Goal: Entertainment & Leisure: Consume media (video, audio)

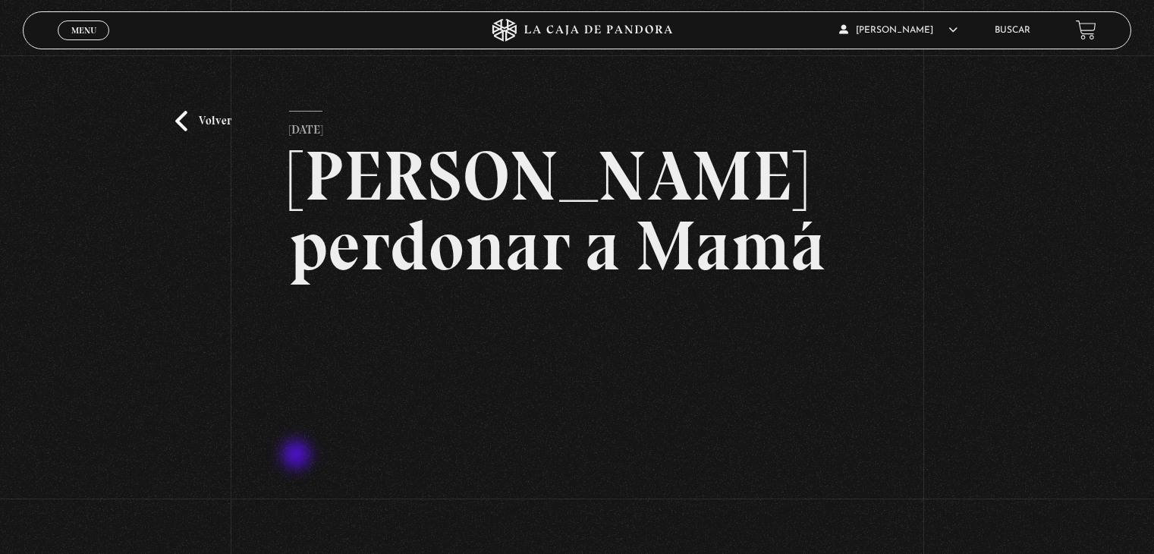
scroll to position [94, 0]
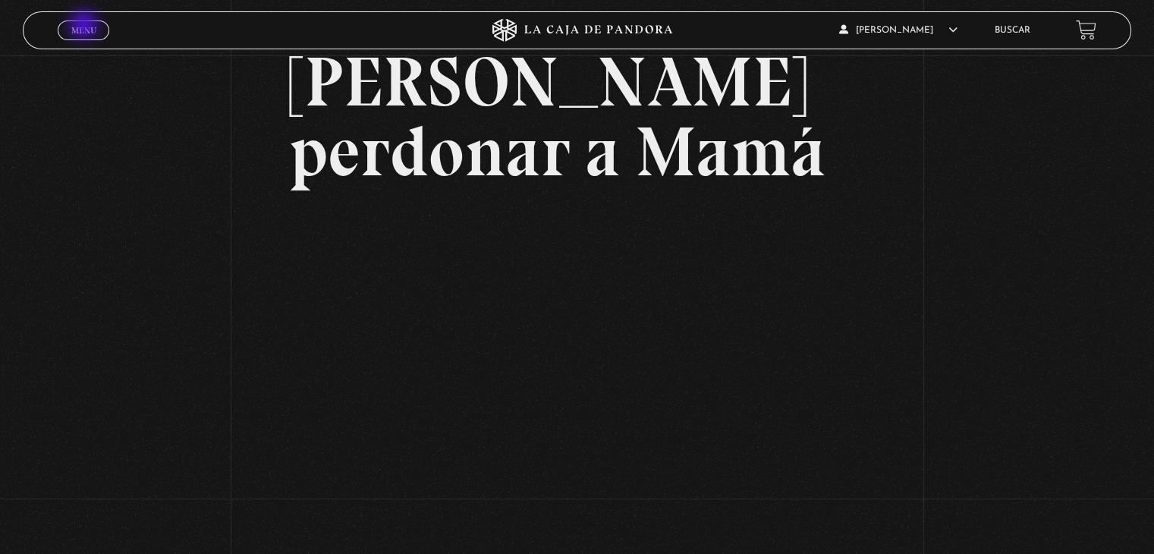
click at [85, 27] on span "Menu" at bounding box center [83, 30] width 25 height 9
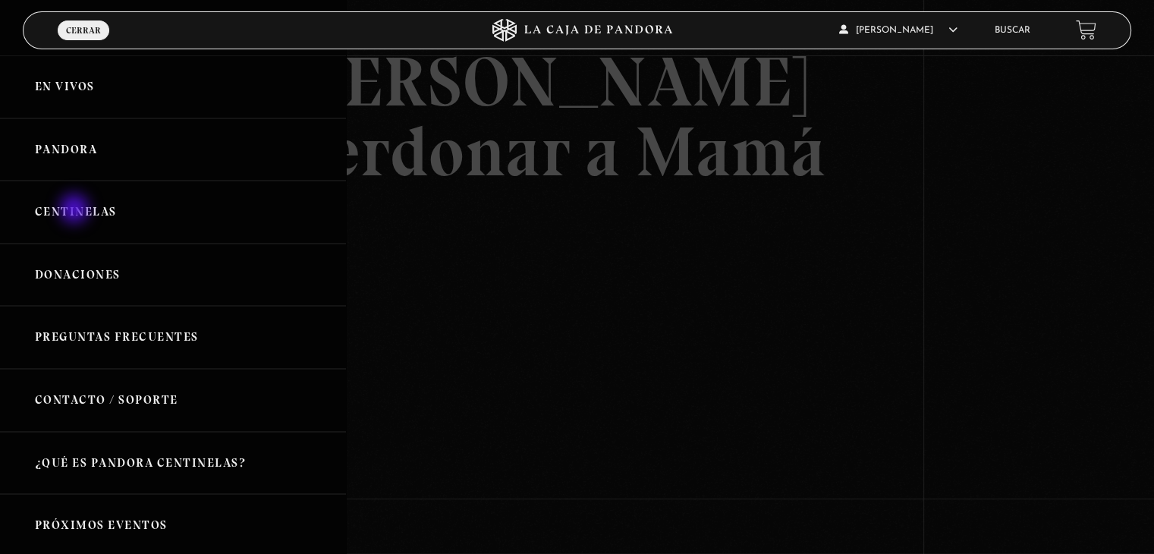
click at [76, 210] on link "Centinelas" at bounding box center [173, 212] width 346 height 63
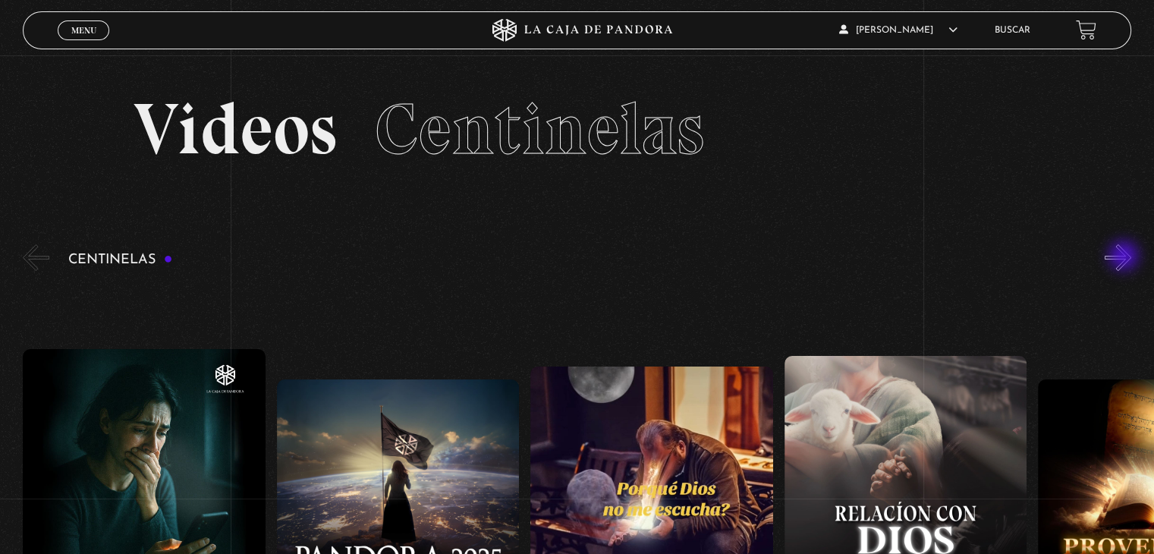
click at [1126, 257] on button "»" at bounding box center [1118, 257] width 27 height 27
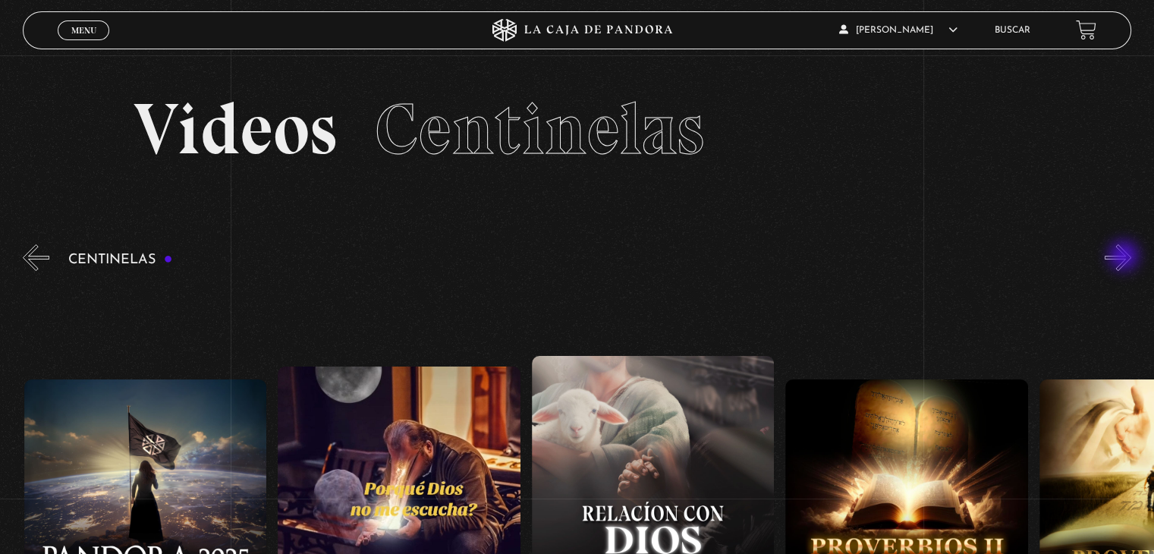
click at [1126, 257] on button "»" at bounding box center [1118, 257] width 27 height 27
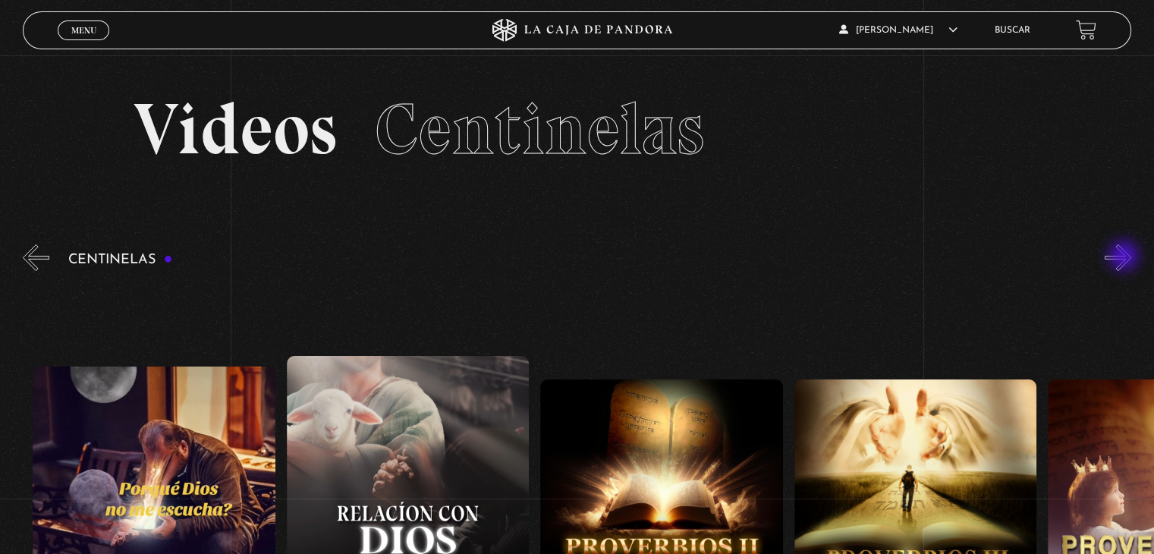
click at [1126, 257] on button "»" at bounding box center [1118, 257] width 27 height 27
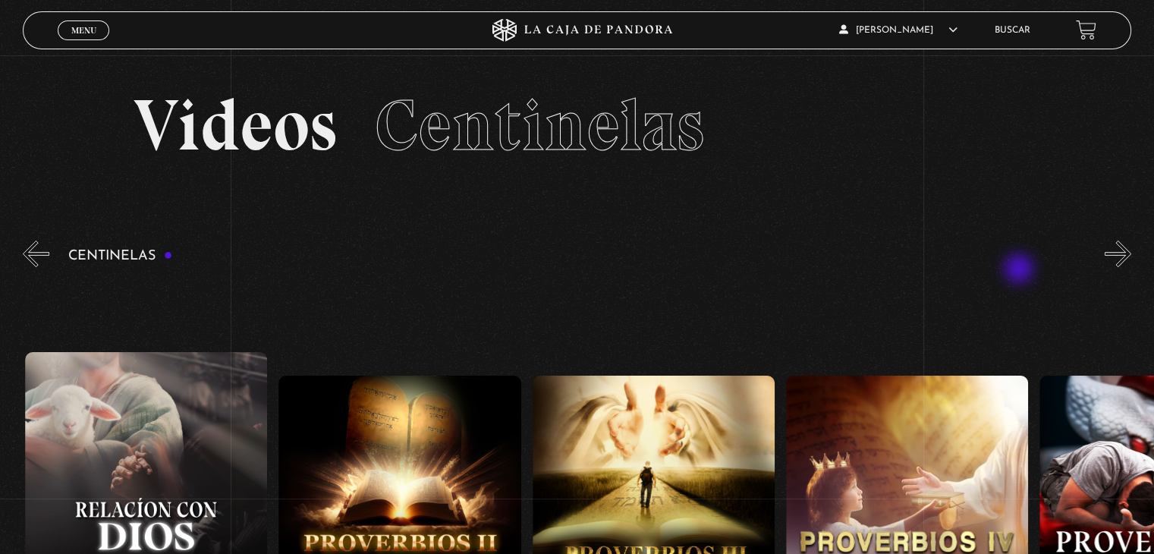
scroll to position [0, 761]
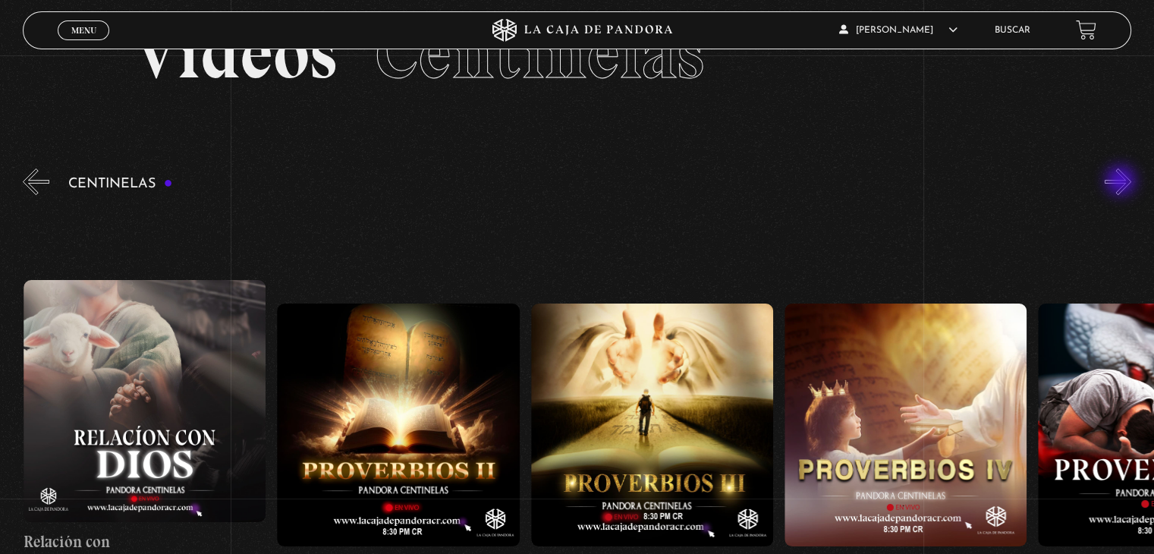
click at [1123, 182] on button "»" at bounding box center [1118, 181] width 27 height 27
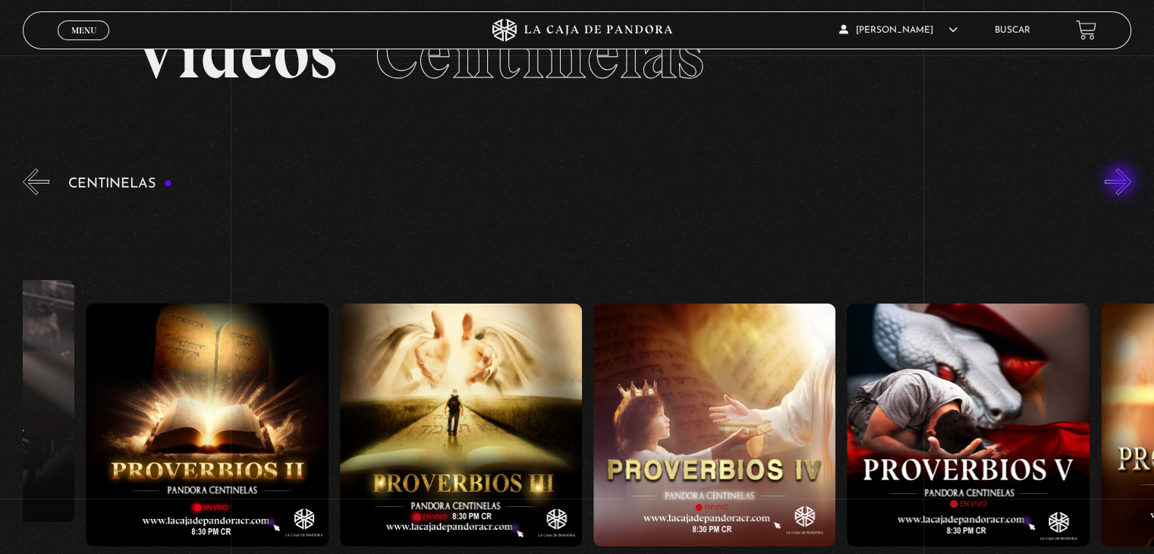
click at [1123, 182] on button "»" at bounding box center [1118, 181] width 27 height 27
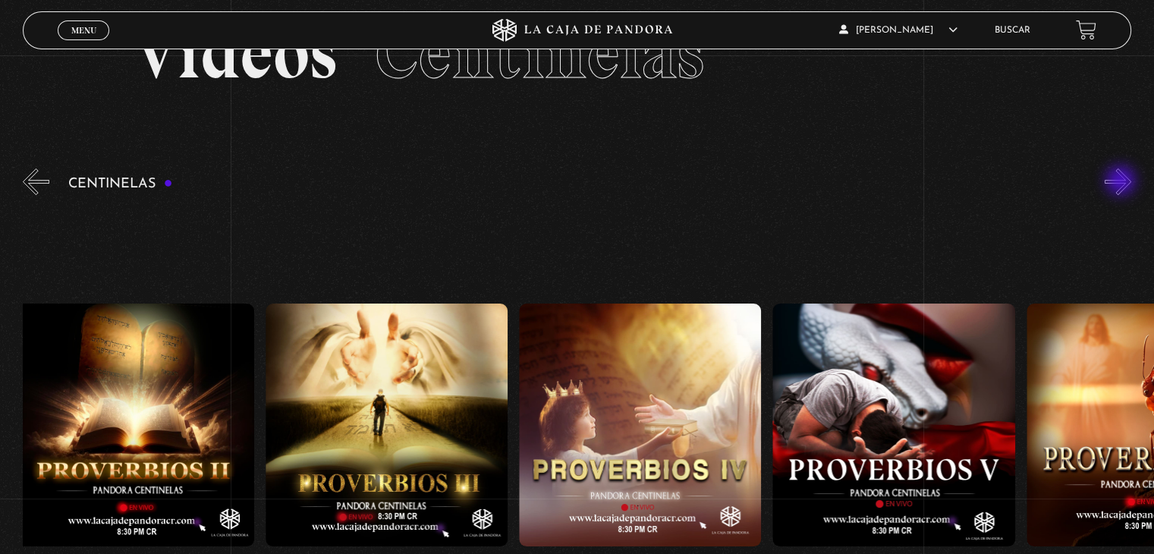
click at [1123, 182] on button "»" at bounding box center [1118, 181] width 27 height 27
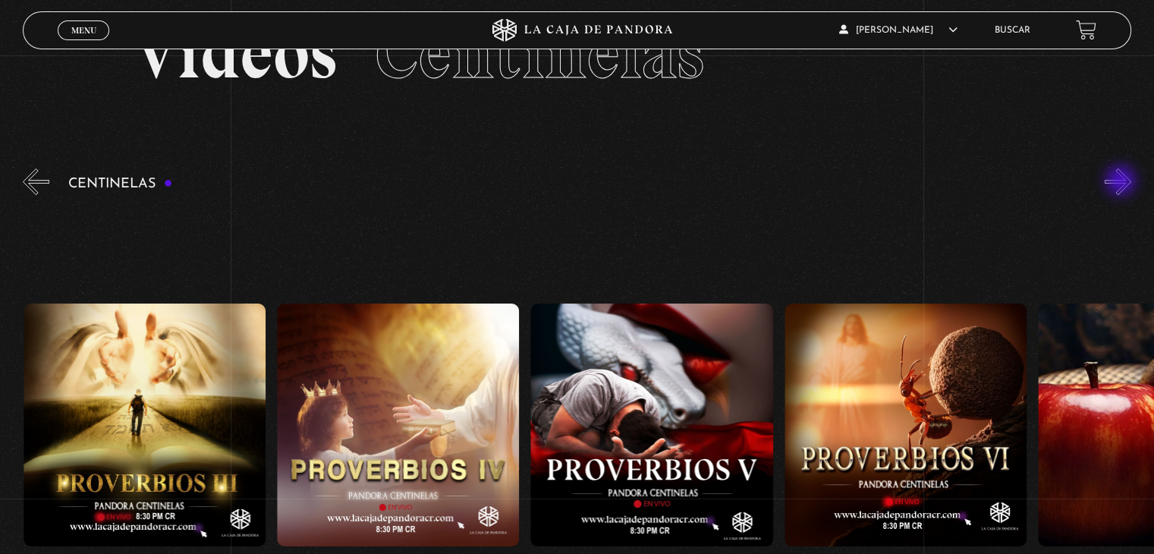
click at [1123, 182] on button "»" at bounding box center [1118, 181] width 27 height 27
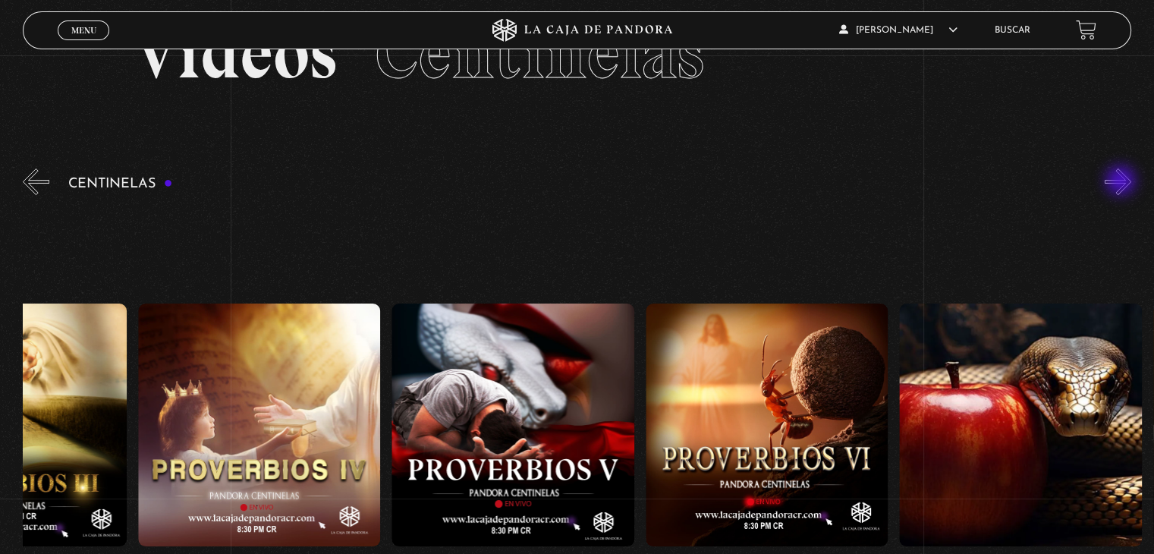
click at [1123, 182] on button "»" at bounding box center [1118, 181] width 27 height 27
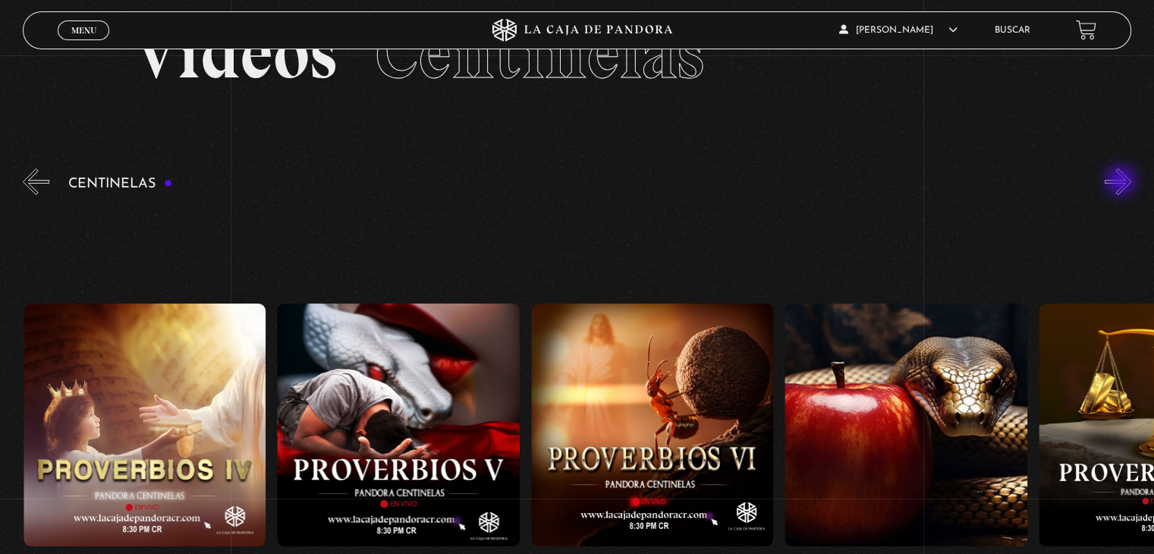
click at [1123, 182] on button "»" at bounding box center [1118, 181] width 27 height 27
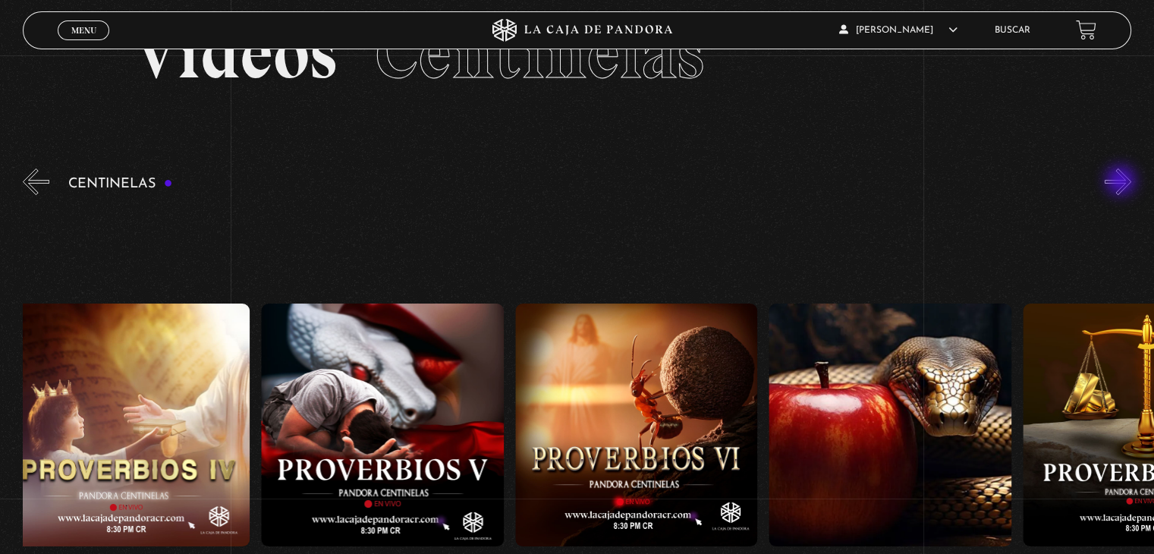
click at [1123, 182] on button "»" at bounding box center [1118, 181] width 27 height 27
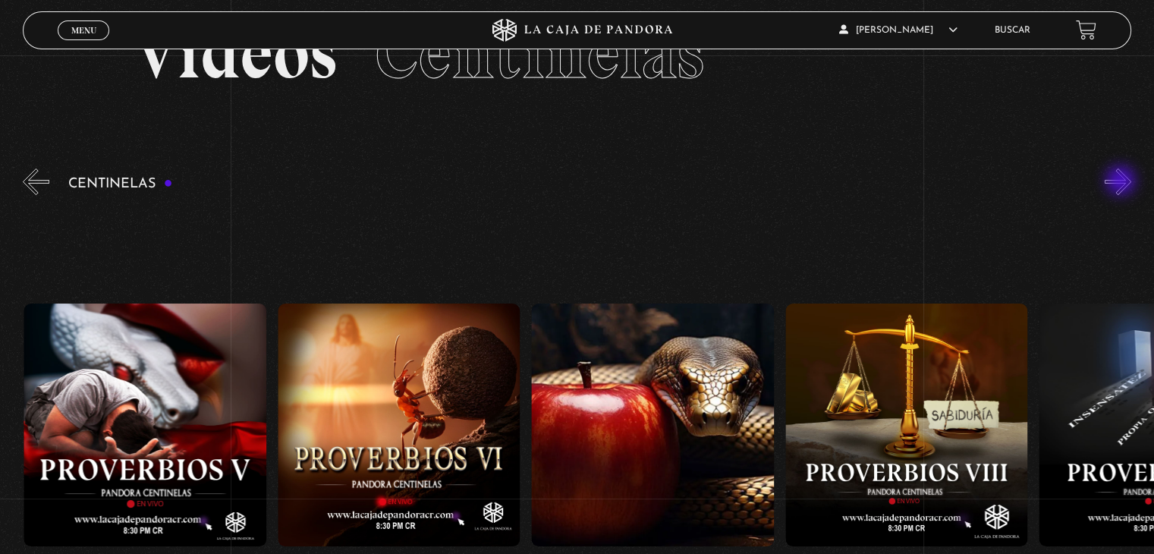
click at [1123, 182] on button "»" at bounding box center [1118, 181] width 27 height 27
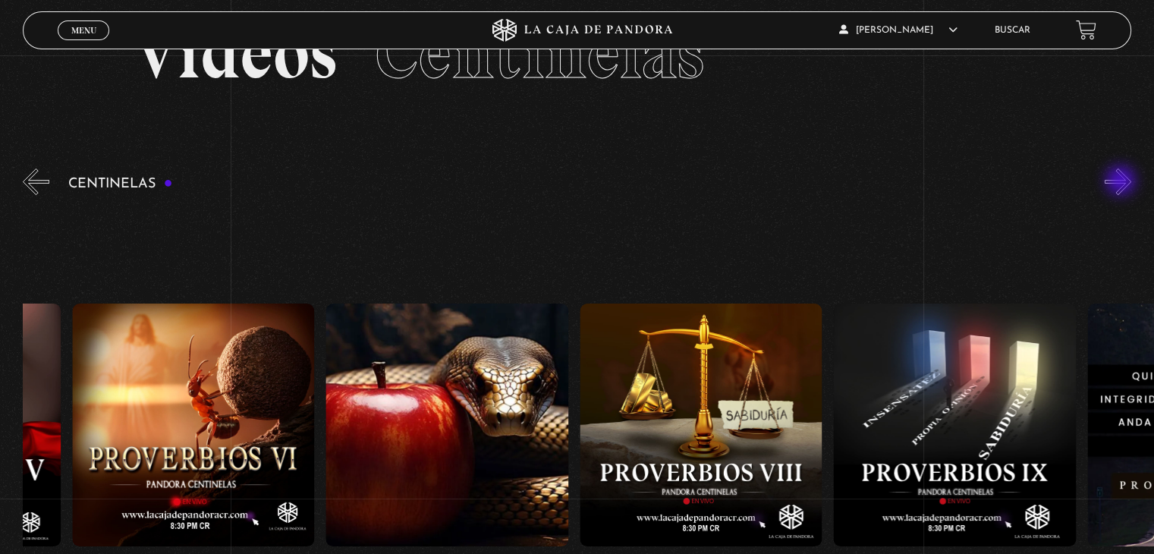
click at [1123, 182] on button "»" at bounding box center [1118, 181] width 27 height 27
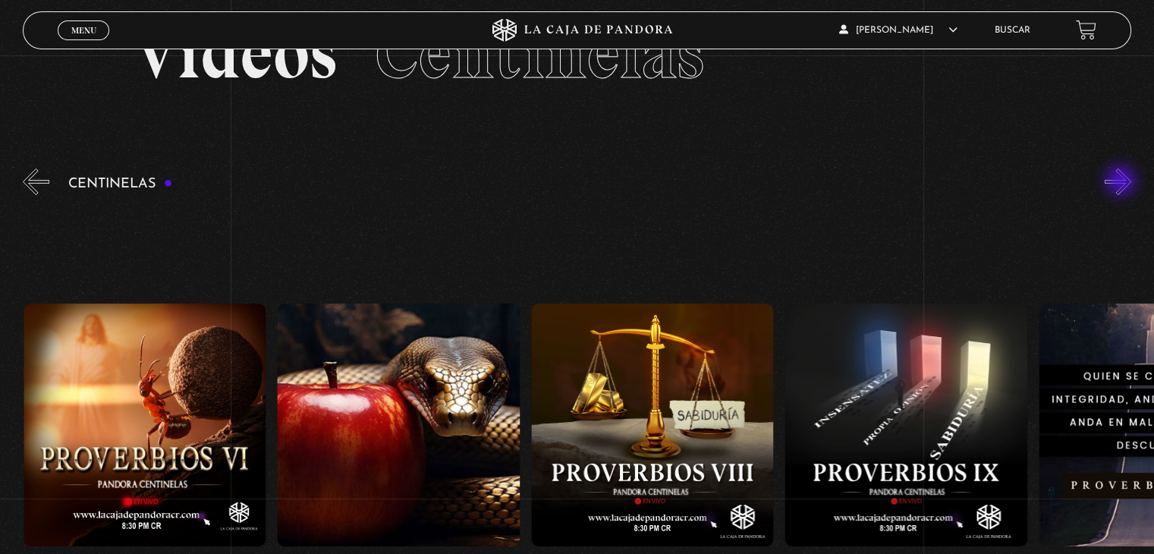
click at [1123, 182] on button "»" at bounding box center [1118, 181] width 27 height 27
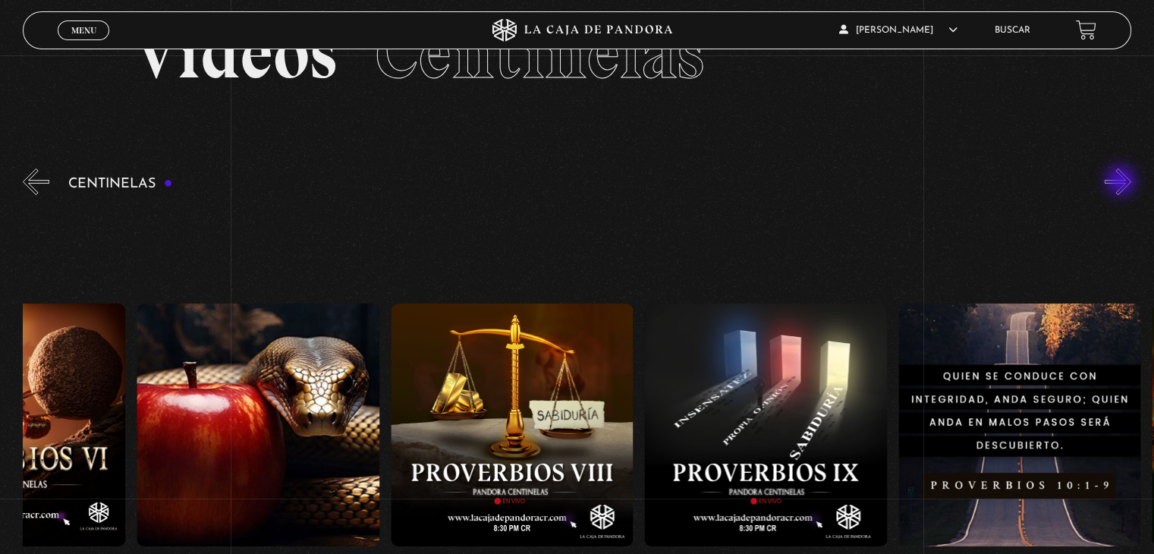
click at [1123, 182] on button "»" at bounding box center [1118, 181] width 27 height 27
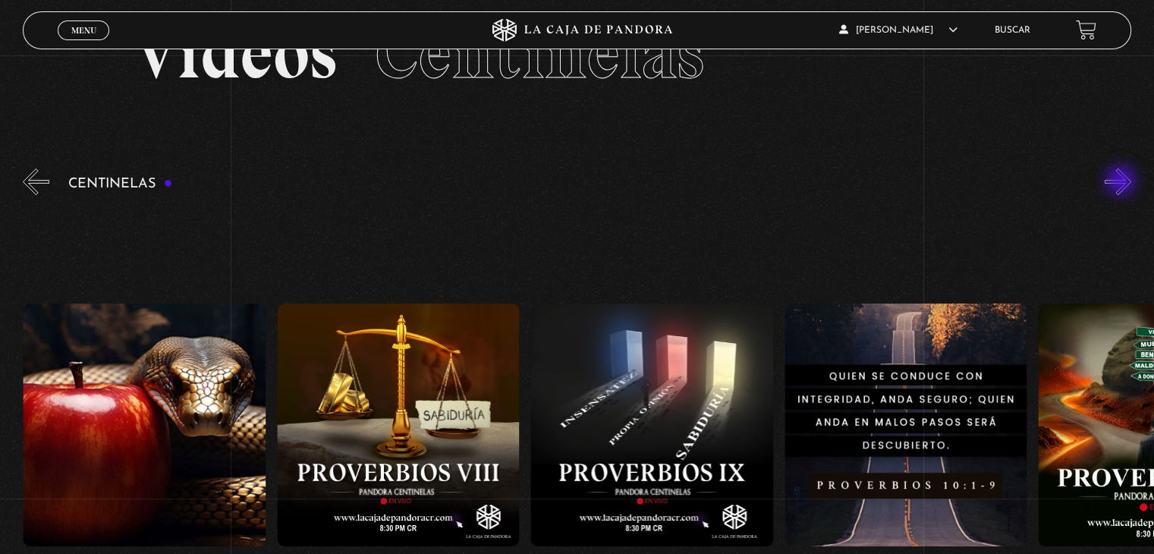
click at [1123, 182] on button "»" at bounding box center [1118, 181] width 27 height 27
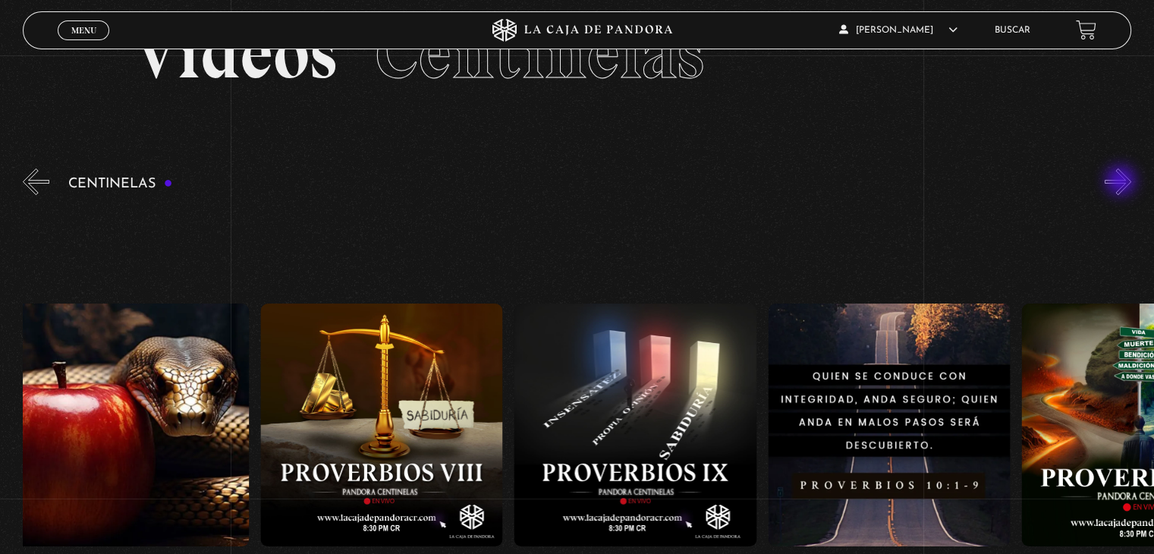
click at [1123, 182] on button "»" at bounding box center [1118, 181] width 27 height 27
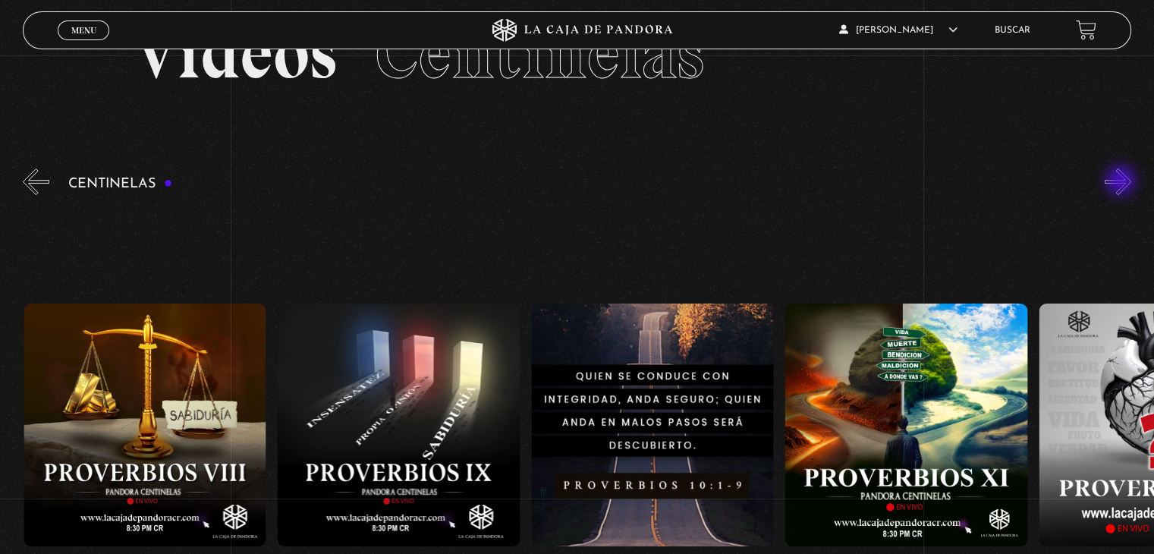
click at [1123, 182] on button "»" at bounding box center [1118, 181] width 27 height 27
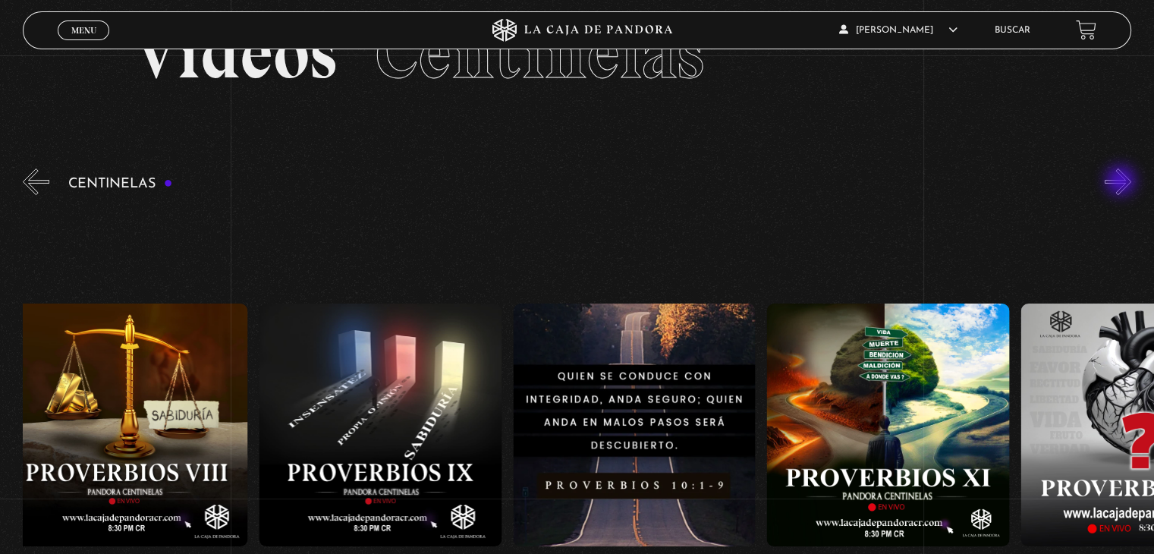
click at [1123, 182] on button "»" at bounding box center [1118, 181] width 27 height 27
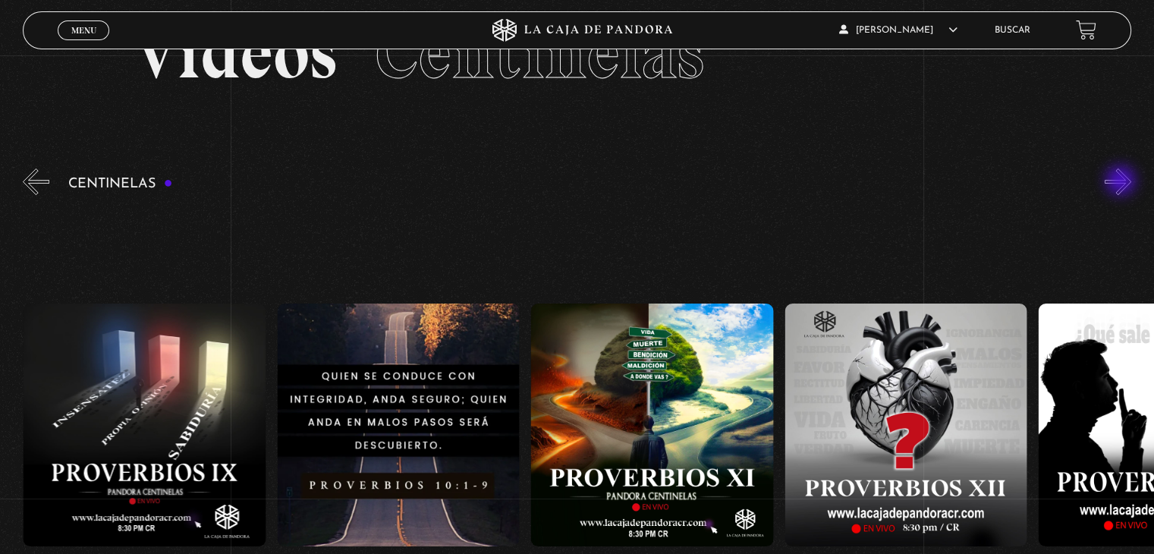
click at [1123, 182] on button "»" at bounding box center [1118, 181] width 27 height 27
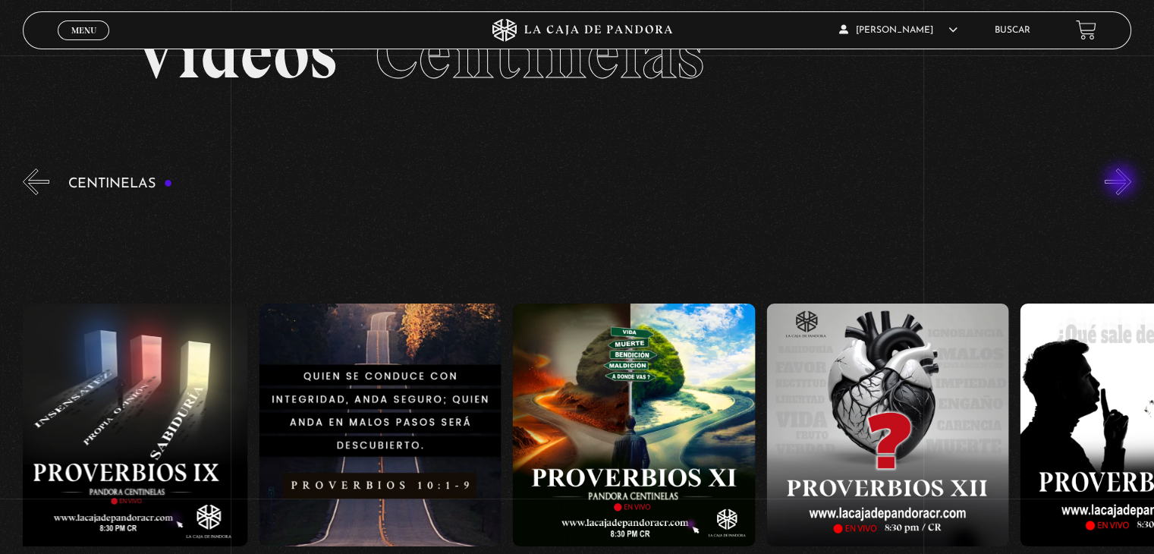
click at [1123, 182] on button "»" at bounding box center [1118, 181] width 27 height 27
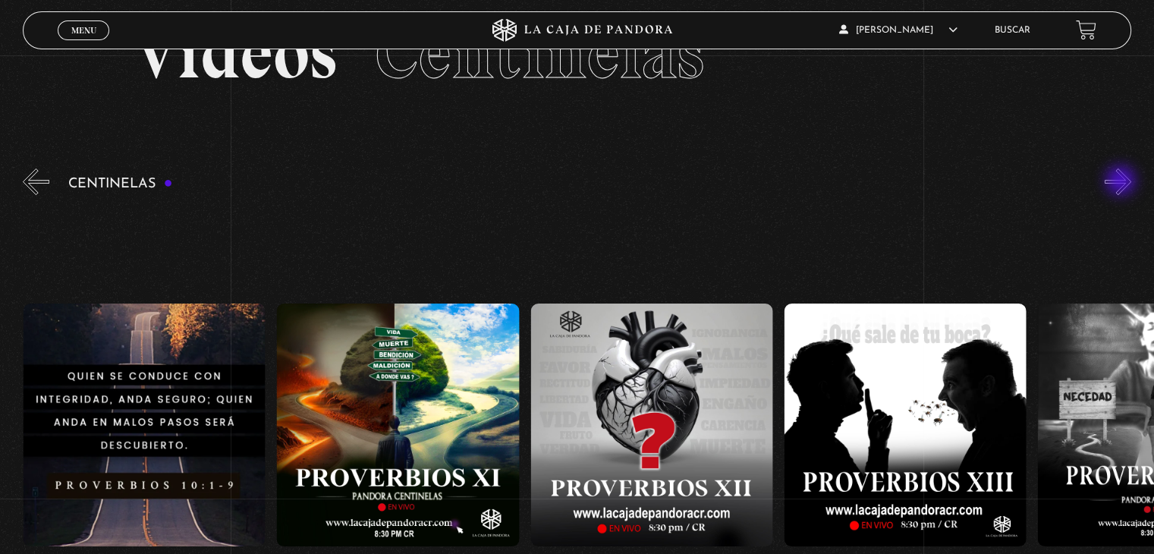
click at [1123, 182] on button "»" at bounding box center [1118, 181] width 27 height 27
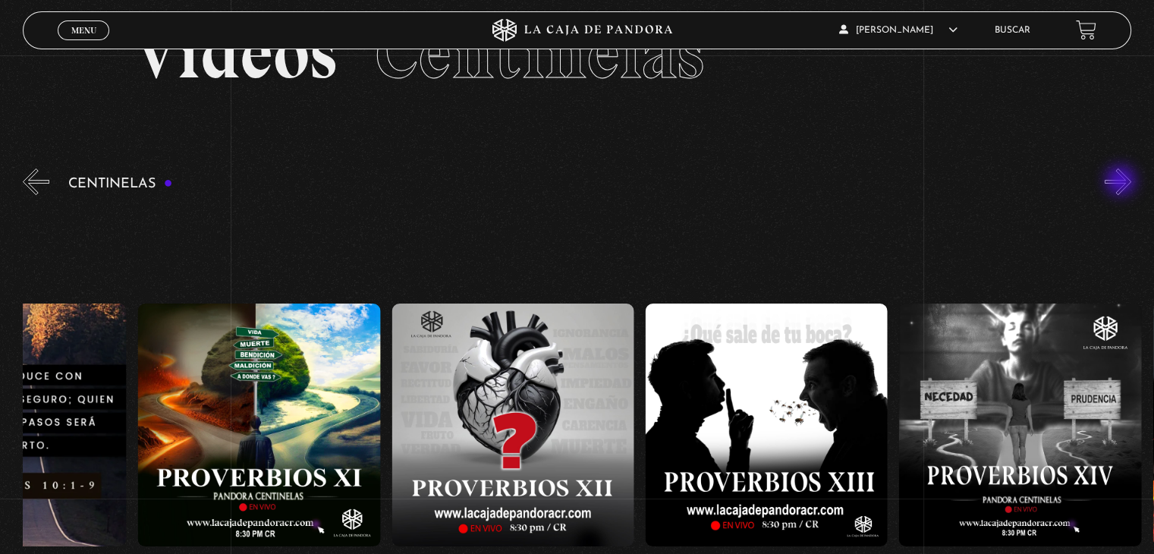
click at [1123, 182] on button "»" at bounding box center [1118, 181] width 27 height 27
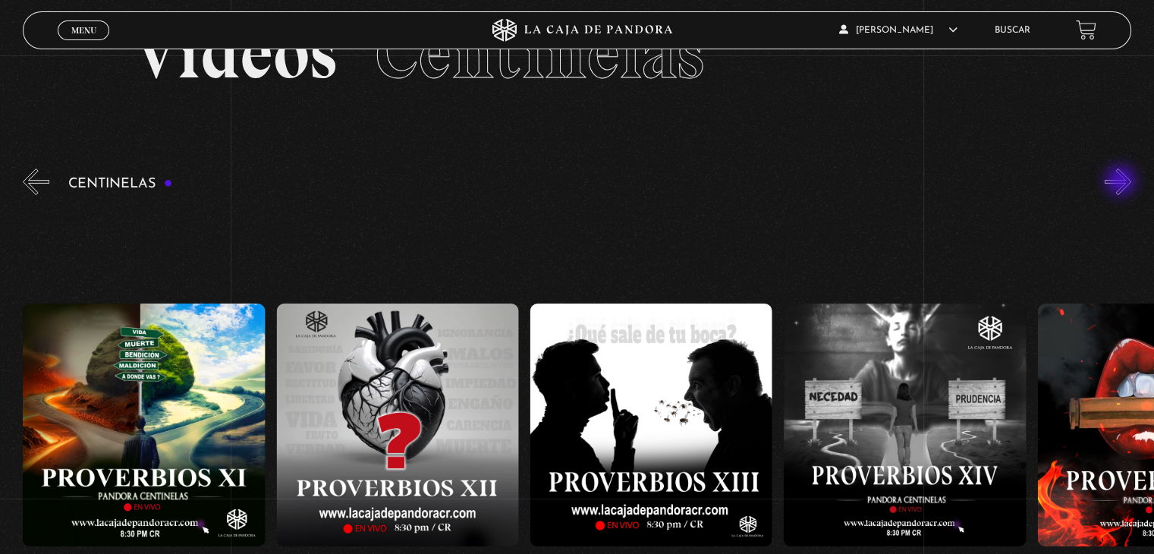
click at [1123, 182] on button "»" at bounding box center [1118, 181] width 27 height 27
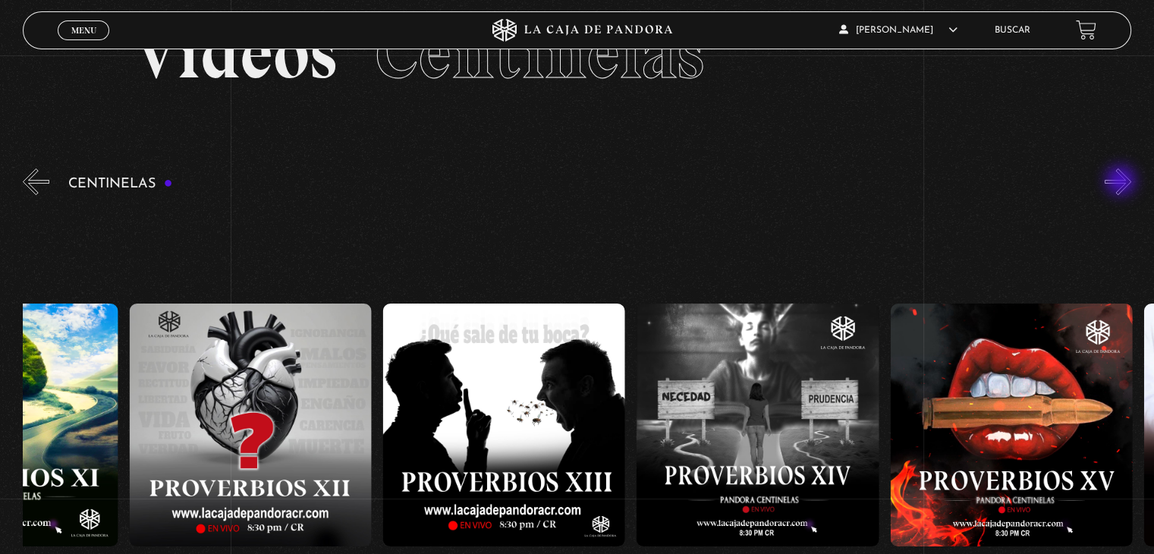
click at [1123, 182] on button "»" at bounding box center [1118, 181] width 27 height 27
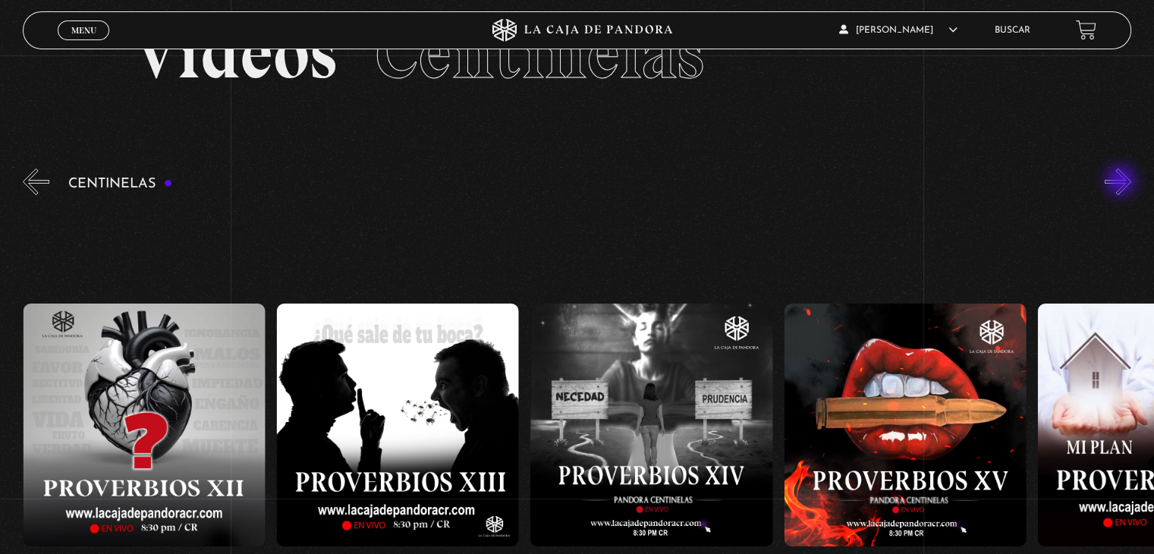
click at [1123, 182] on button "»" at bounding box center [1118, 181] width 27 height 27
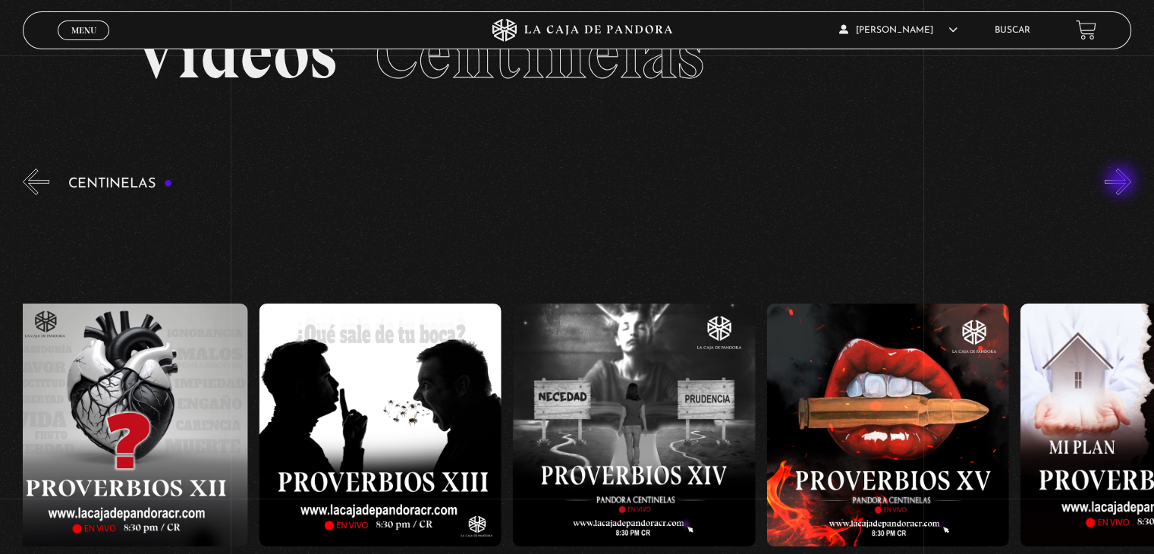
click at [1123, 182] on button "»" at bounding box center [1118, 181] width 27 height 27
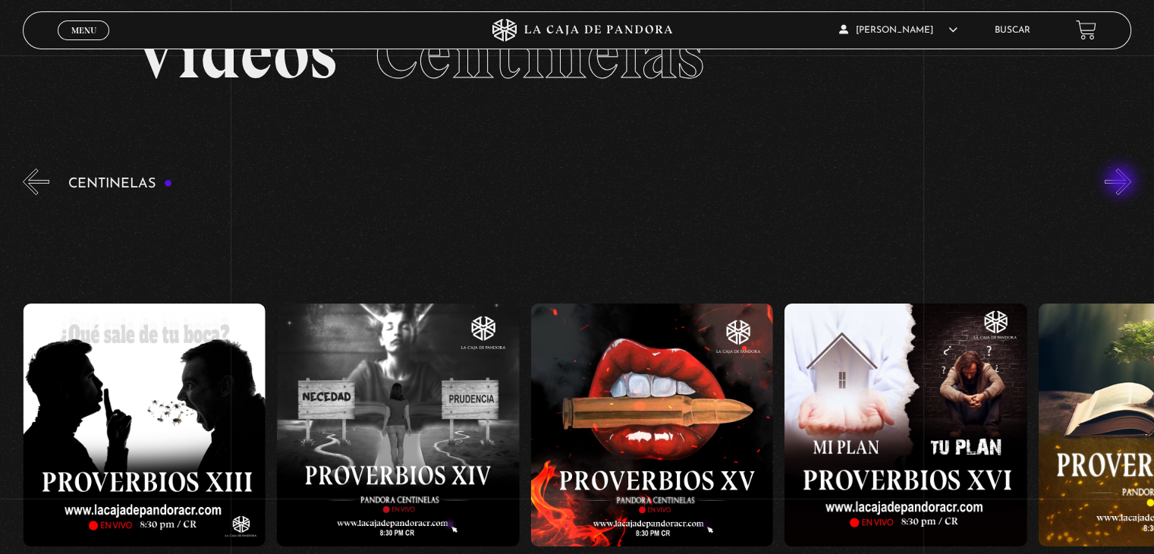
click at [1123, 182] on button "»" at bounding box center [1118, 181] width 27 height 27
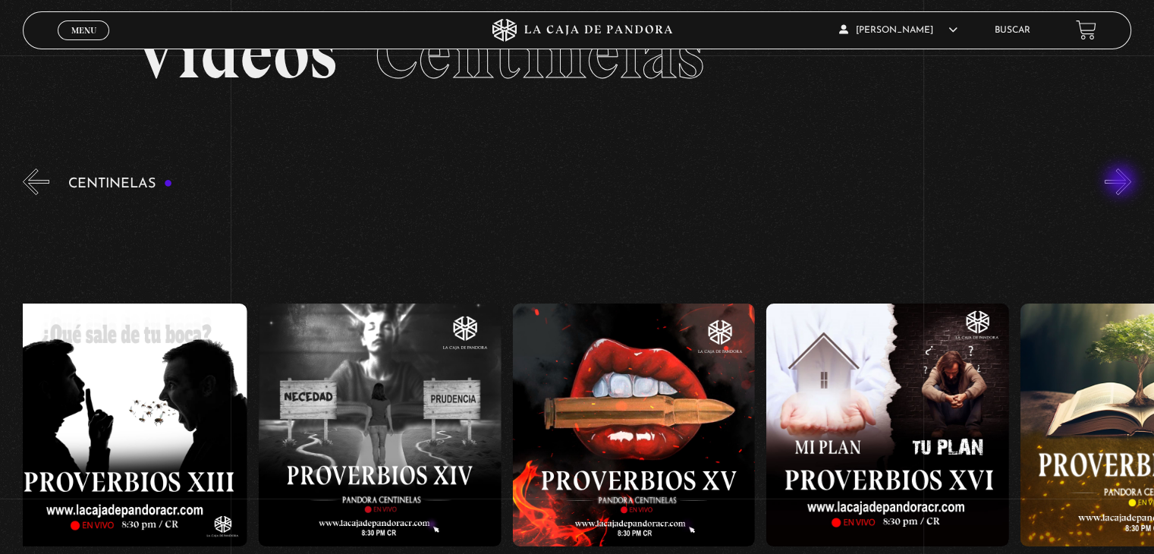
click at [1123, 182] on button "»" at bounding box center [1118, 181] width 27 height 27
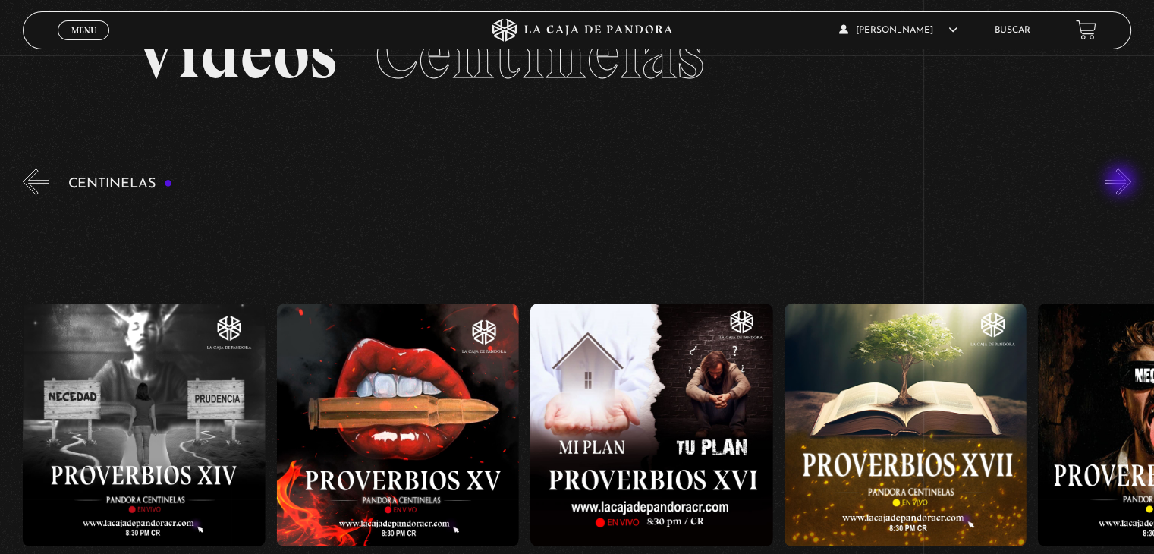
click at [1123, 182] on button "»" at bounding box center [1118, 181] width 27 height 27
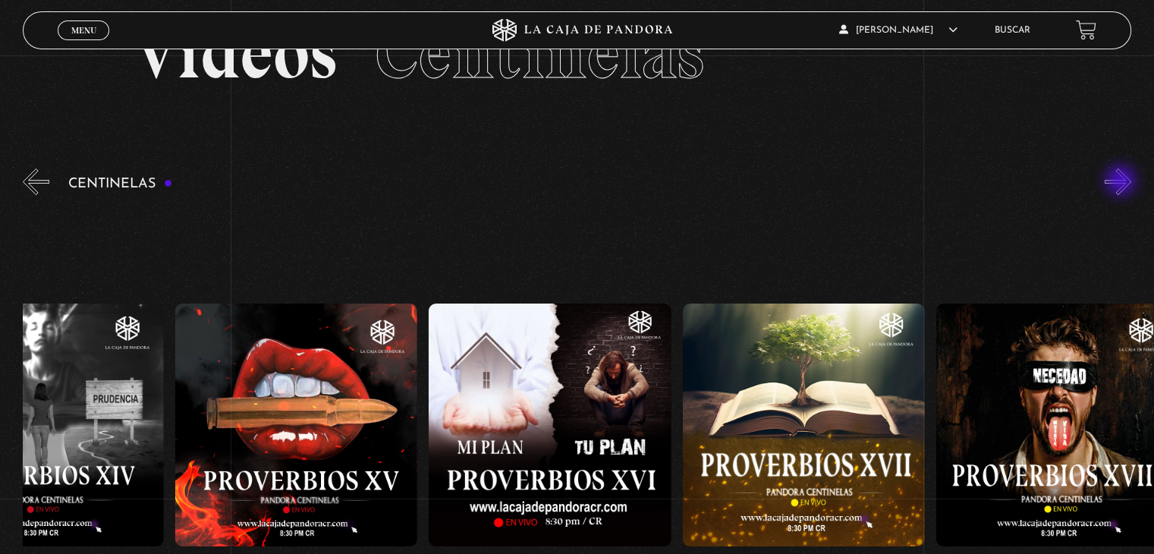
click at [1123, 182] on button "»" at bounding box center [1118, 181] width 27 height 27
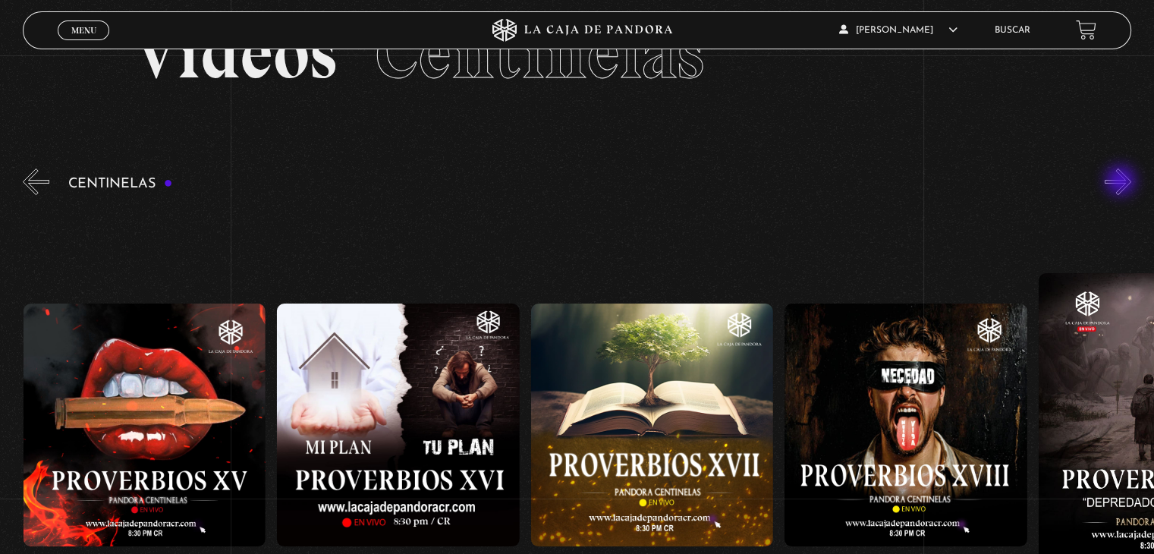
click at [1123, 182] on button "»" at bounding box center [1118, 181] width 27 height 27
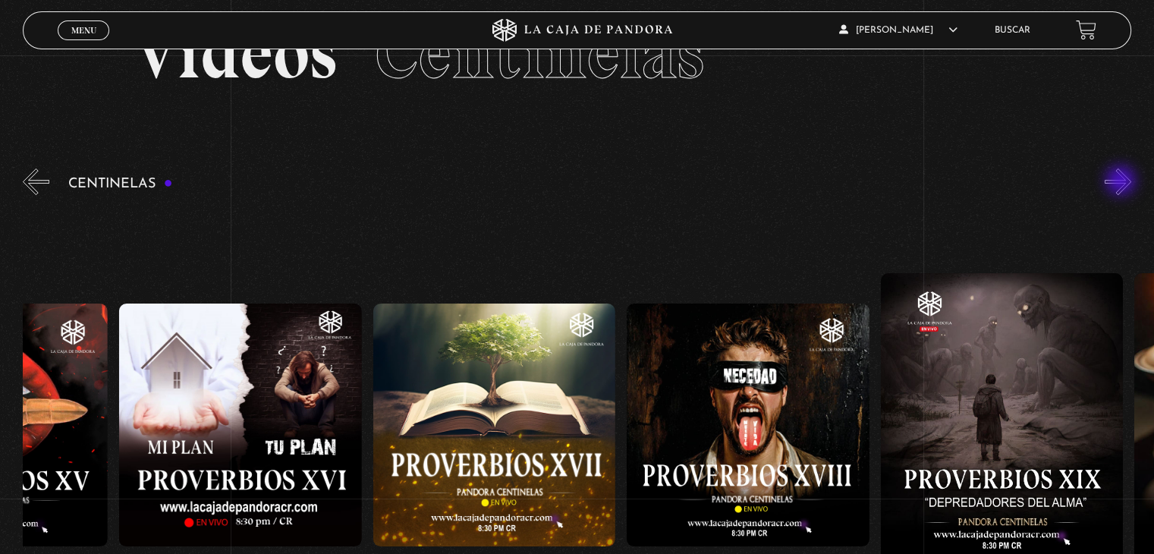
click at [1123, 182] on button "»" at bounding box center [1118, 181] width 27 height 27
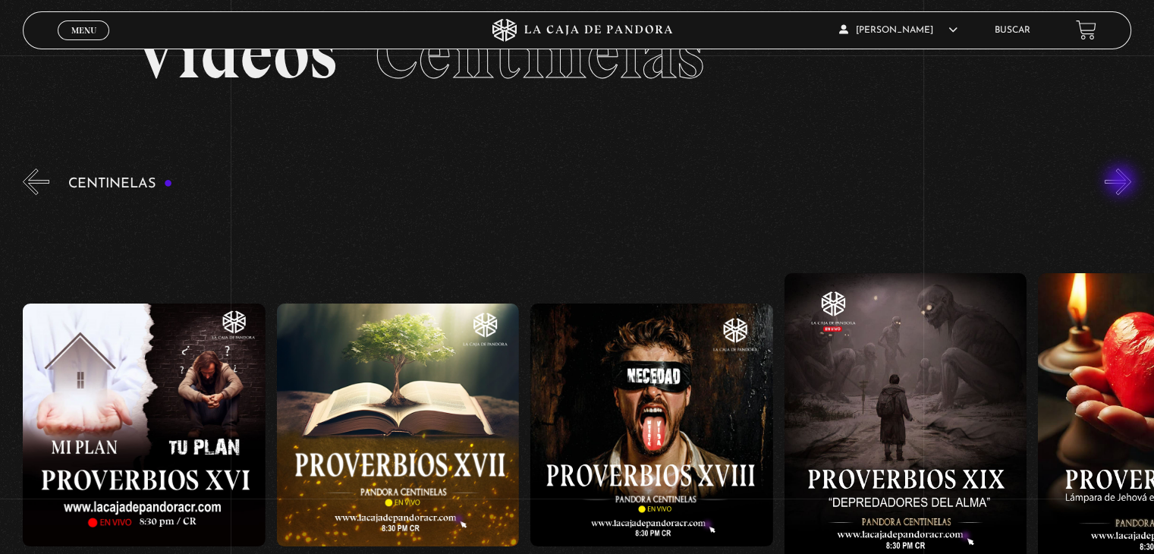
click at [1123, 182] on button "»" at bounding box center [1118, 181] width 27 height 27
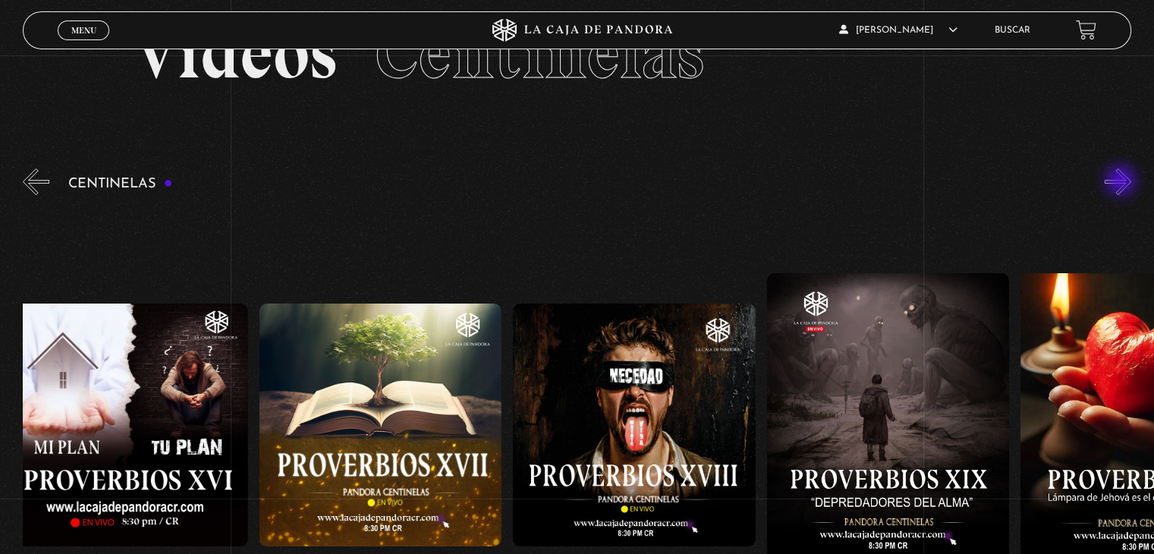
click at [1123, 182] on button "»" at bounding box center [1118, 181] width 27 height 27
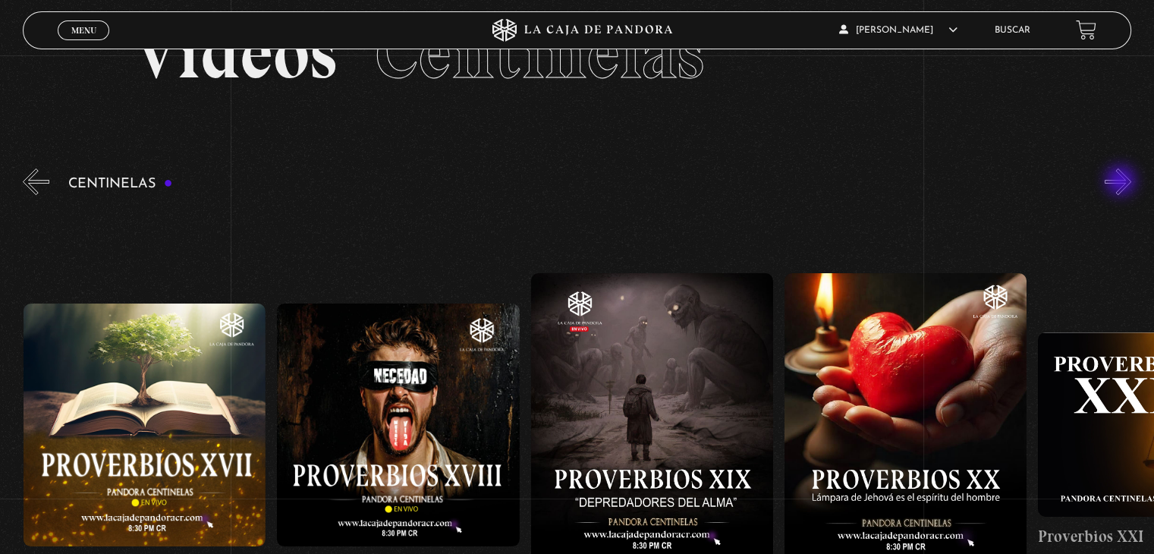
click at [1123, 182] on button "»" at bounding box center [1118, 181] width 27 height 27
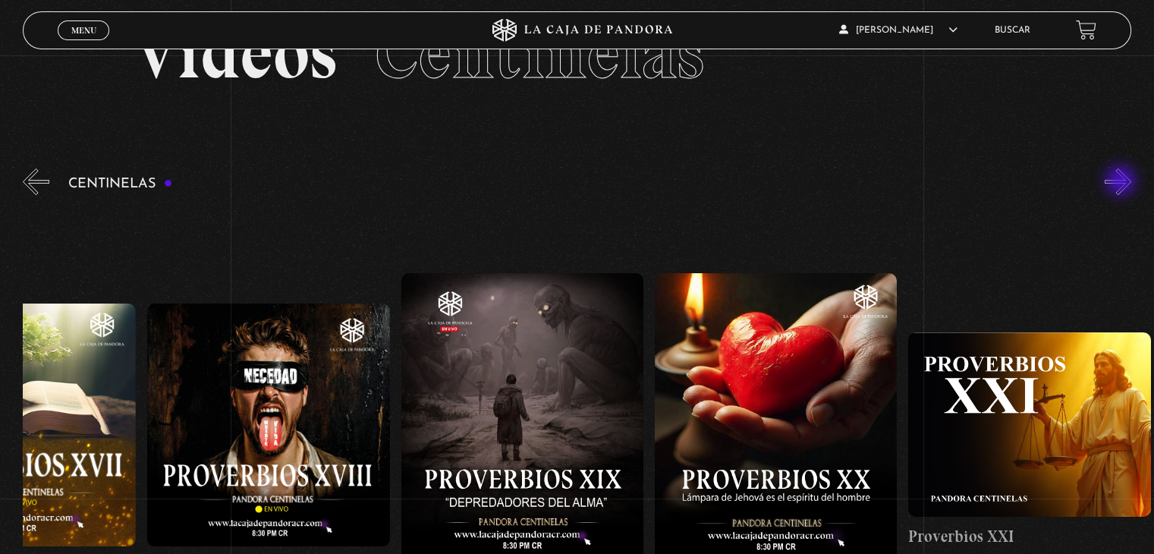
click at [1123, 182] on button "»" at bounding box center [1118, 181] width 27 height 27
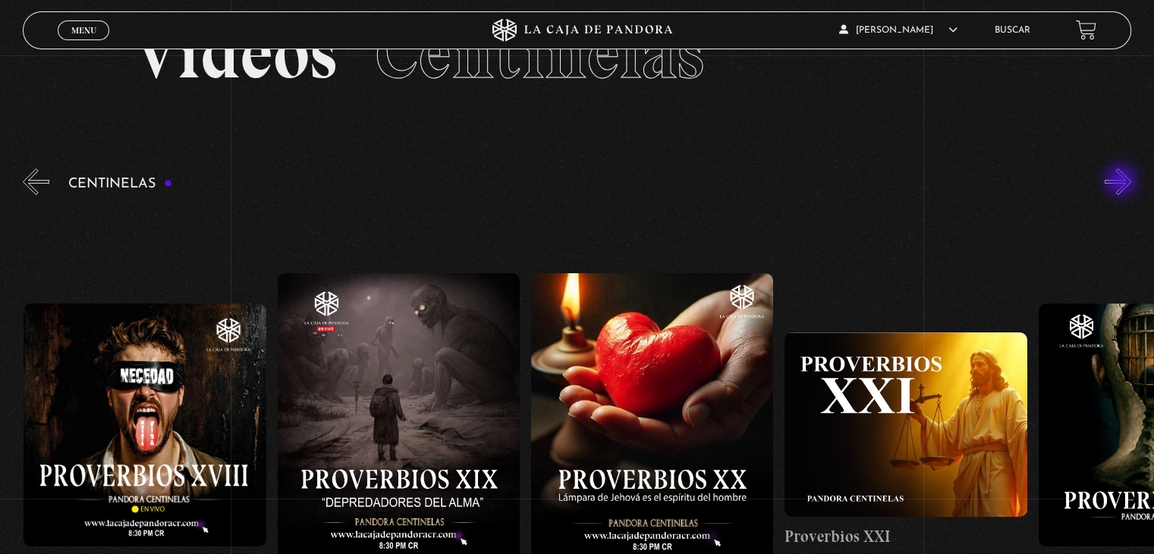
click at [1123, 182] on button "»" at bounding box center [1118, 181] width 27 height 27
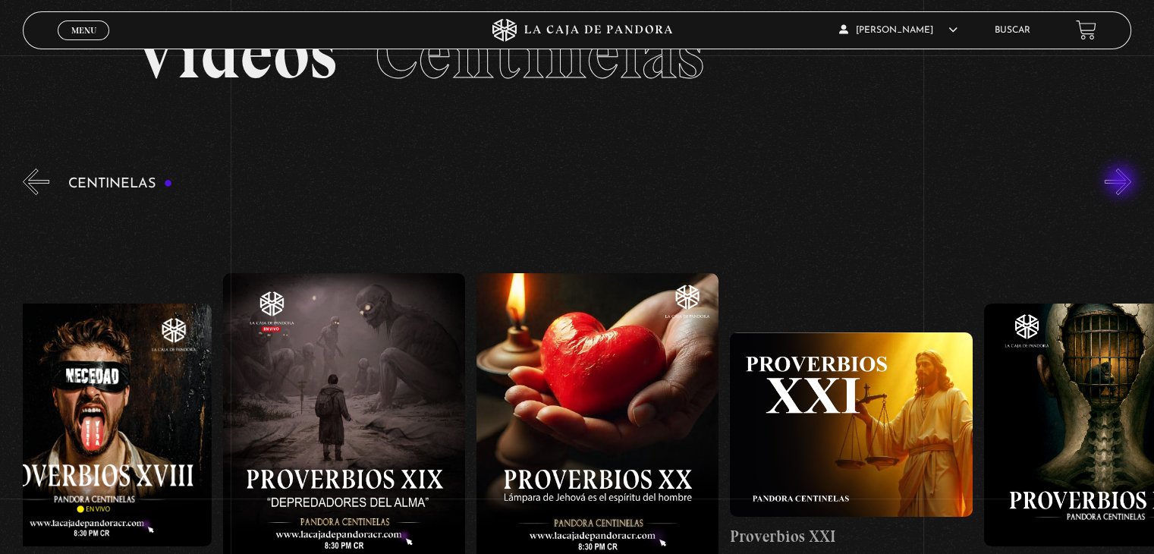
click at [1123, 182] on button "»" at bounding box center [1118, 181] width 27 height 27
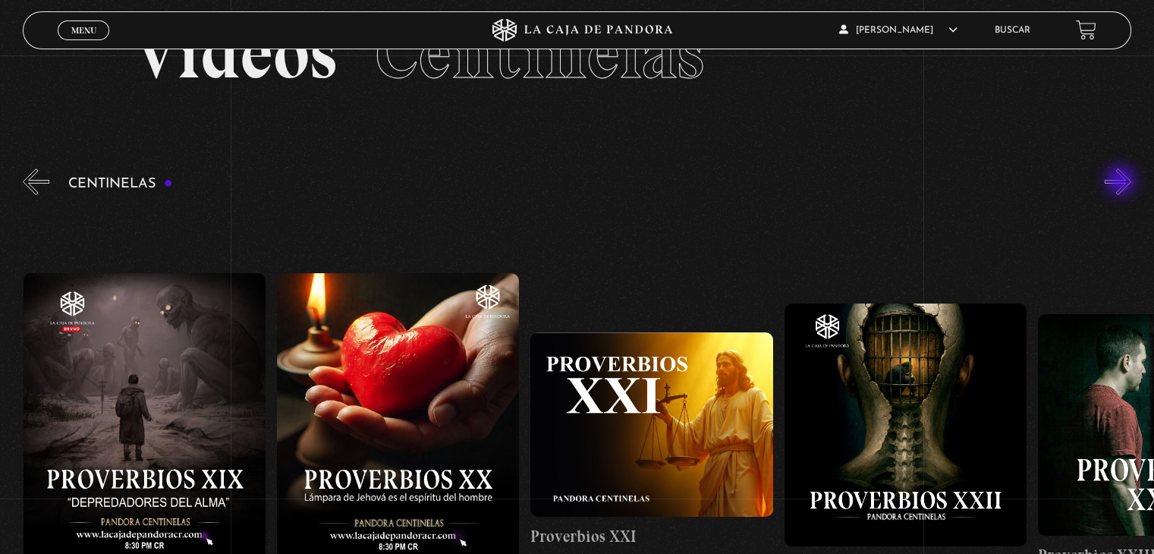
click at [1123, 182] on button "»" at bounding box center [1118, 181] width 27 height 27
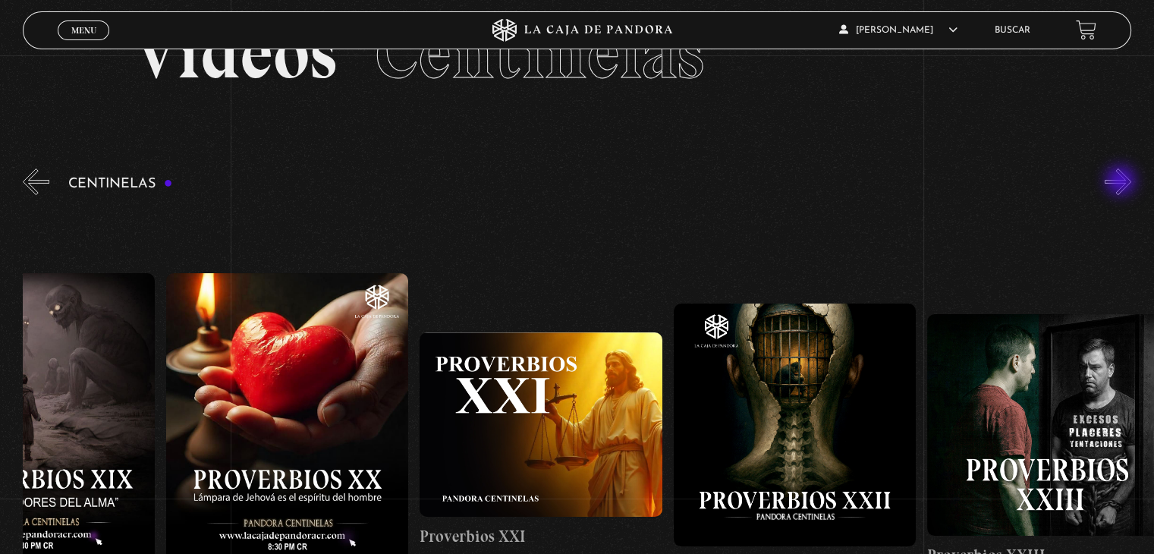
click at [1123, 182] on button "»" at bounding box center [1118, 181] width 27 height 27
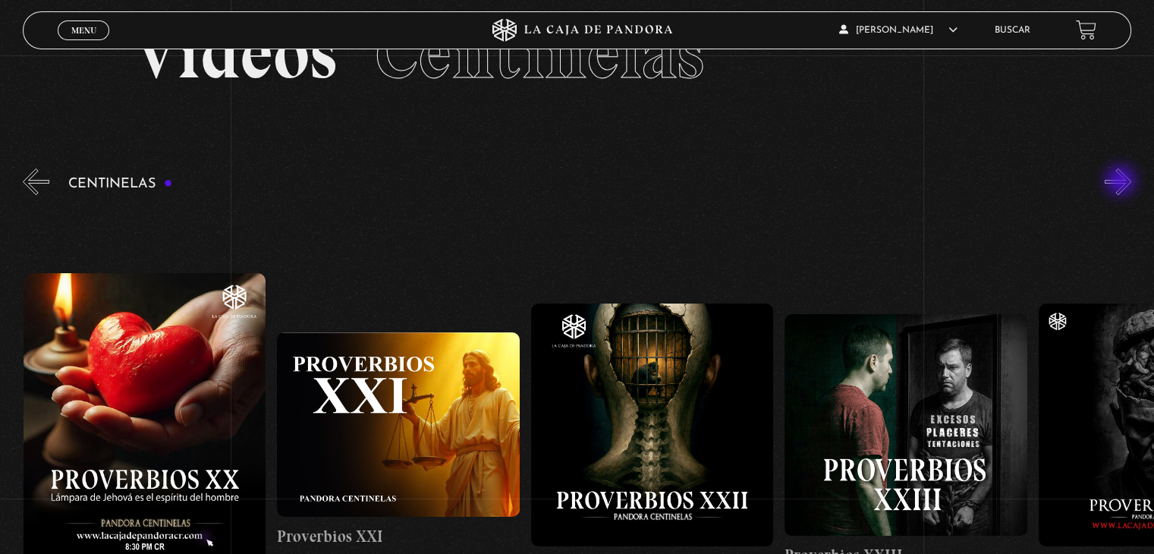
click at [1123, 182] on button "»" at bounding box center [1118, 181] width 27 height 27
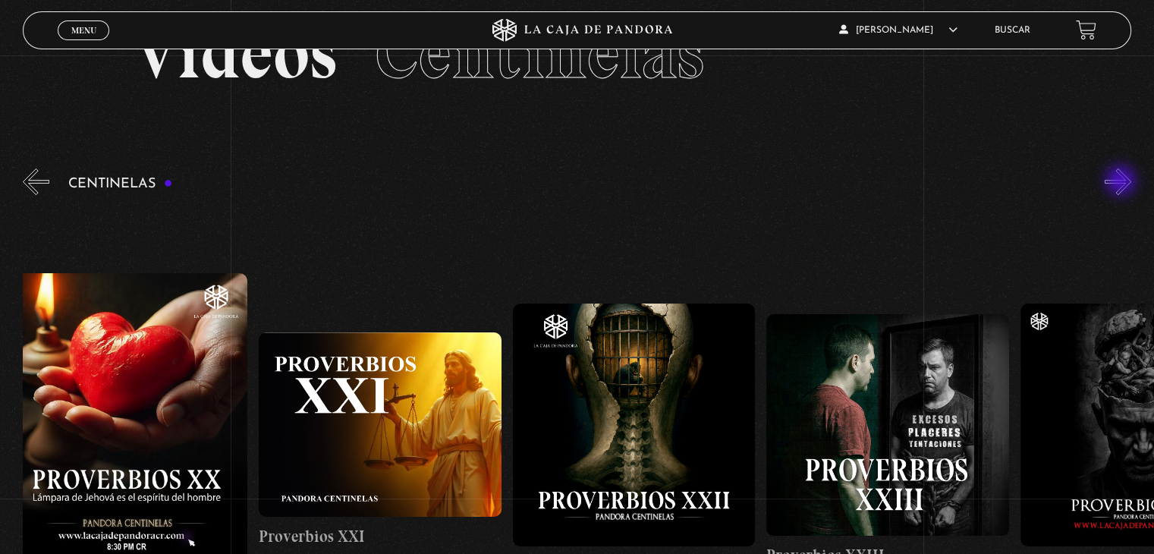
click at [1123, 182] on button "»" at bounding box center [1118, 181] width 27 height 27
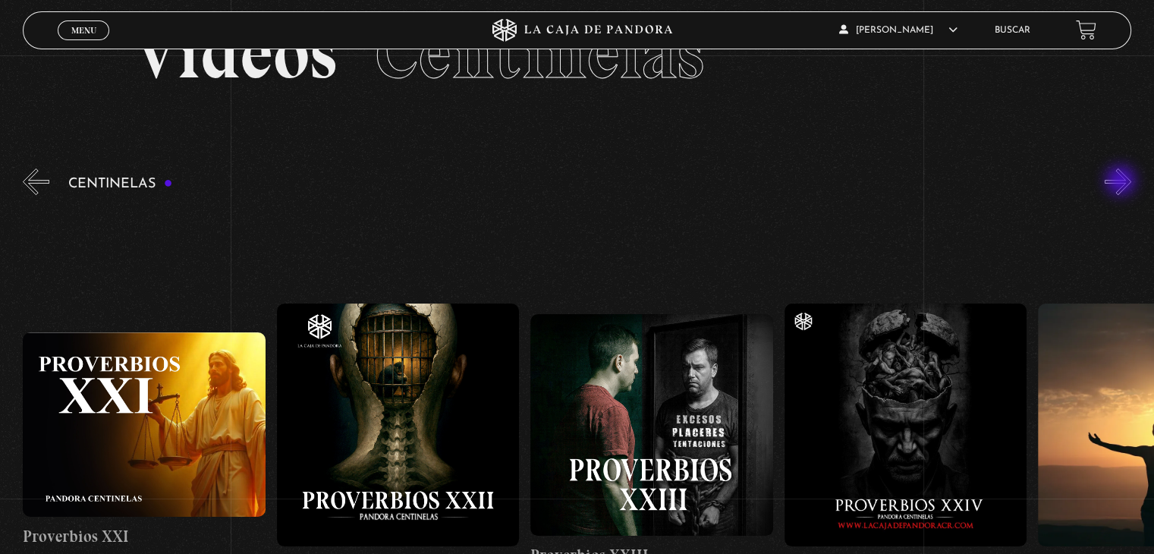
click at [1123, 182] on button "»" at bounding box center [1118, 181] width 27 height 27
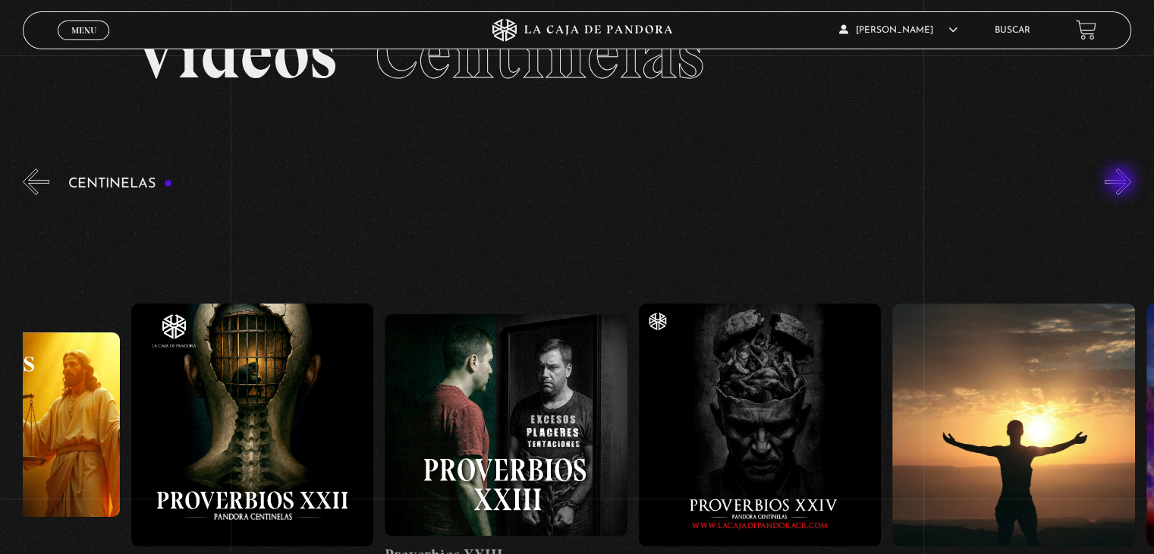
click at [1123, 182] on button "»" at bounding box center [1118, 181] width 27 height 27
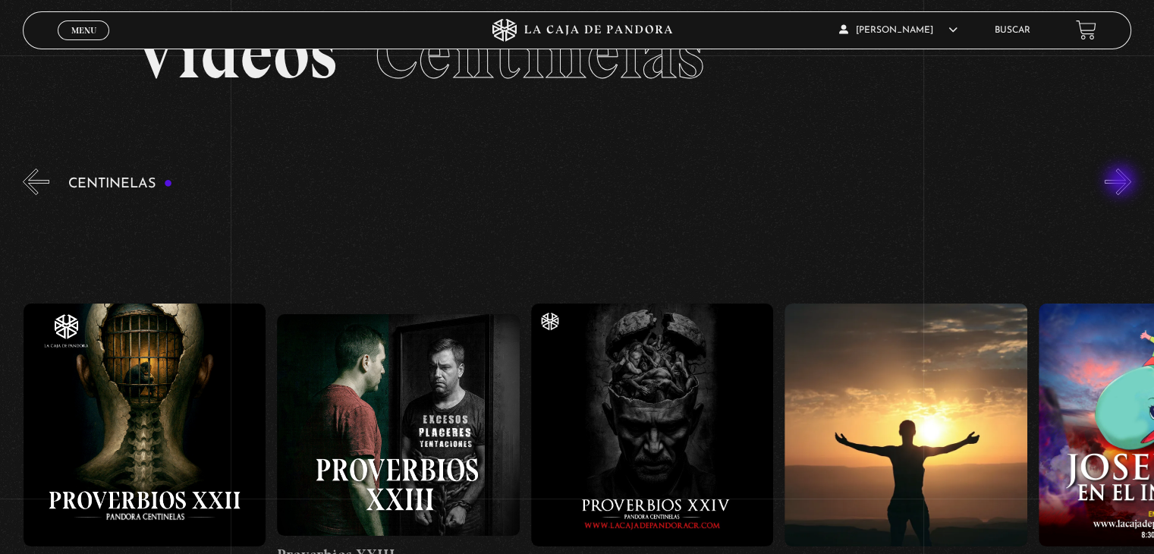
click at [1123, 182] on button "»" at bounding box center [1118, 181] width 27 height 27
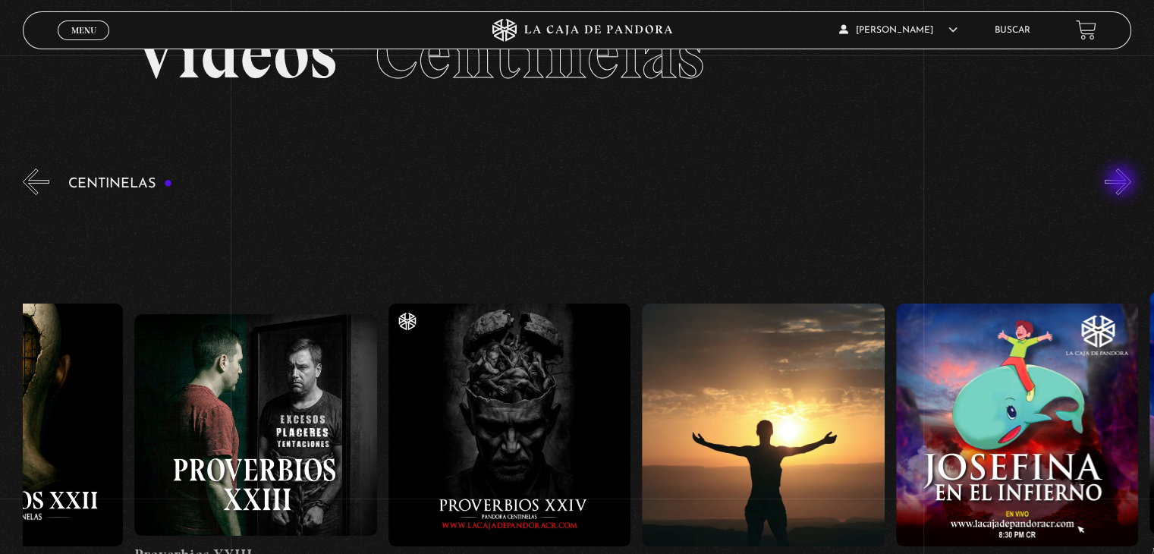
click at [1123, 182] on button "»" at bounding box center [1118, 181] width 27 height 27
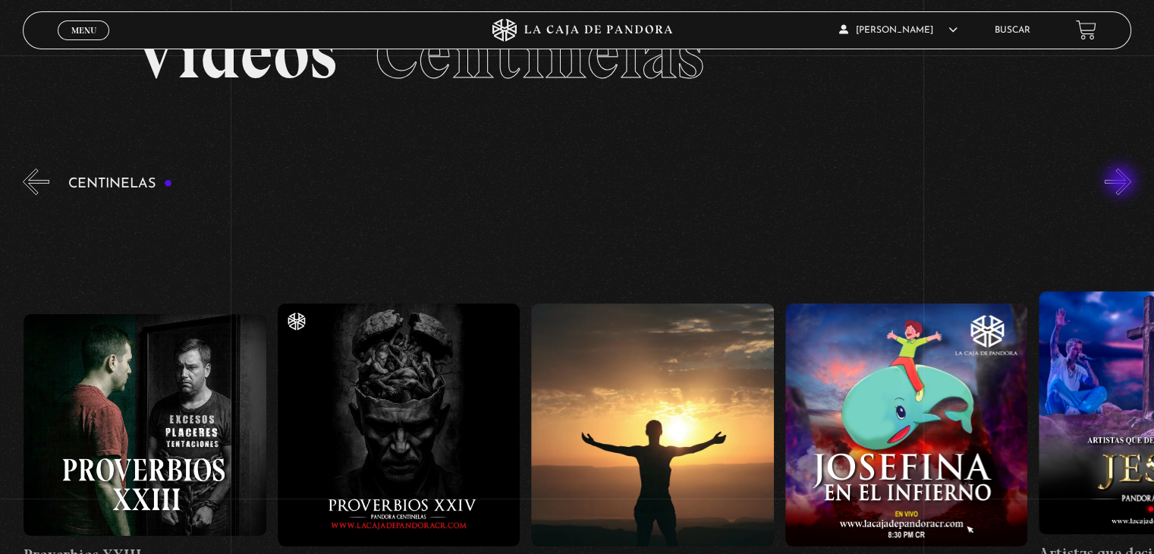
click at [1123, 182] on button "»" at bounding box center [1118, 181] width 27 height 27
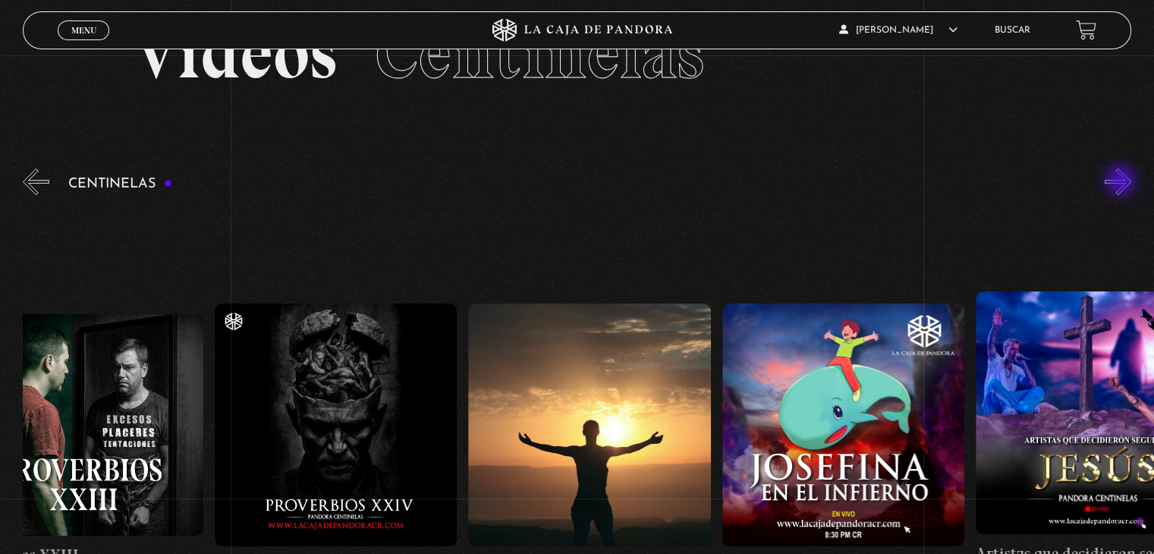
click at [1123, 182] on button "»" at bounding box center [1118, 181] width 27 height 27
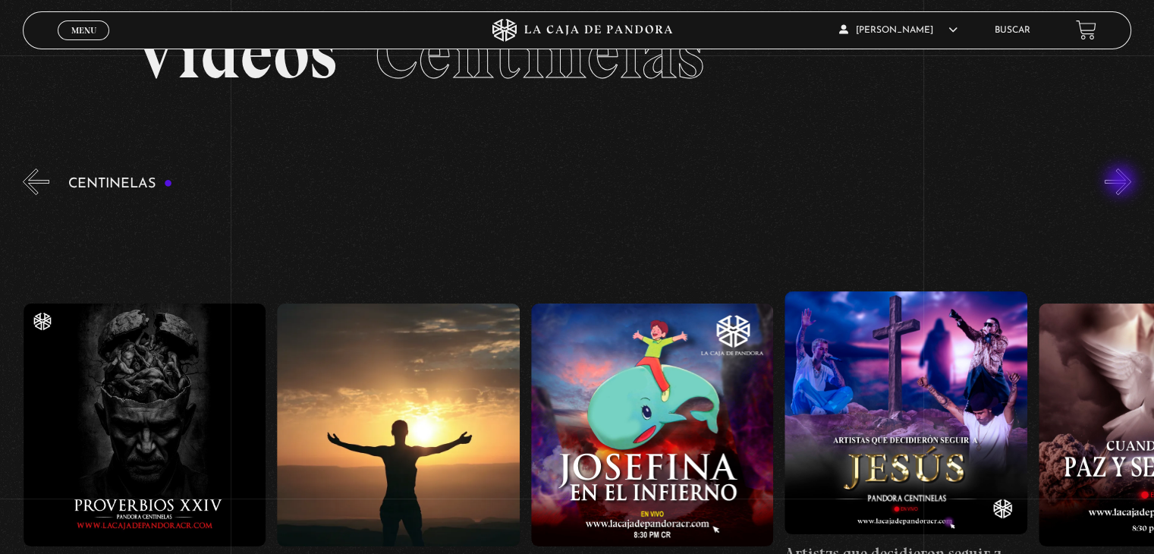
click at [1123, 182] on button "»" at bounding box center [1118, 181] width 27 height 27
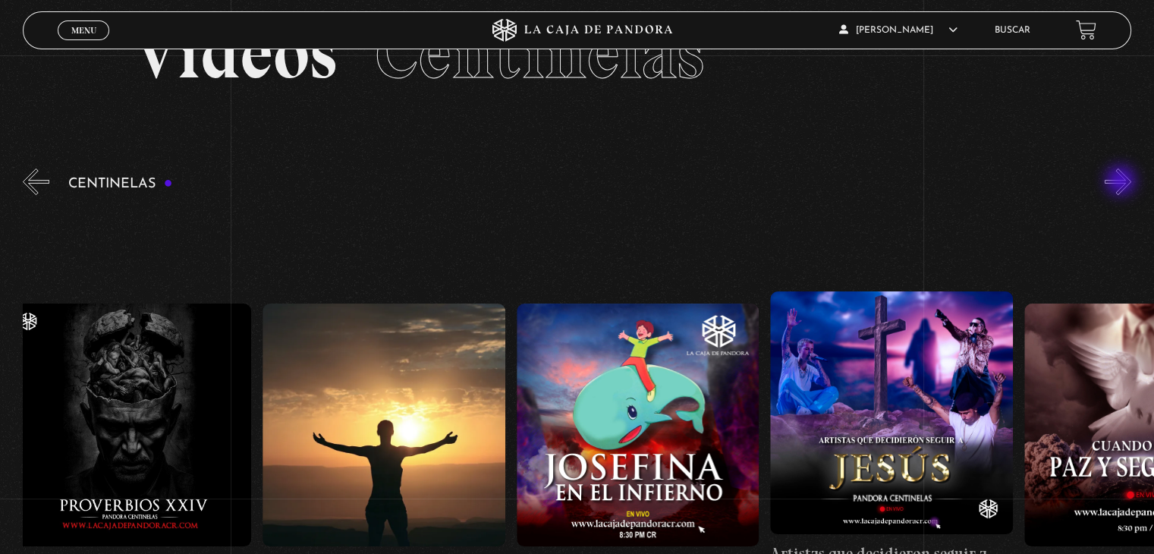
click at [1123, 182] on button "»" at bounding box center [1118, 181] width 27 height 27
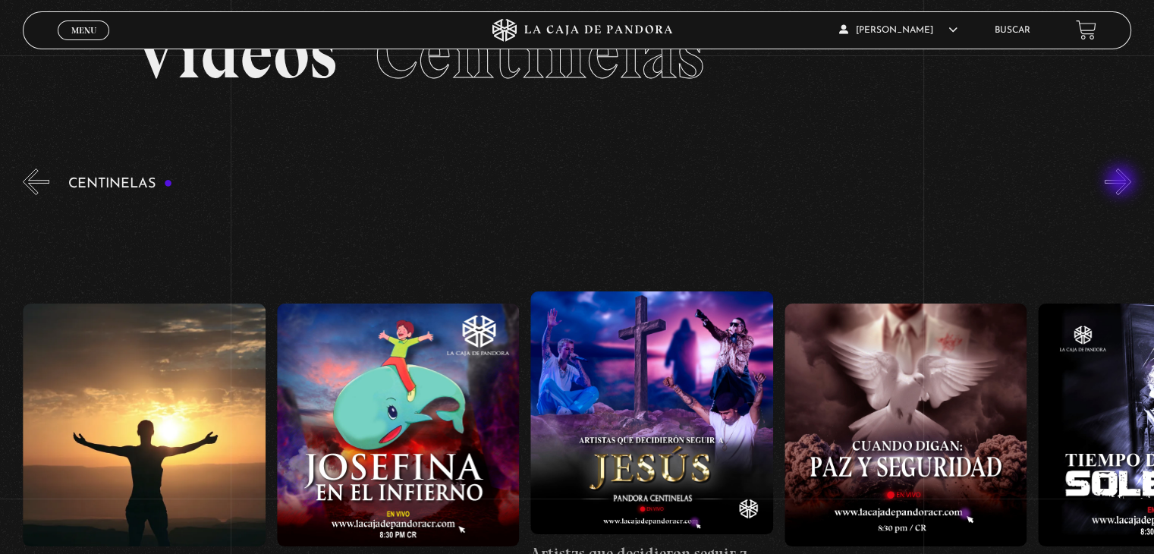
click at [1123, 182] on button "»" at bounding box center [1118, 181] width 27 height 27
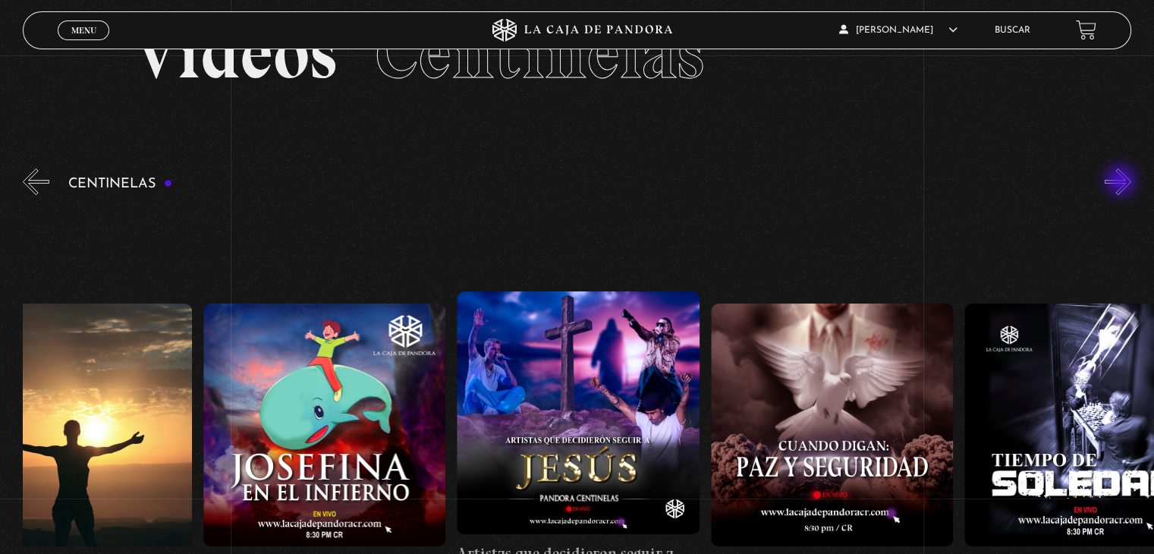
click at [1123, 182] on button "»" at bounding box center [1118, 181] width 27 height 27
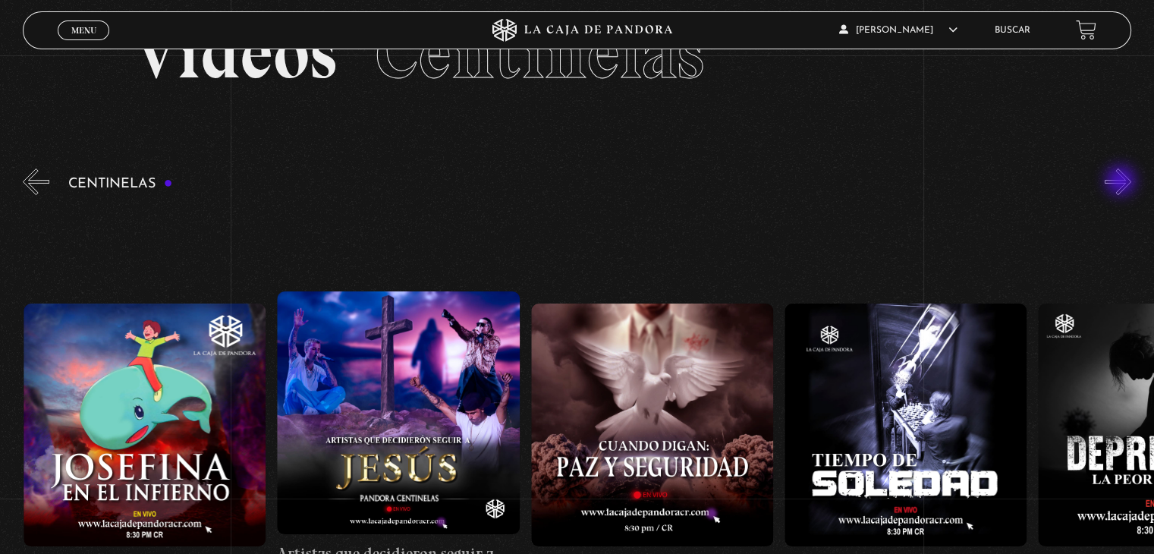
click at [1123, 182] on button "»" at bounding box center [1118, 181] width 27 height 27
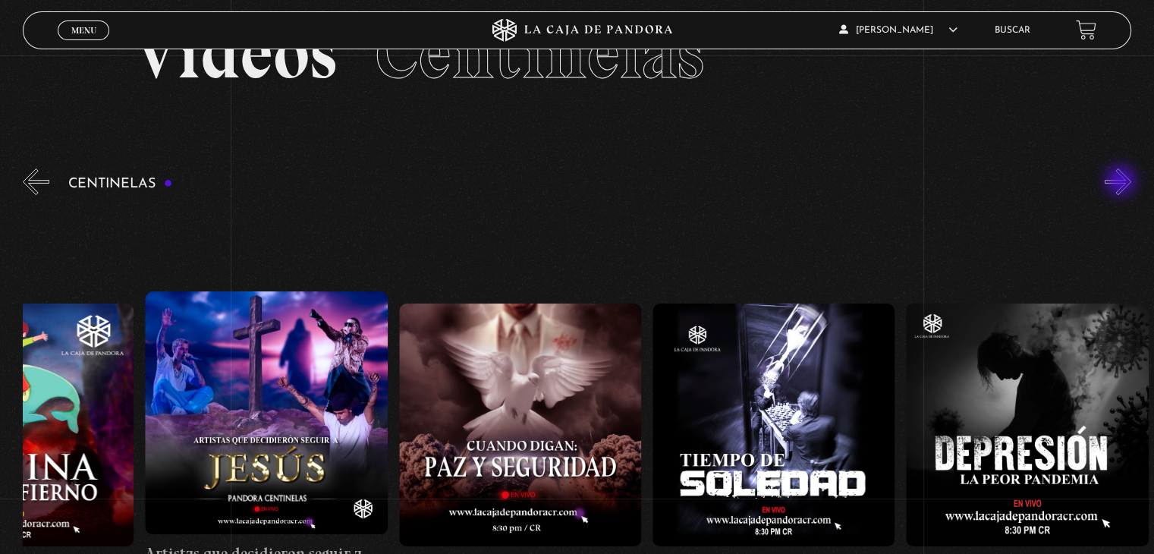
click at [1123, 182] on button "»" at bounding box center [1118, 181] width 27 height 27
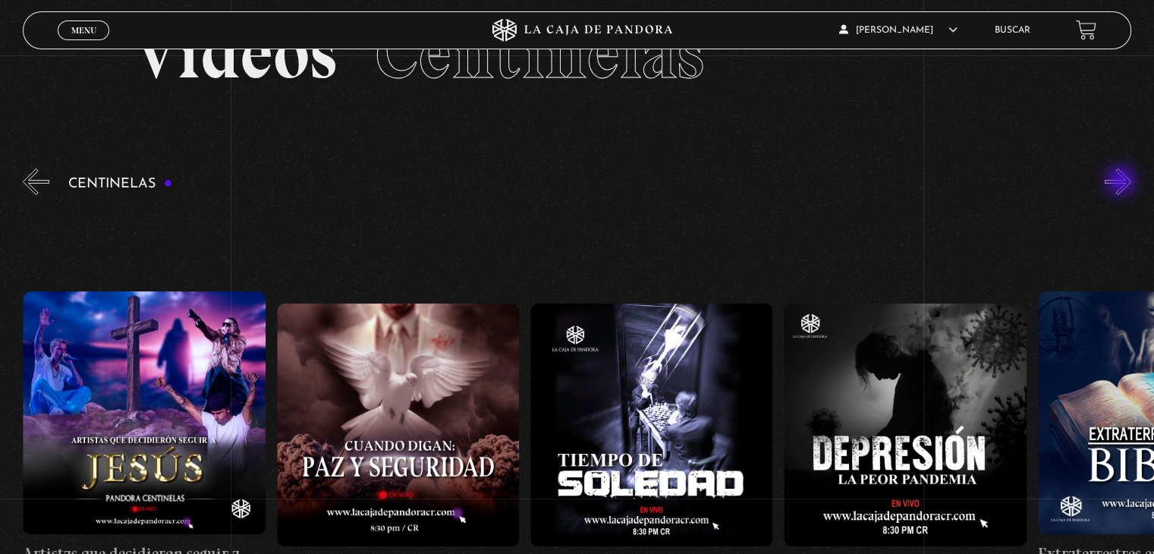
click at [1123, 182] on button "»" at bounding box center [1118, 181] width 27 height 27
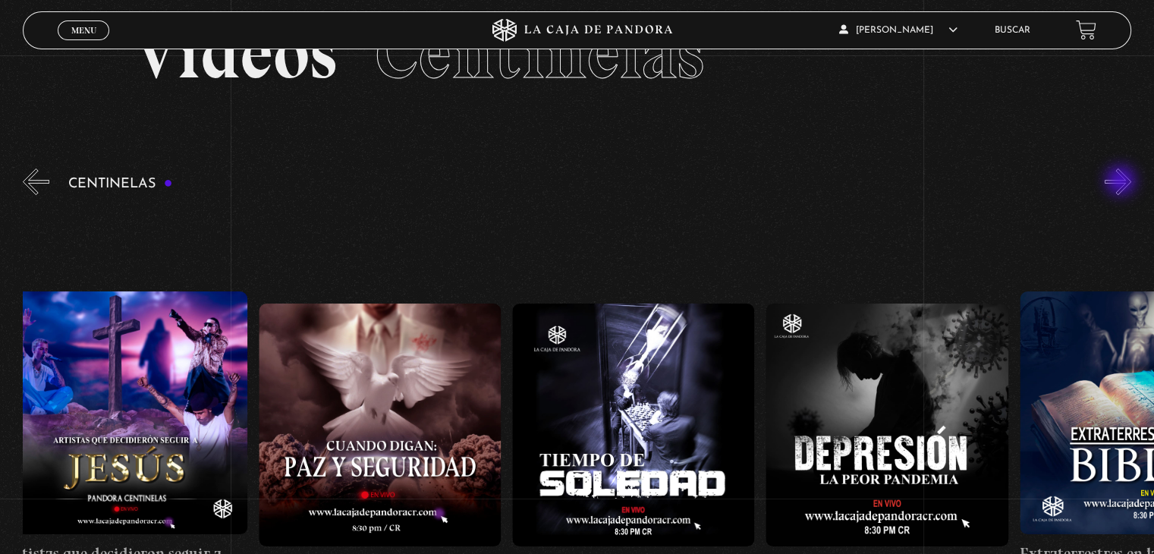
click at [1123, 182] on button "»" at bounding box center [1118, 181] width 27 height 27
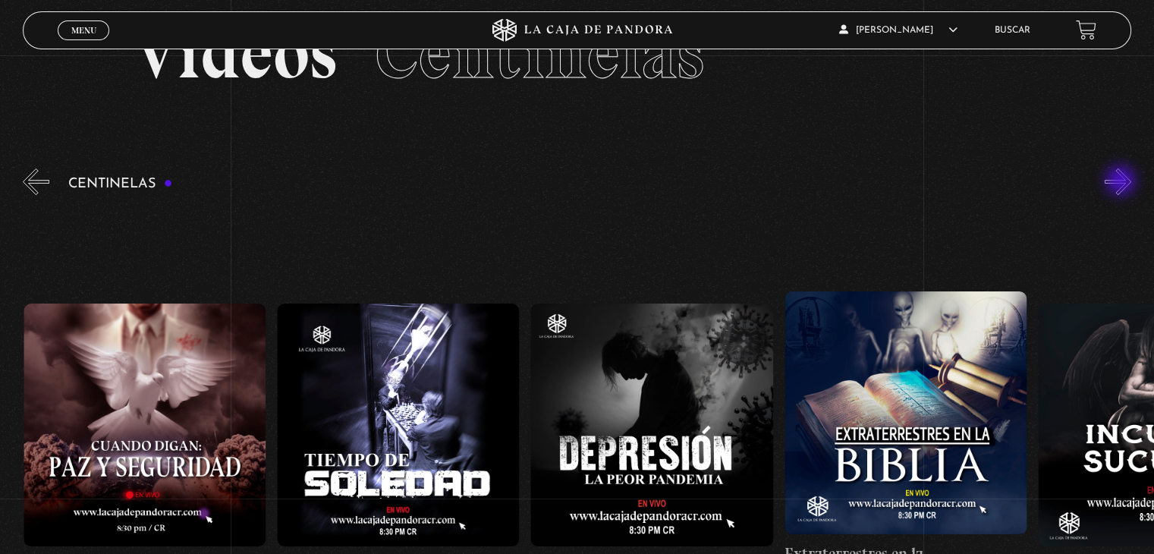
click at [1123, 182] on button "»" at bounding box center [1118, 181] width 27 height 27
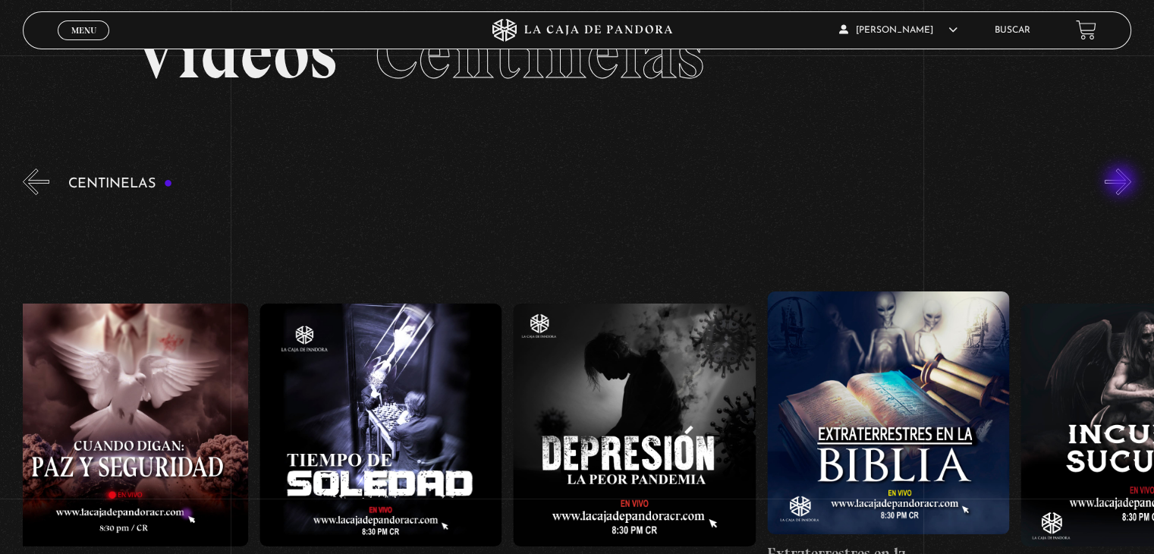
click at [1123, 182] on button "»" at bounding box center [1118, 181] width 27 height 27
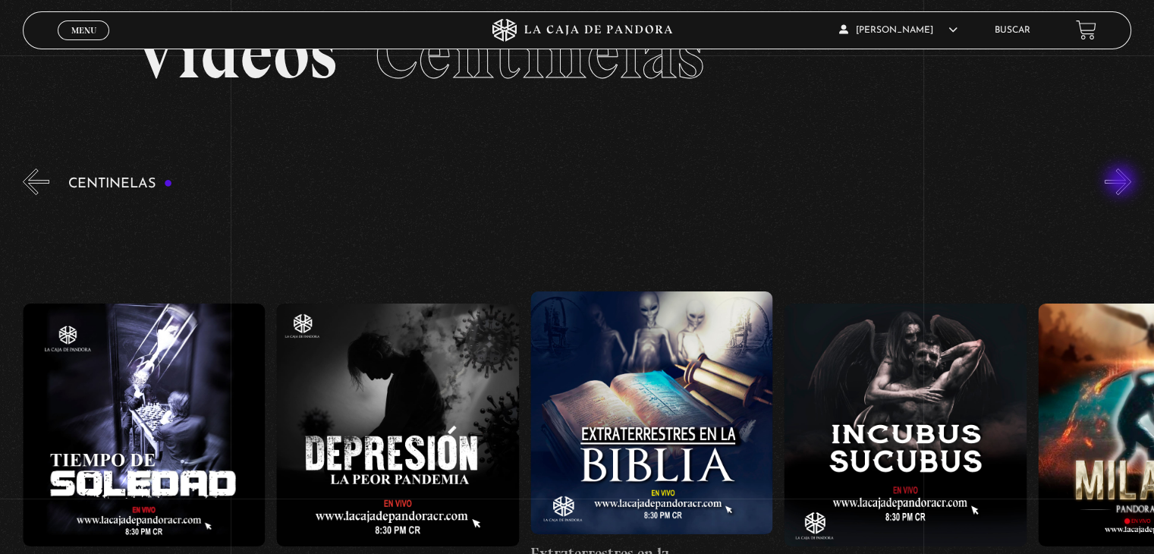
click at [1123, 182] on button "»" at bounding box center [1118, 181] width 27 height 27
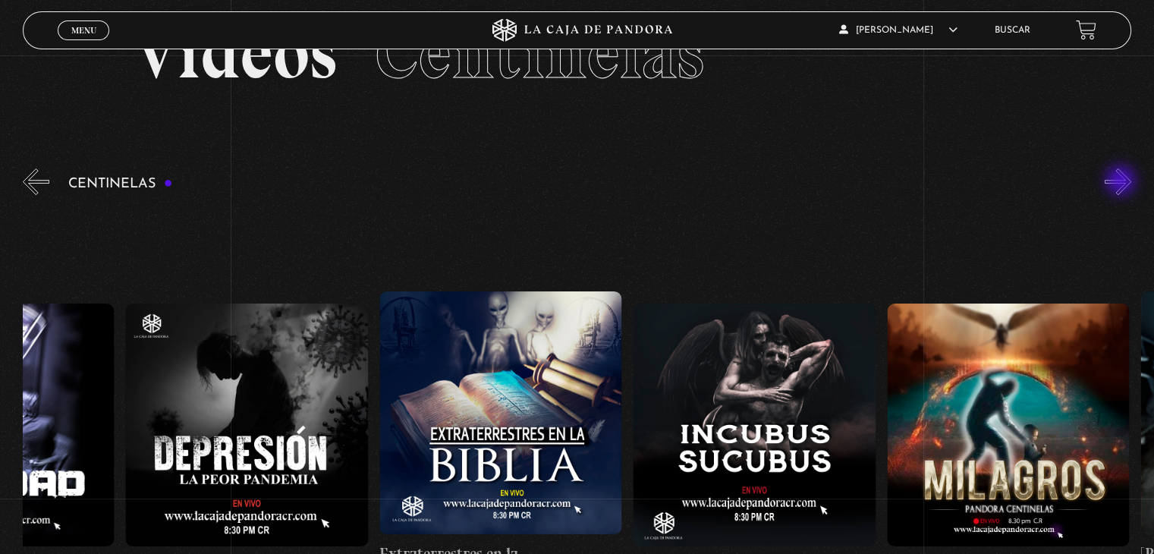
click at [1123, 182] on button "»" at bounding box center [1118, 181] width 27 height 27
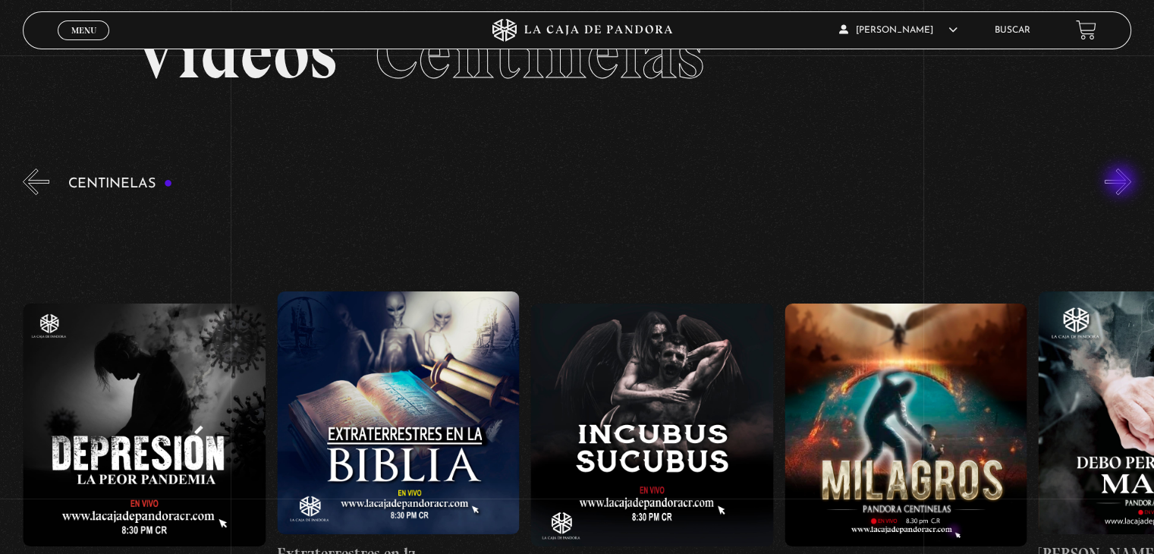
click at [1123, 182] on button "»" at bounding box center [1118, 181] width 27 height 27
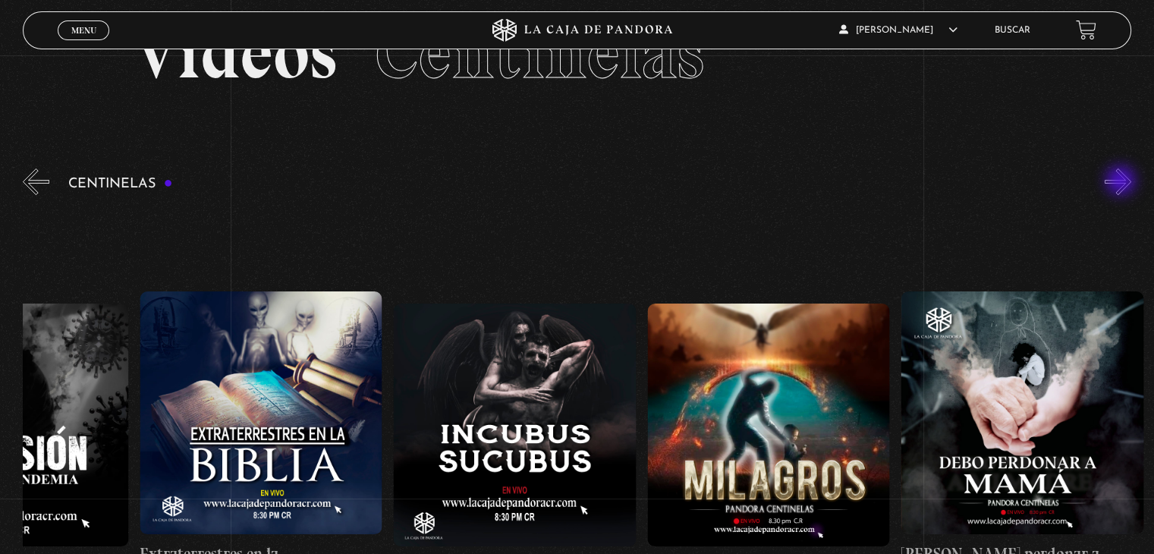
click at [1123, 182] on button "»" at bounding box center [1118, 181] width 27 height 27
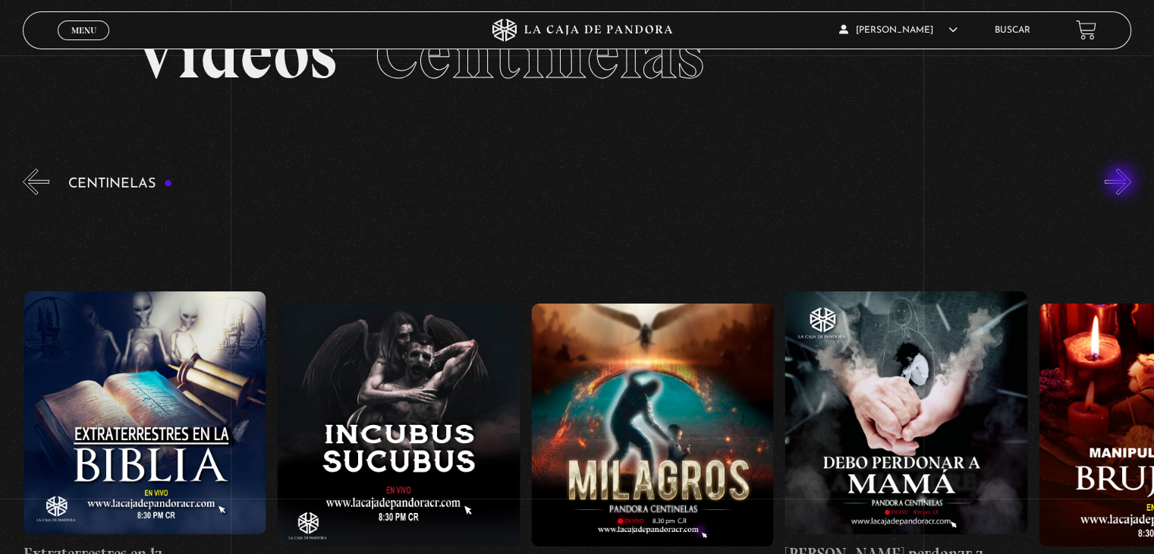
click at [1123, 182] on button "»" at bounding box center [1118, 181] width 27 height 27
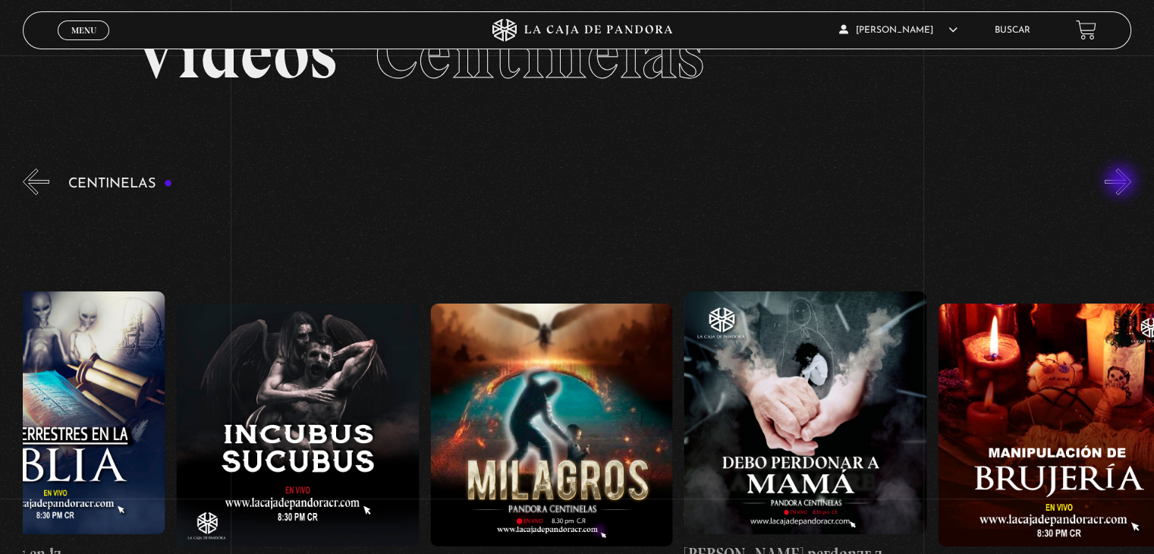
click at [1123, 182] on button "»" at bounding box center [1118, 181] width 27 height 27
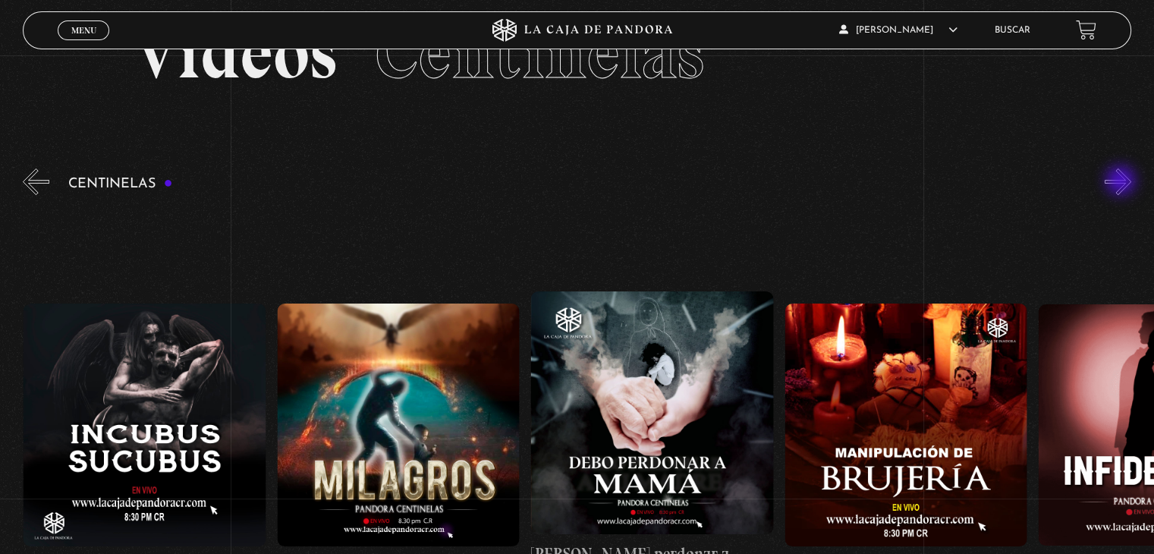
click at [1123, 182] on button "»" at bounding box center [1118, 181] width 27 height 27
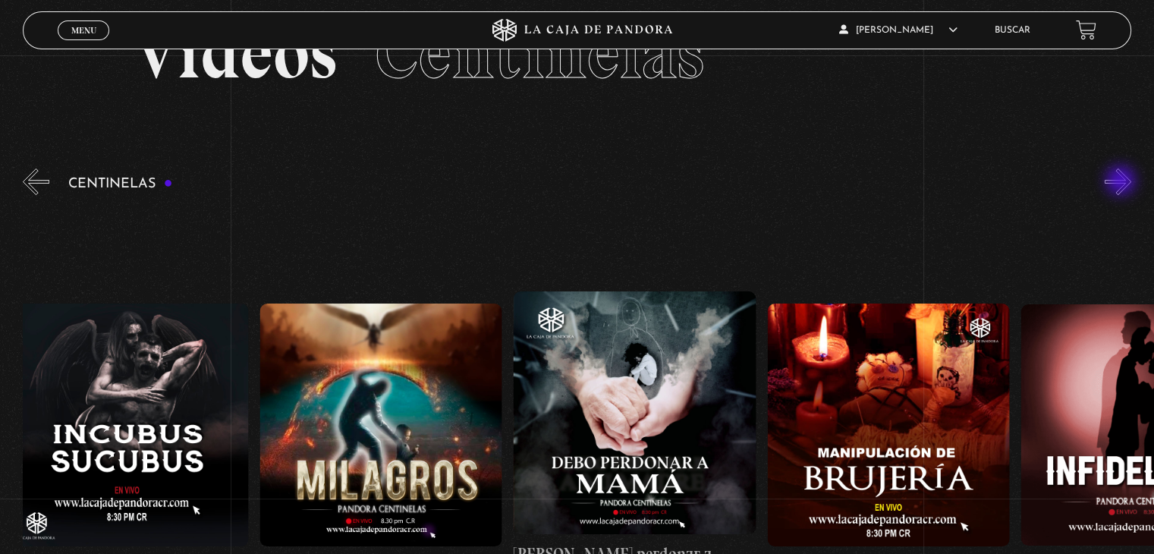
click at [1123, 182] on button "»" at bounding box center [1118, 181] width 27 height 27
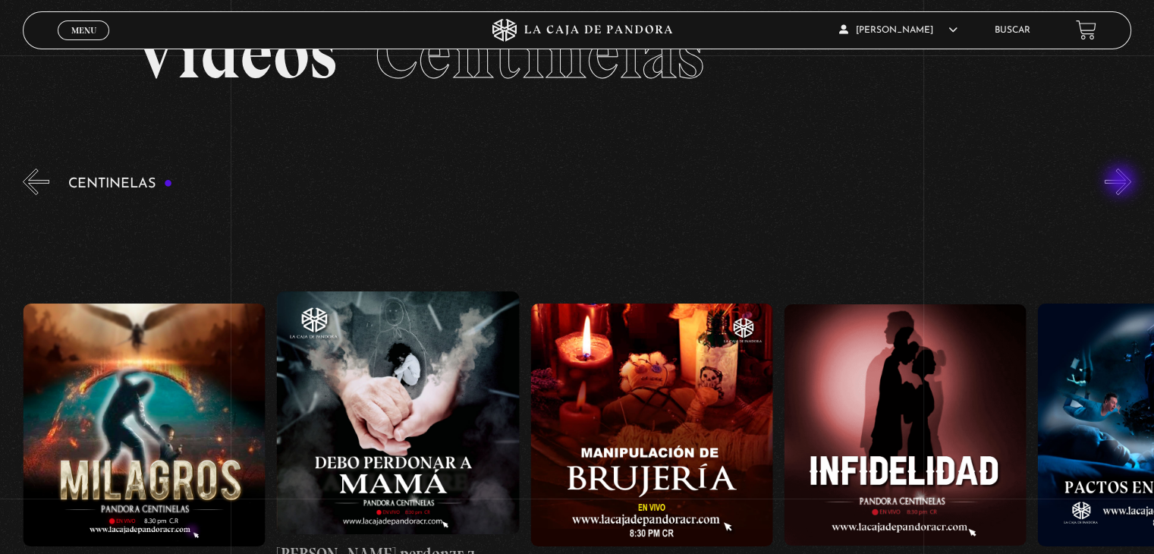
click at [1123, 182] on button "»" at bounding box center [1118, 181] width 27 height 27
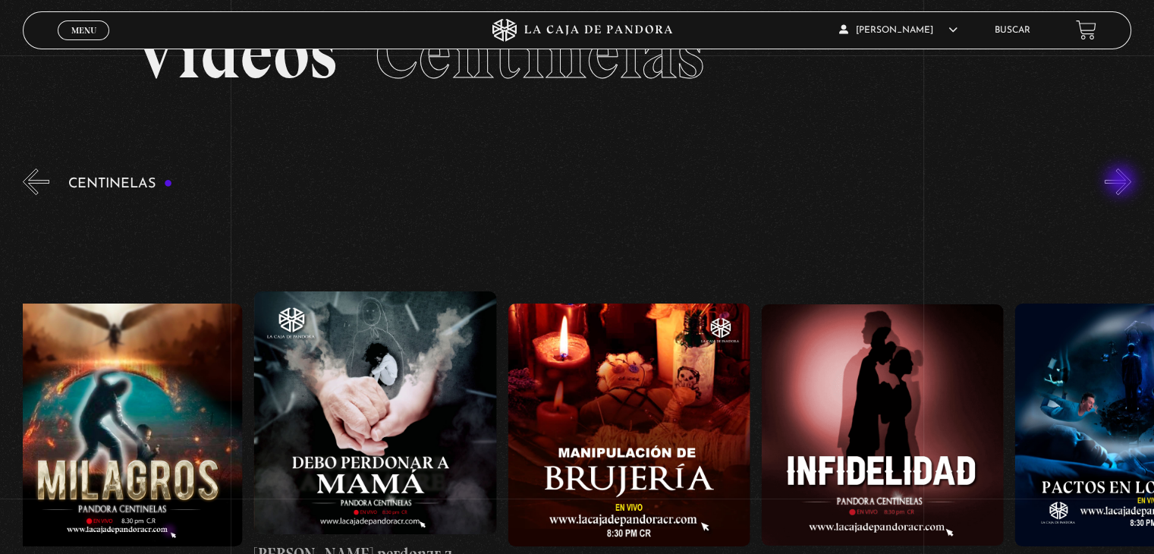
click at [1123, 182] on button "»" at bounding box center [1118, 181] width 27 height 27
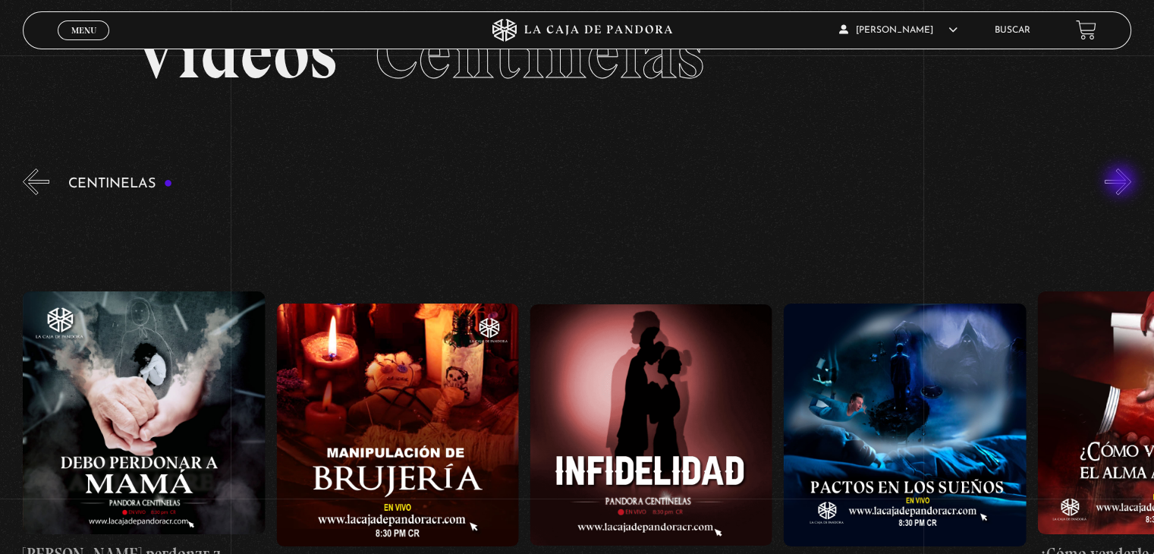
click at [1123, 182] on button "»" at bounding box center [1118, 181] width 27 height 27
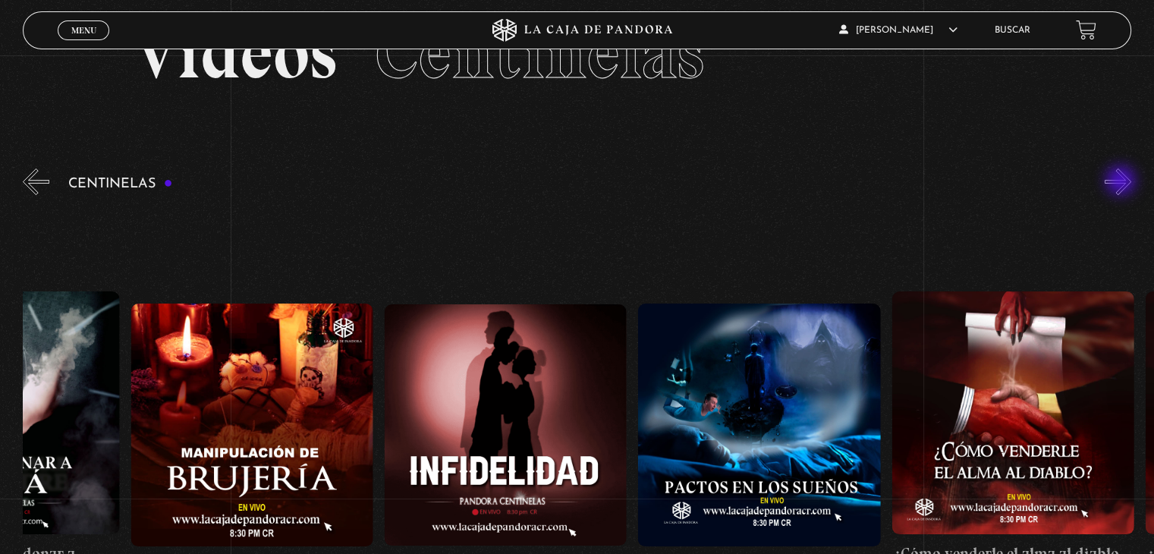
click at [1123, 182] on button "»" at bounding box center [1118, 181] width 27 height 27
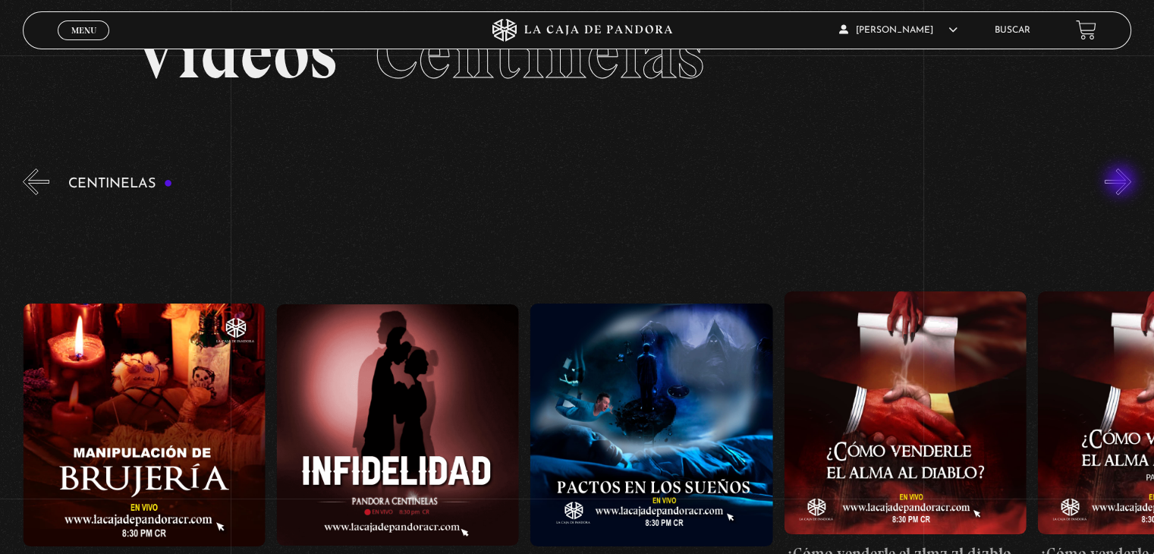
click at [1123, 182] on button "»" at bounding box center [1118, 181] width 27 height 27
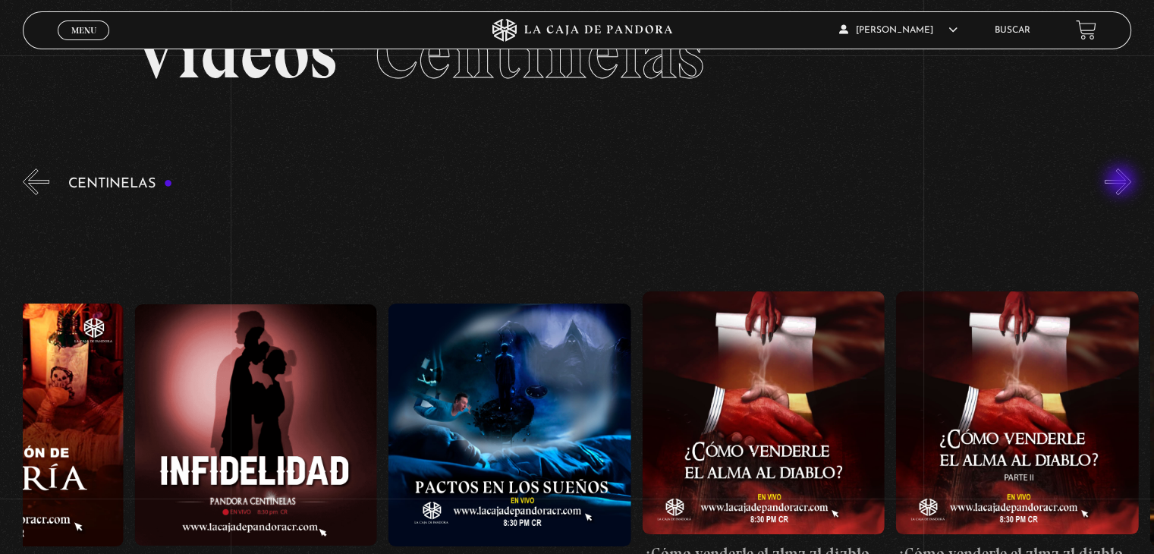
click at [1123, 182] on button "»" at bounding box center [1118, 181] width 27 height 27
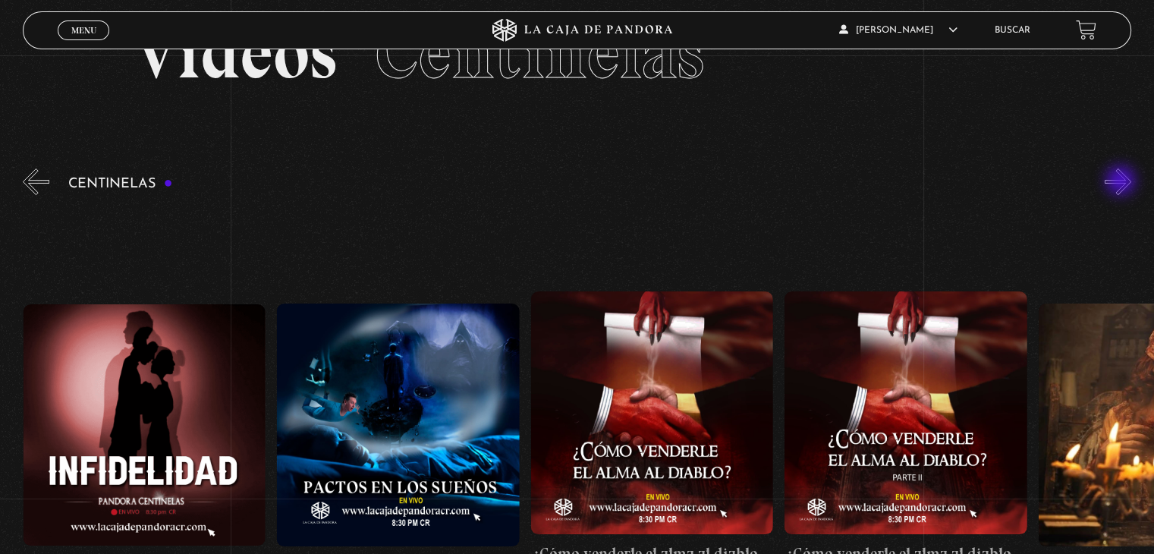
click at [1123, 182] on button "»" at bounding box center [1118, 181] width 27 height 27
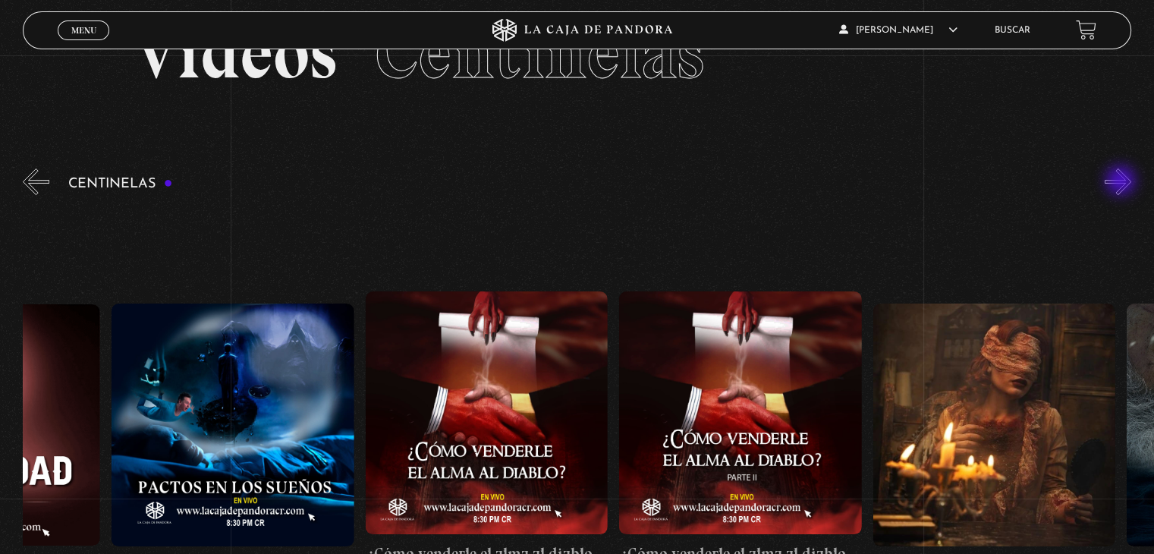
click at [1123, 182] on button "»" at bounding box center [1118, 181] width 27 height 27
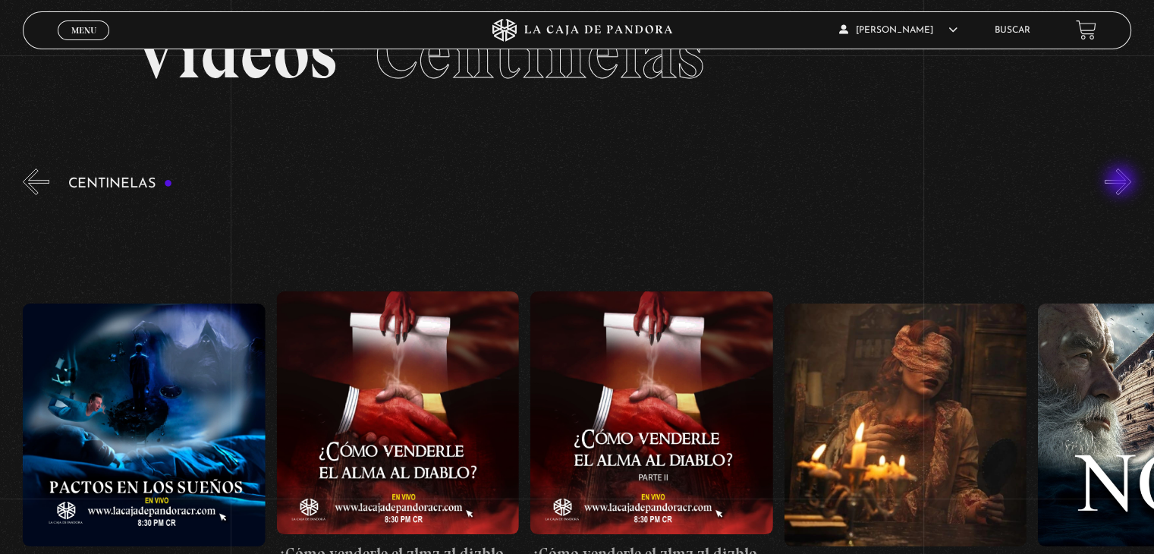
click at [1123, 182] on button "»" at bounding box center [1118, 181] width 27 height 27
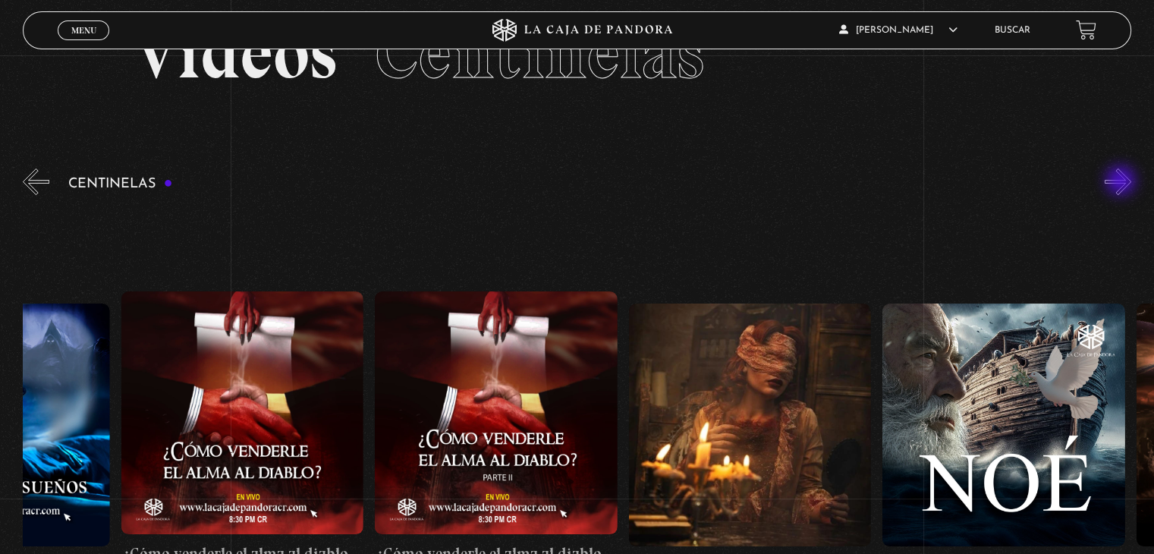
click at [1123, 182] on button "»" at bounding box center [1118, 181] width 27 height 27
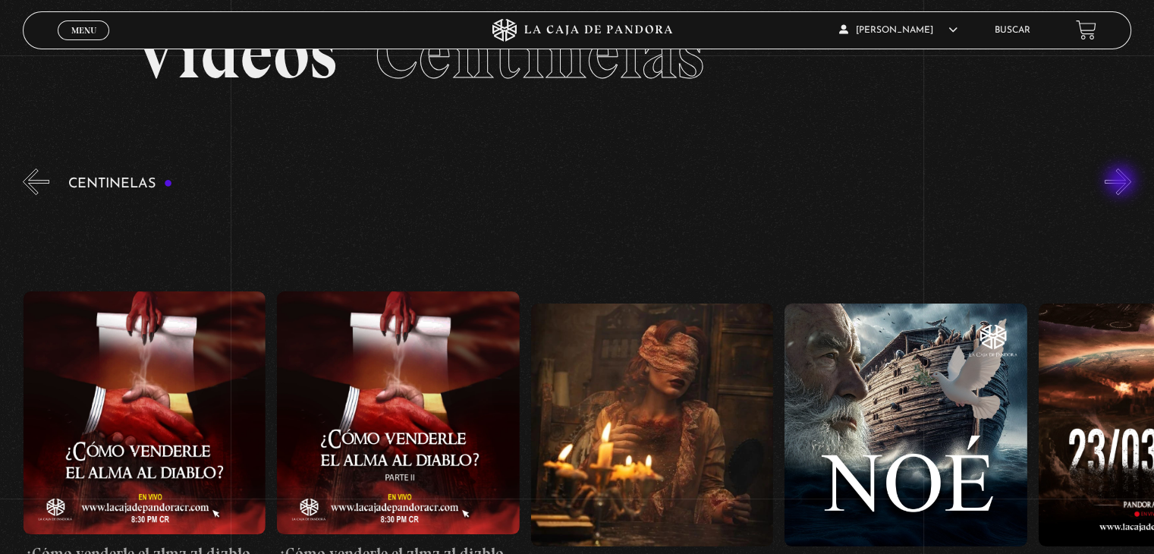
click at [1123, 182] on button "»" at bounding box center [1118, 181] width 27 height 27
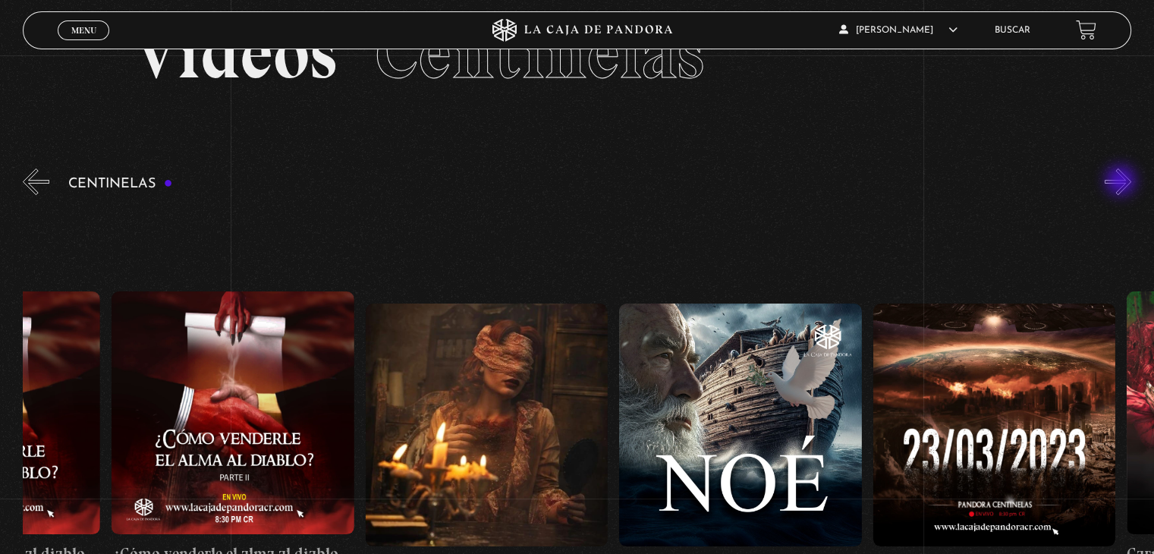
click at [1123, 182] on button "»" at bounding box center [1118, 181] width 27 height 27
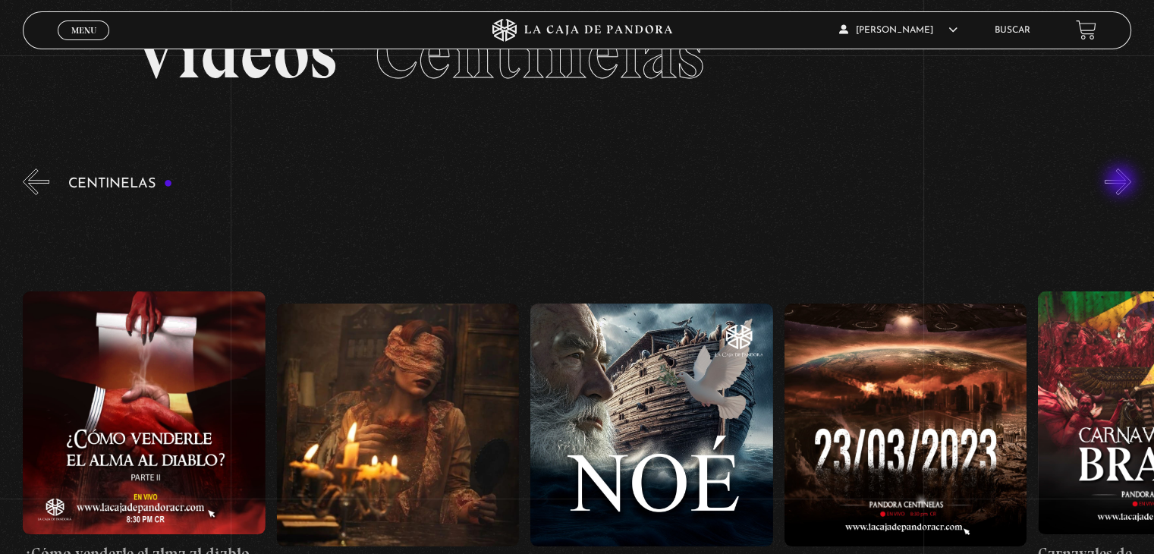
click at [1123, 182] on button "»" at bounding box center [1118, 181] width 27 height 27
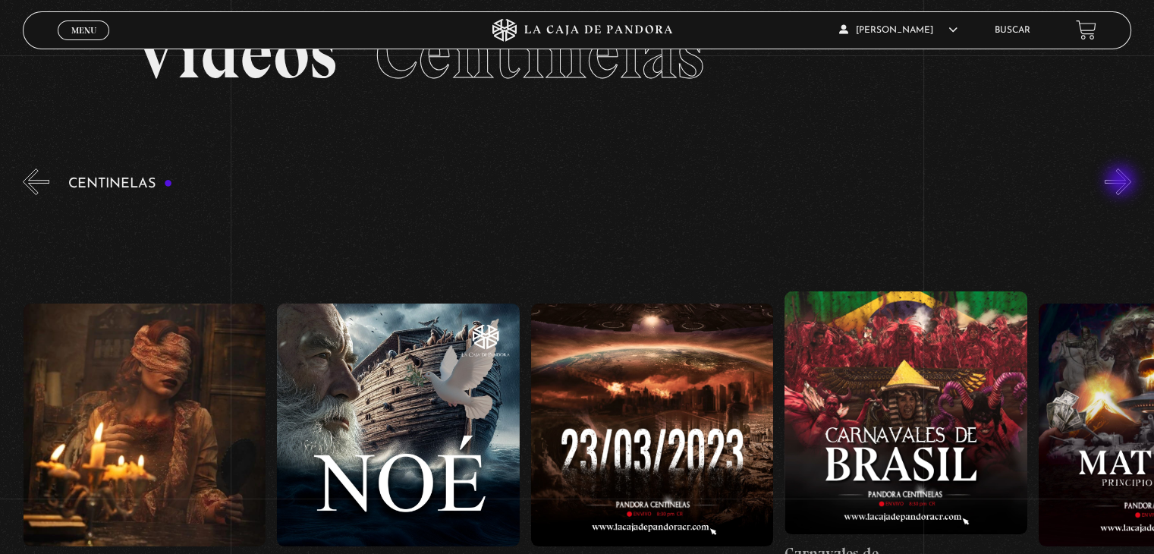
click at [1123, 182] on button "»" at bounding box center [1118, 181] width 27 height 27
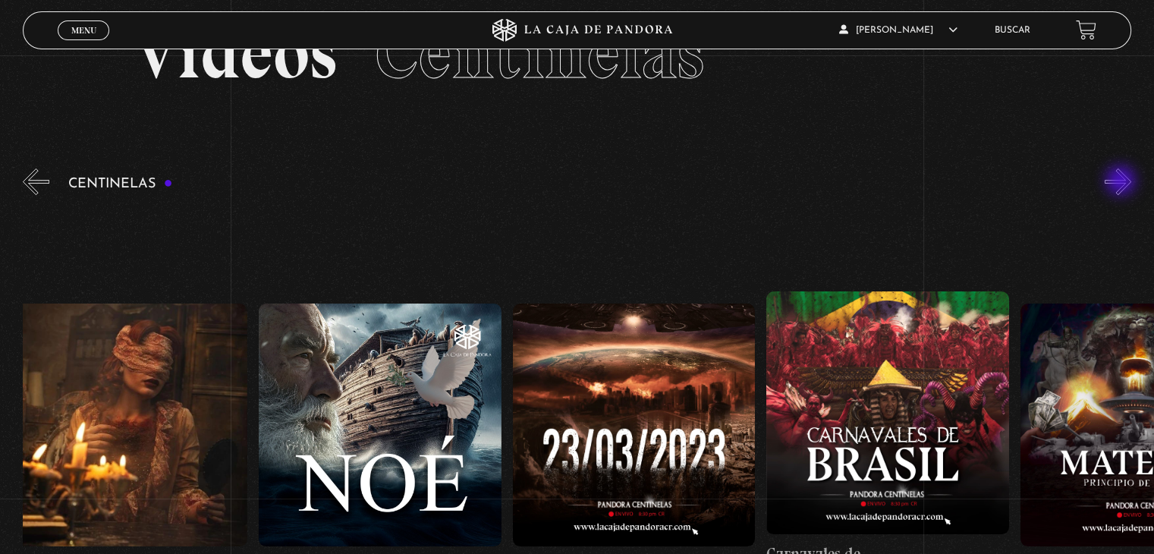
click at [1123, 182] on button "»" at bounding box center [1118, 181] width 27 height 27
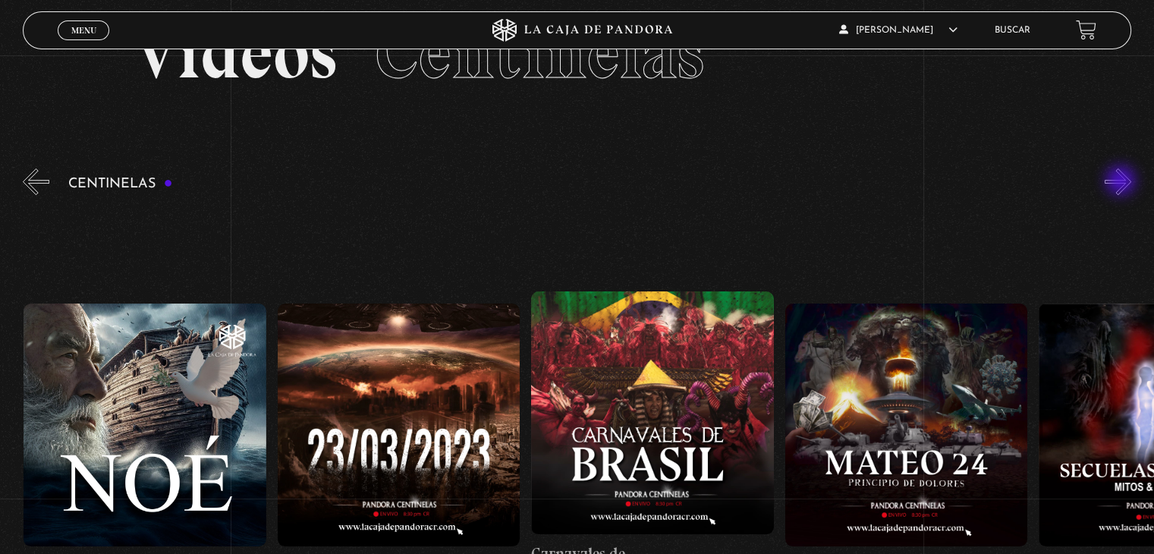
click at [1123, 182] on button "»" at bounding box center [1118, 181] width 27 height 27
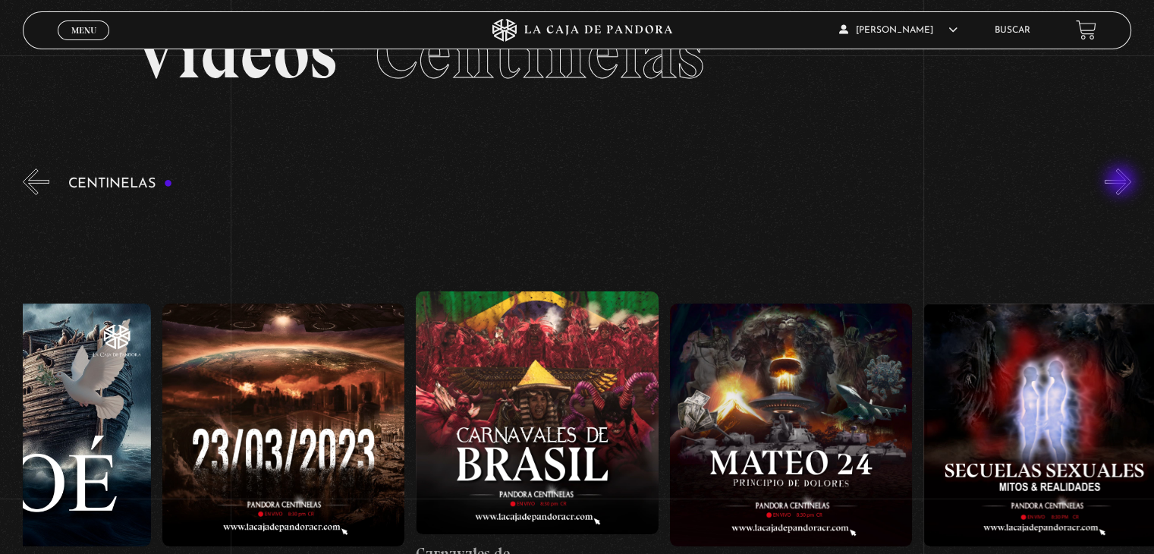
click at [1123, 182] on button "»" at bounding box center [1118, 181] width 27 height 27
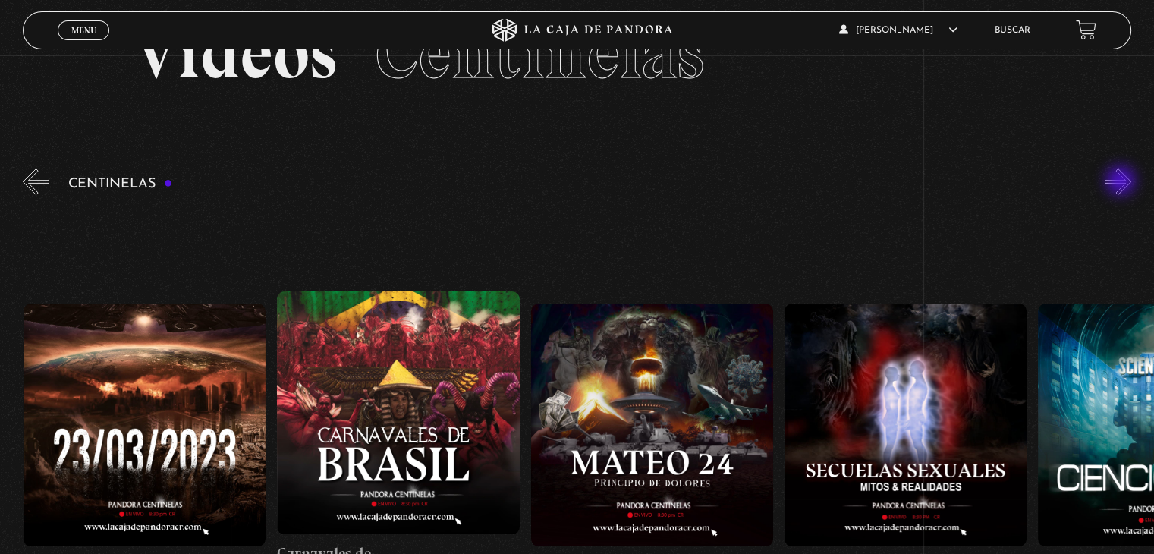
click at [1123, 182] on button "»" at bounding box center [1118, 181] width 27 height 27
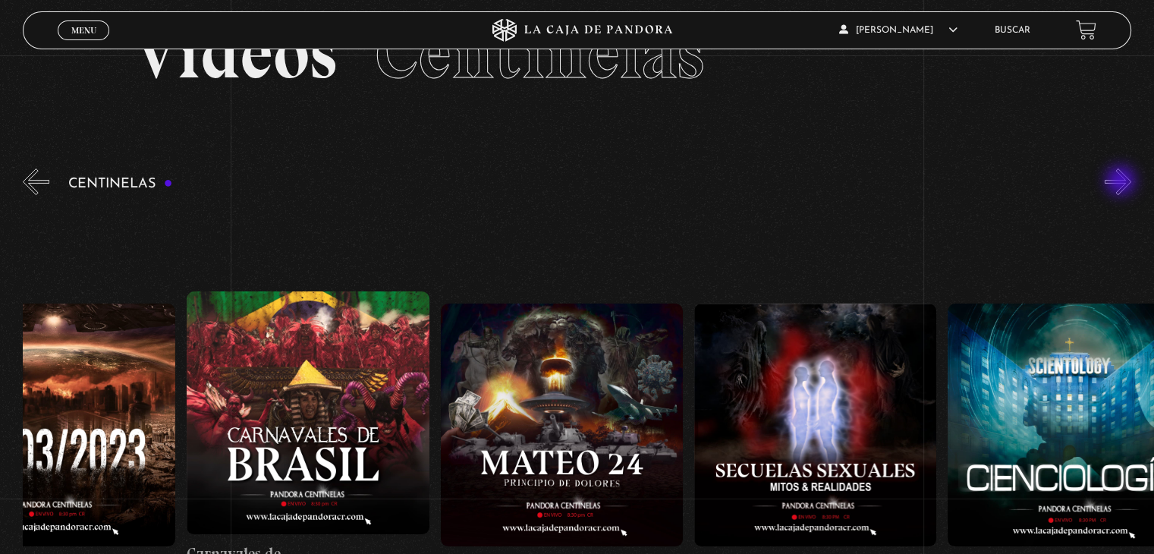
click at [1123, 182] on button "»" at bounding box center [1118, 181] width 27 height 27
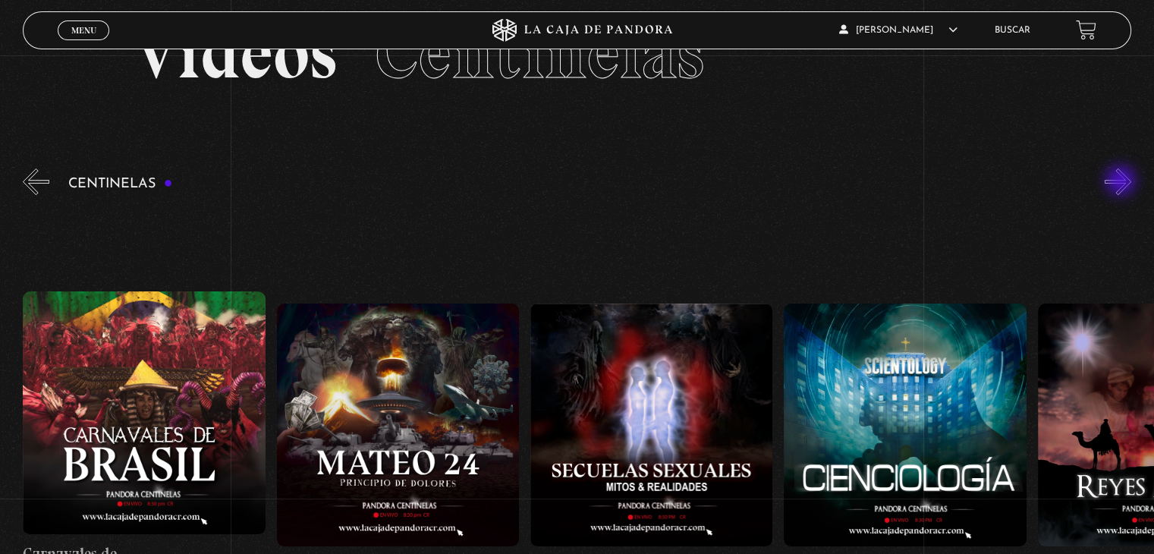
click at [1123, 182] on button "»" at bounding box center [1118, 181] width 27 height 27
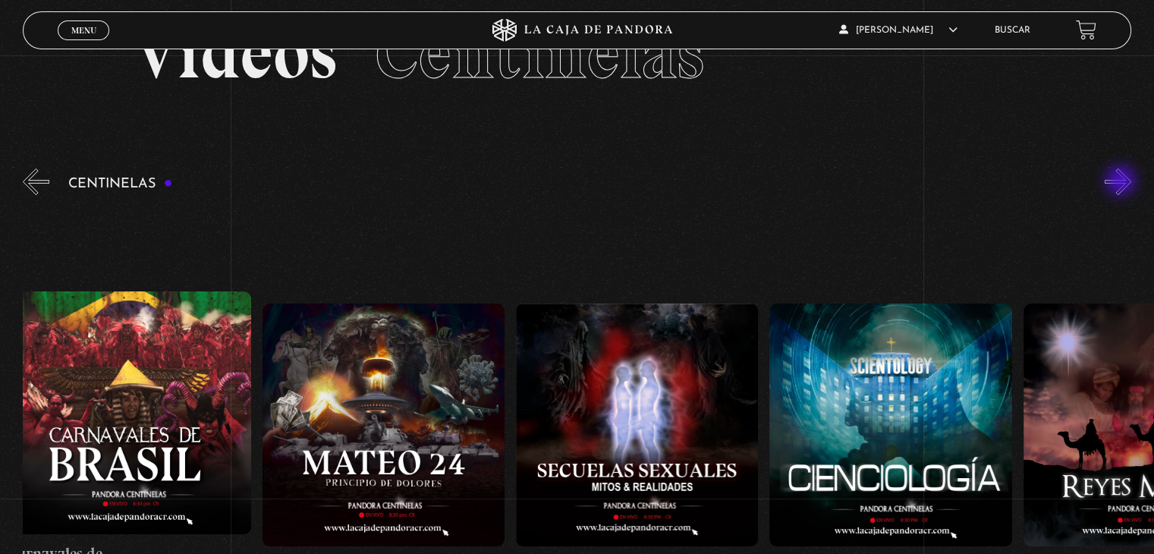
click at [1123, 182] on button "»" at bounding box center [1118, 181] width 27 height 27
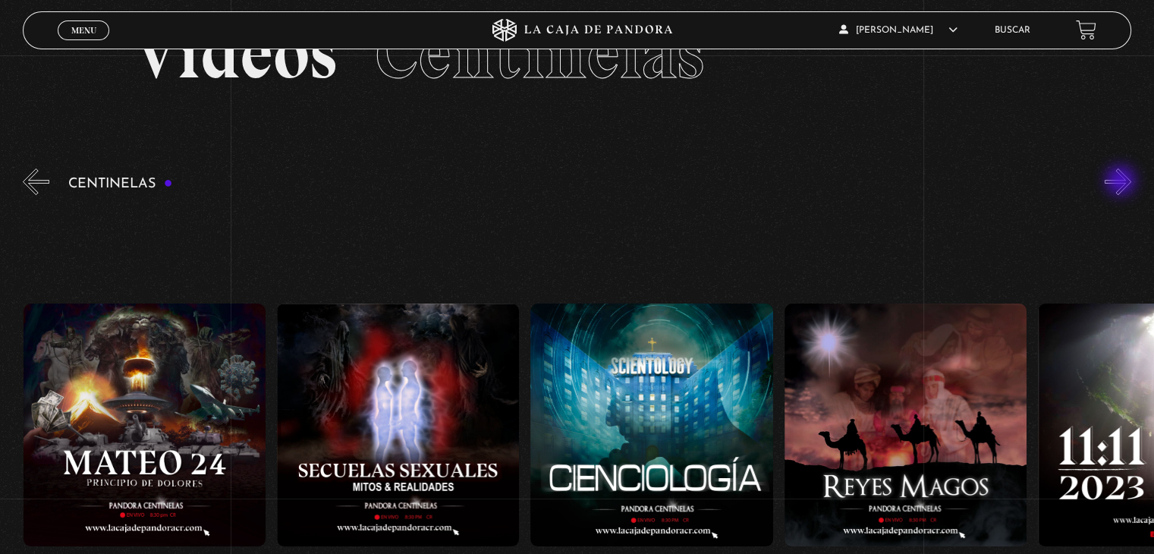
click at [1123, 182] on button "»" at bounding box center [1118, 181] width 27 height 27
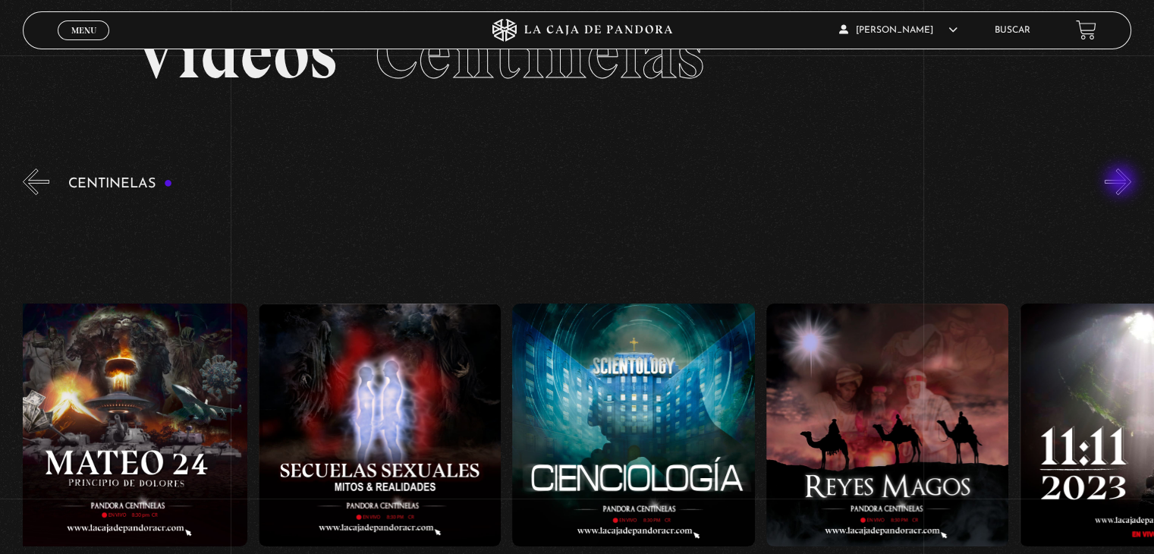
click at [1123, 182] on button "»" at bounding box center [1118, 181] width 27 height 27
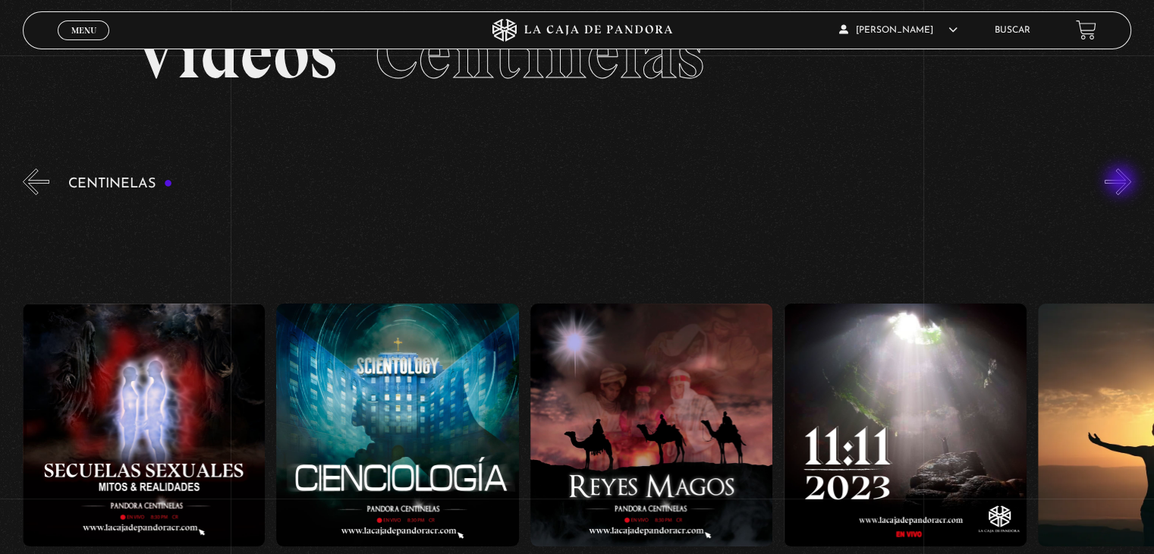
click at [1123, 182] on button "»" at bounding box center [1118, 181] width 27 height 27
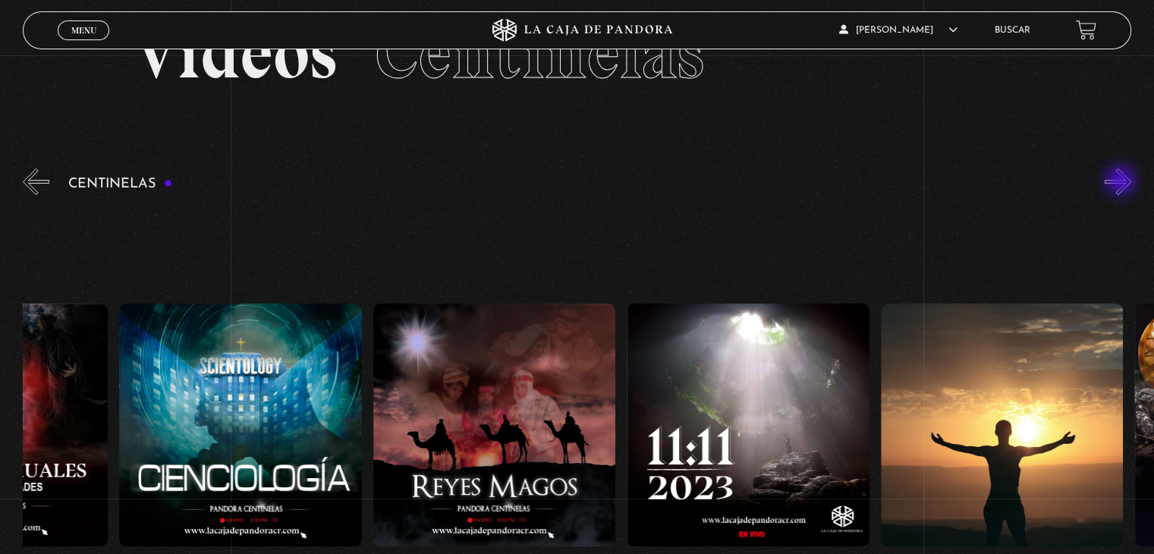
click at [1123, 182] on button "»" at bounding box center [1118, 181] width 27 height 27
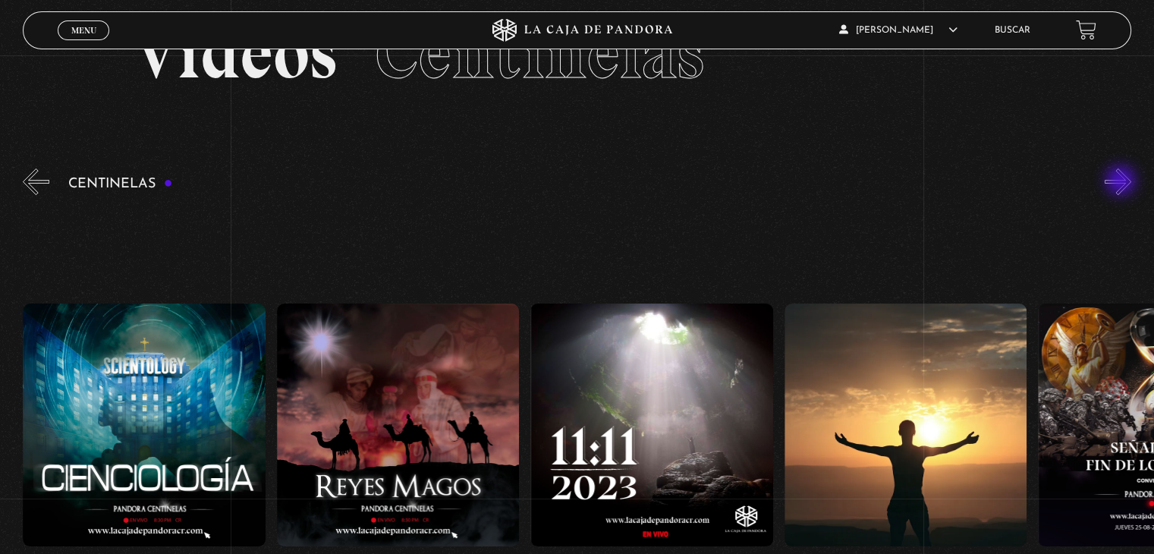
click at [1123, 182] on button "»" at bounding box center [1118, 181] width 27 height 27
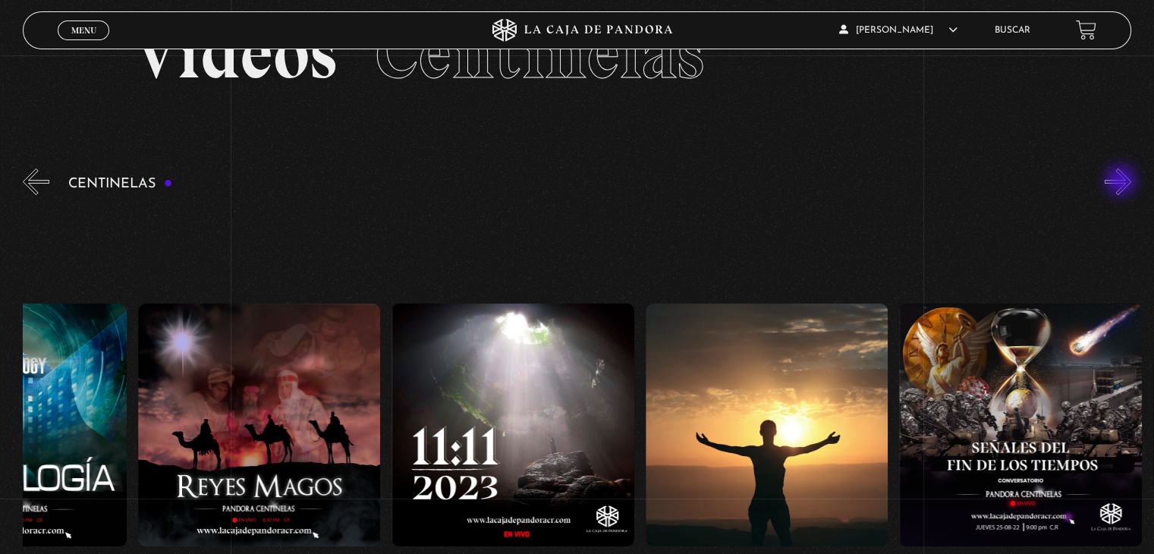
click at [1123, 182] on button "»" at bounding box center [1118, 181] width 27 height 27
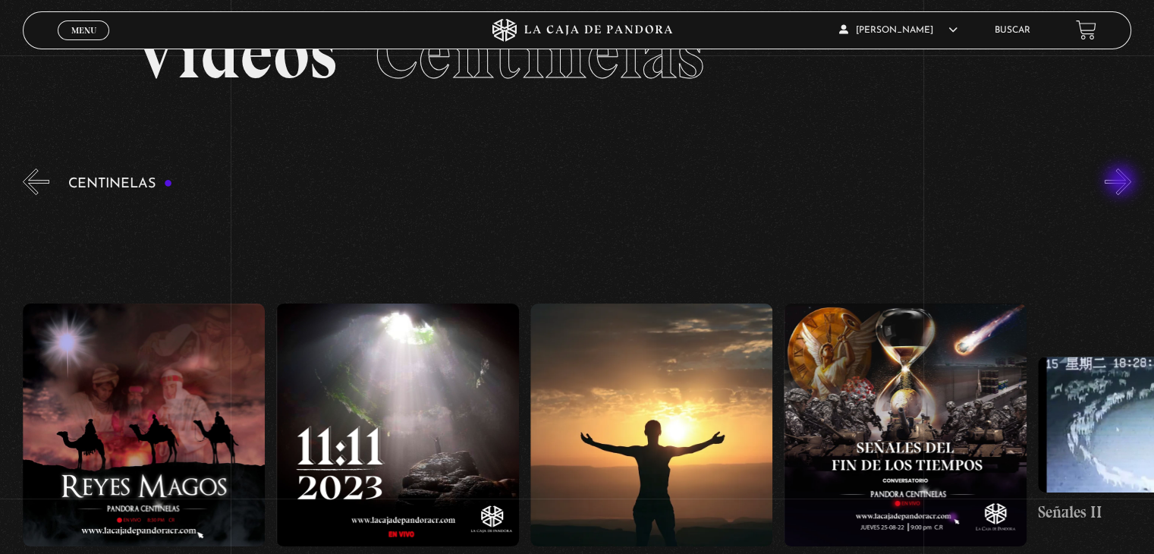
click at [1123, 182] on button "»" at bounding box center [1118, 181] width 27 height 27
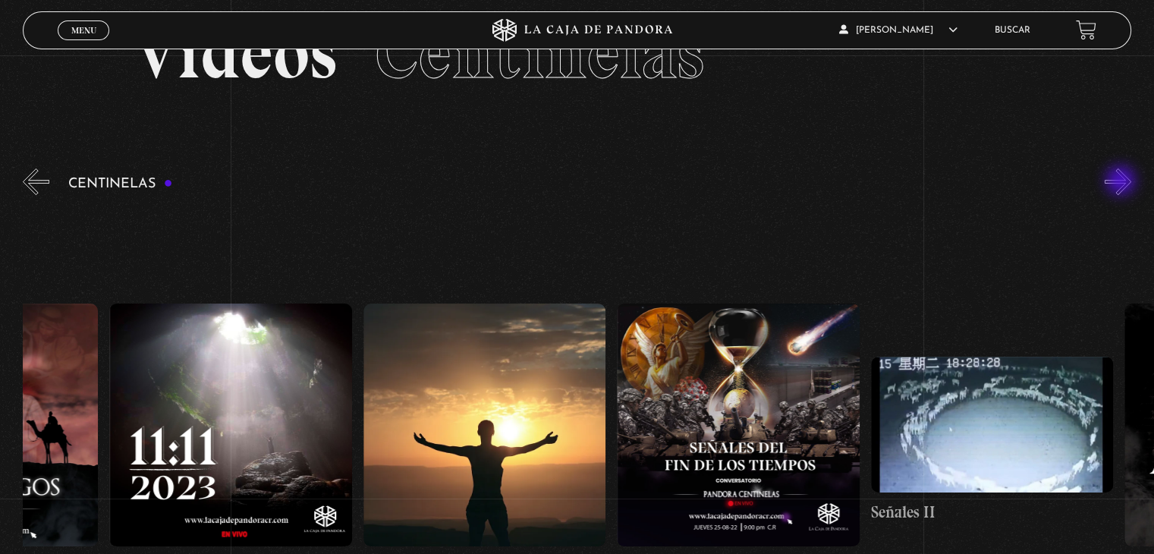
click at [1123, 182] on button "»" at bounding box center [1118, 181] width 27 height 27
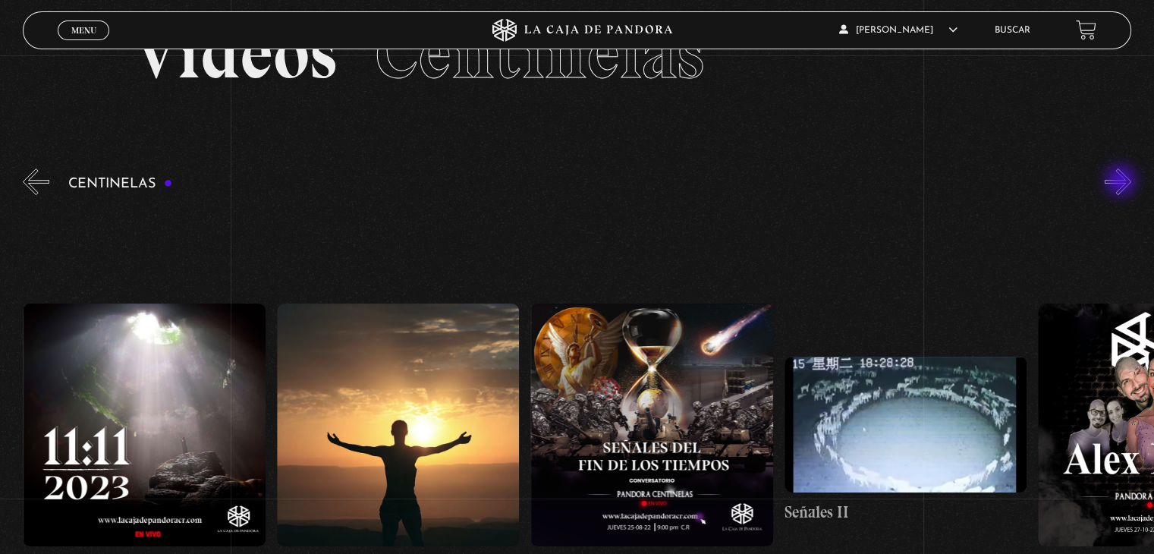
click at [1123, 182] on button "»" at bounding box center [1118, 181] width 27 height 27
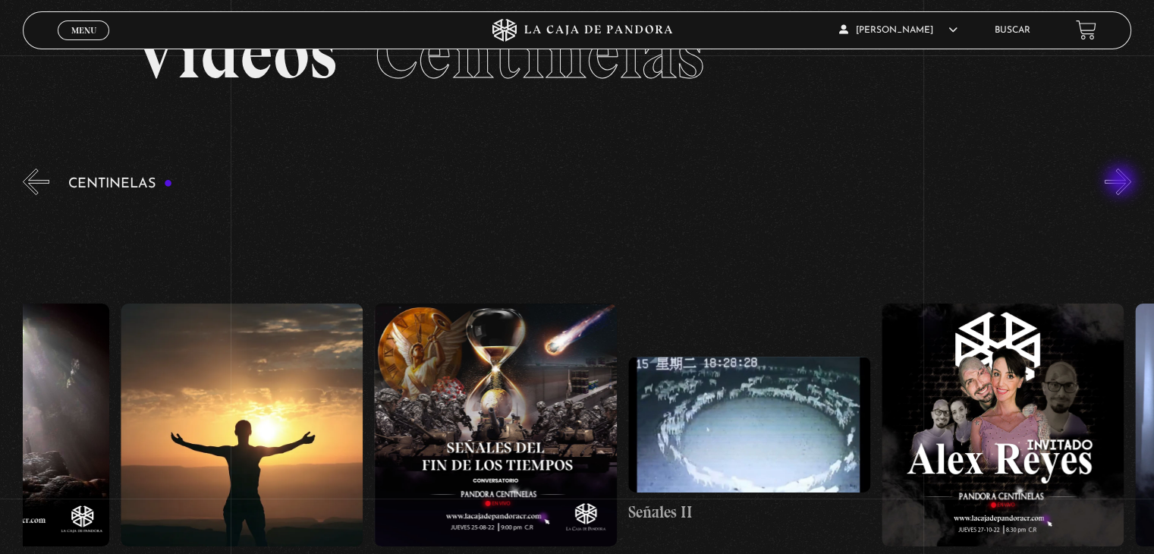
click at [1123, 182] on button "»" at bounding box center [1118, 181] width 27 height 27
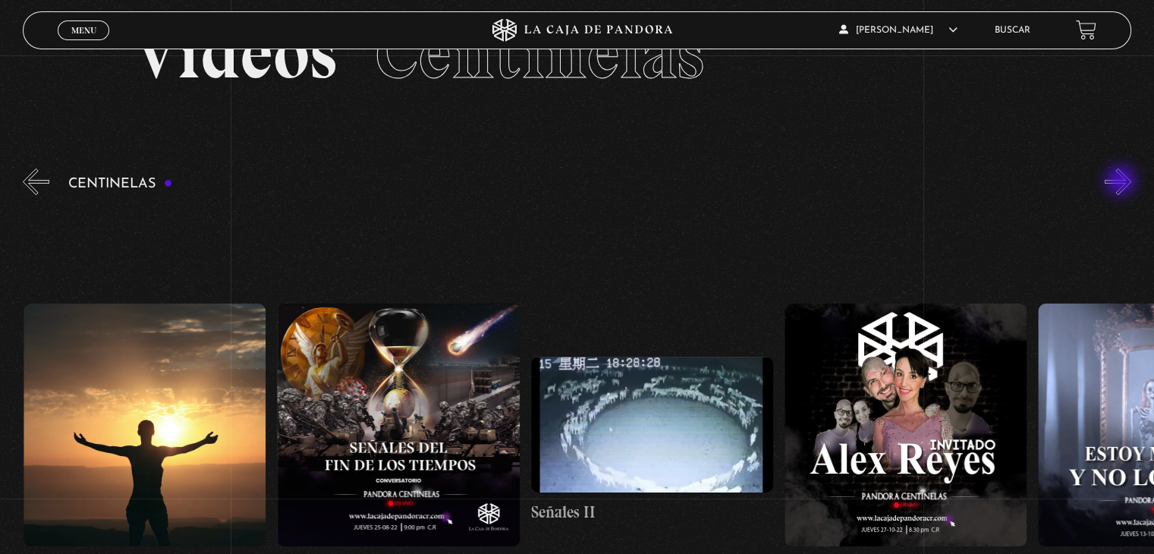
click at [1123, 182] on button "»" at bounding box center [1118, 181] width 27 height 27
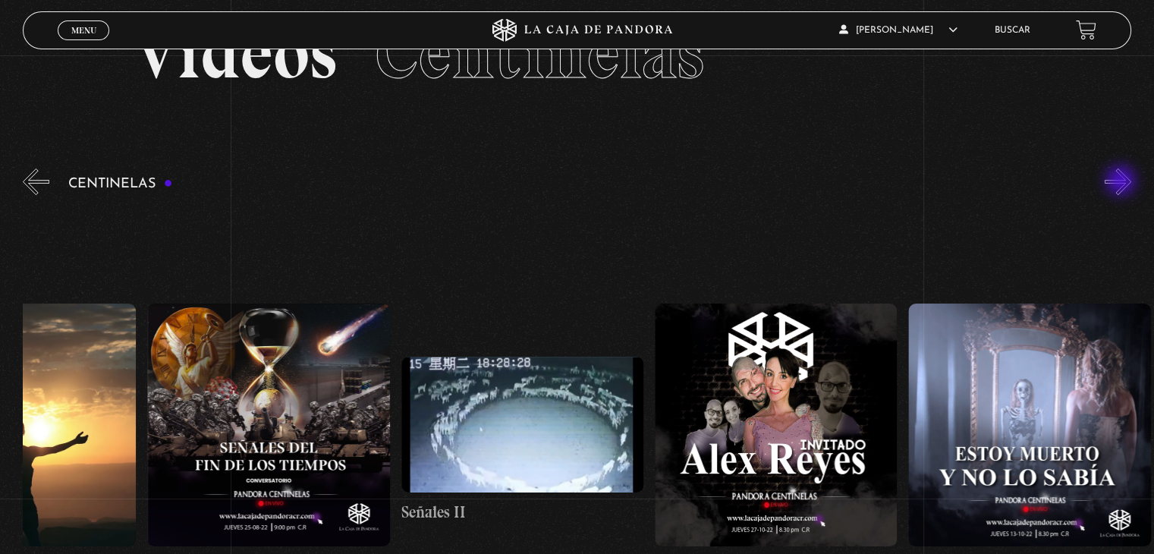
click at [1123, 182] on button "»" at bounding box center [1118, 181] width 27 height 27
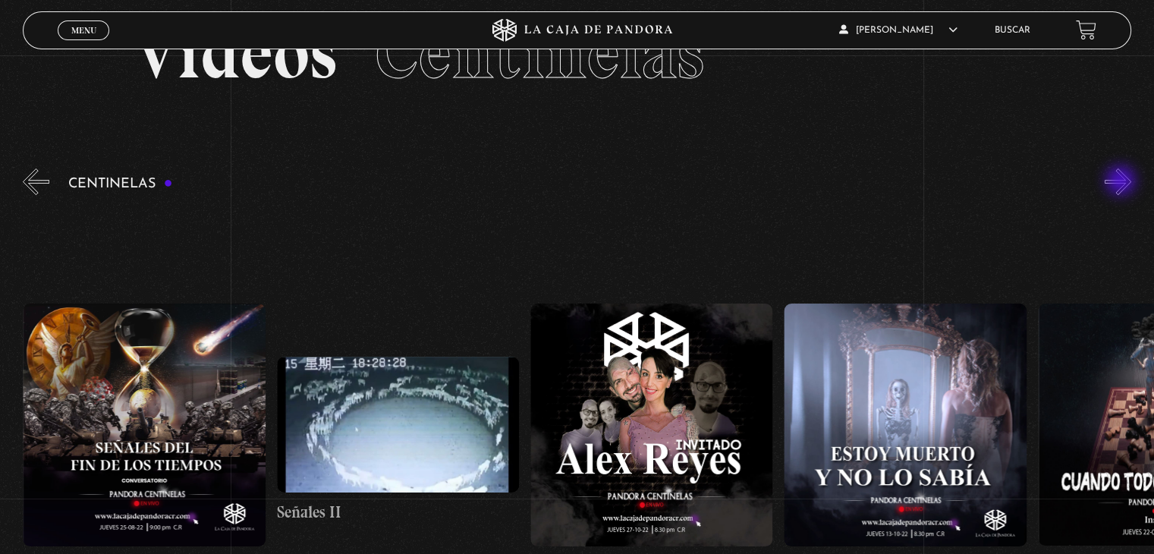
click at [1123, 182] on button "»" at bounding box center [1118, 181] width 27 height 27
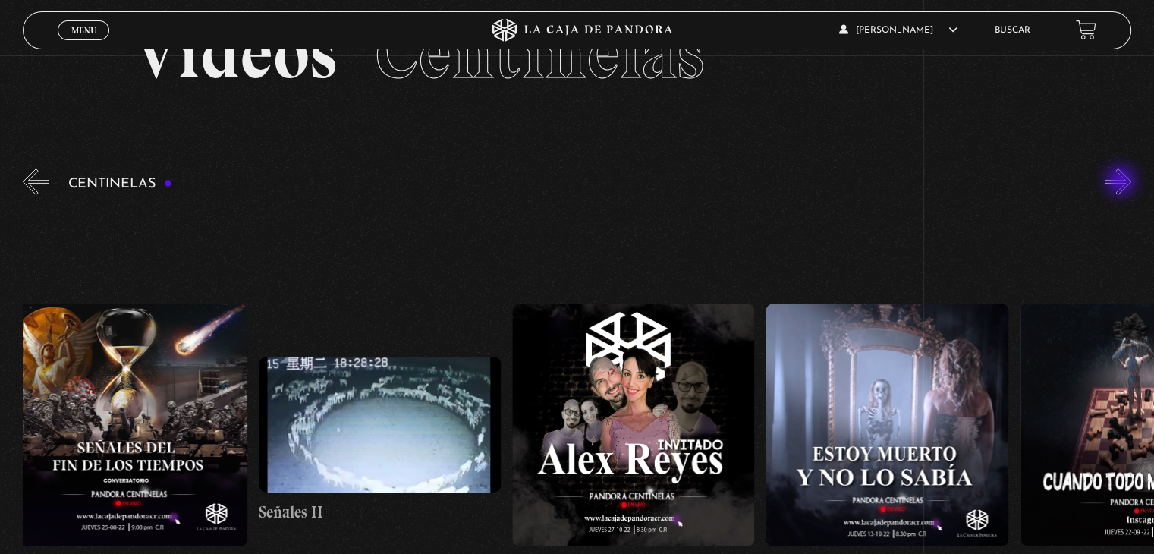
click at [1123, 182] on button "»" at bounding box center [1118, 181] width 27 height 27
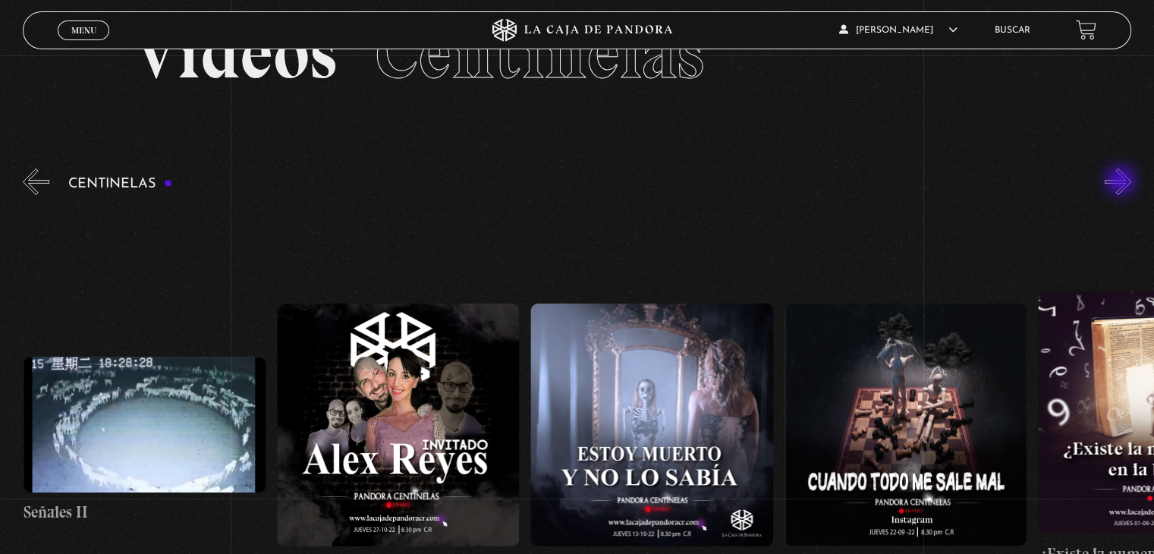
click at [1123, 182] on button "»" at bounding box center [1118, 181] width 27 height 27
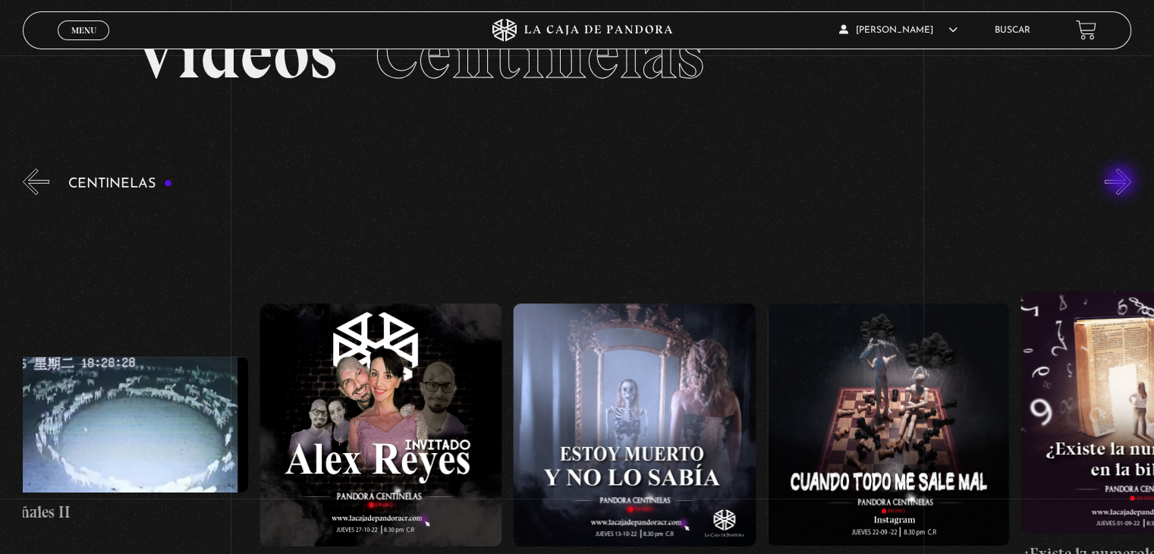
click at [1123, 182] on button "»" at bounding box center [1118, 181] width 27 height 27
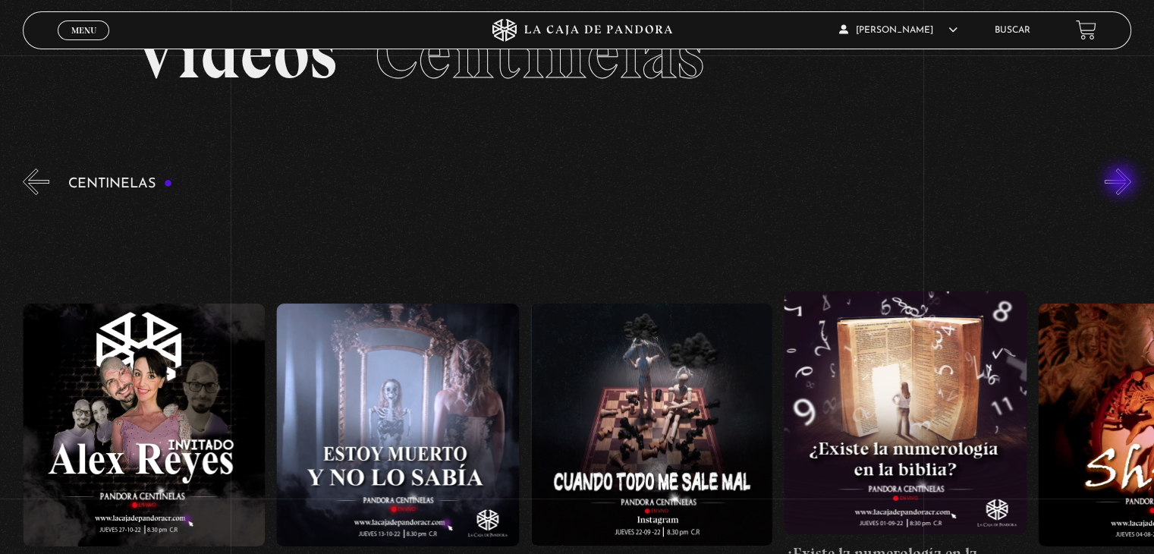
click at [1123, 182] on button "»" at bounding box center [1118, 181] width 27 height 27
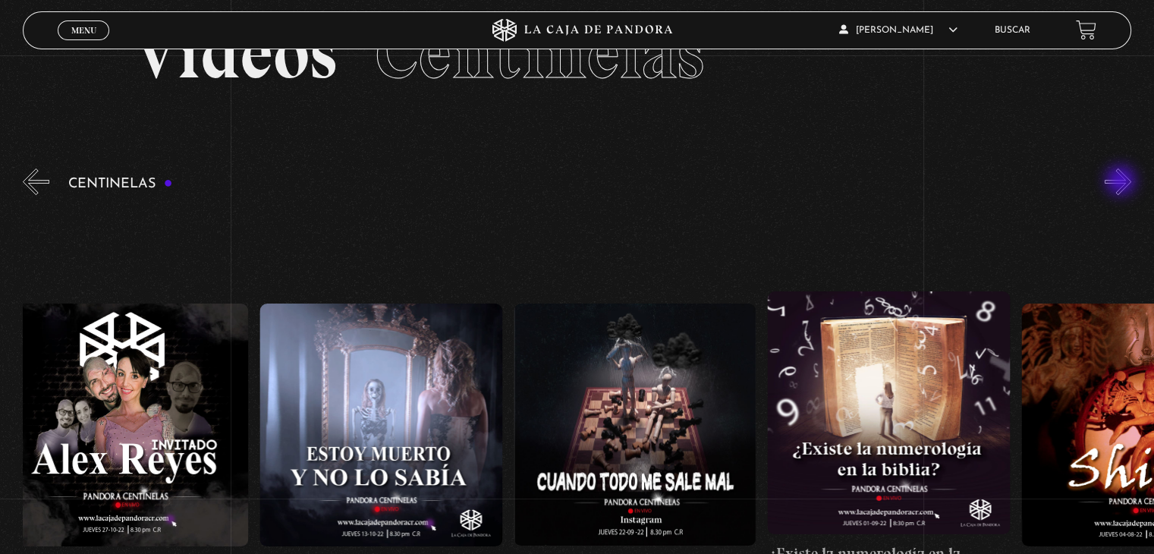
click at [1123, 182] on button "»" at bounding box center [1118, 181] width 27 height 27
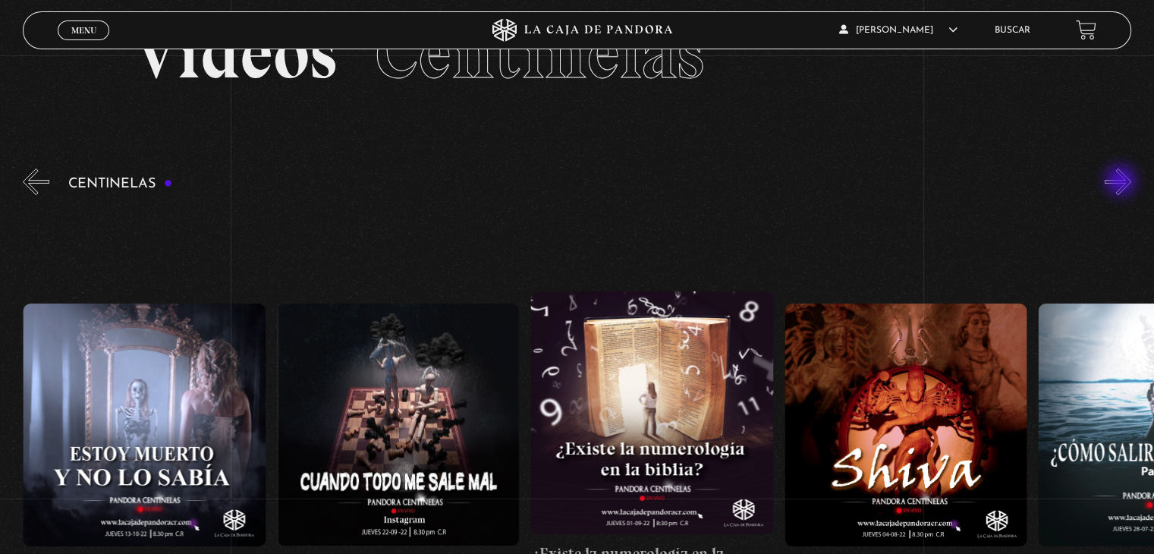
click at [1123, 182] on button "»" at bounding box center [1118, 181] width 27 height 27
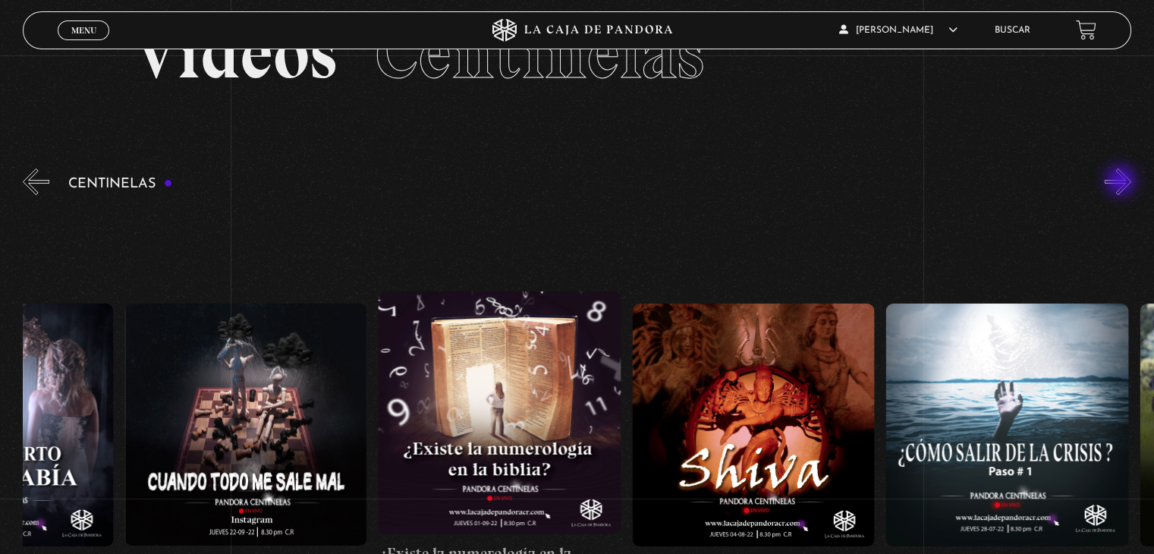
click at [1123, 182] on button "»" at bounding box center [1118, 181] width 27 height 27
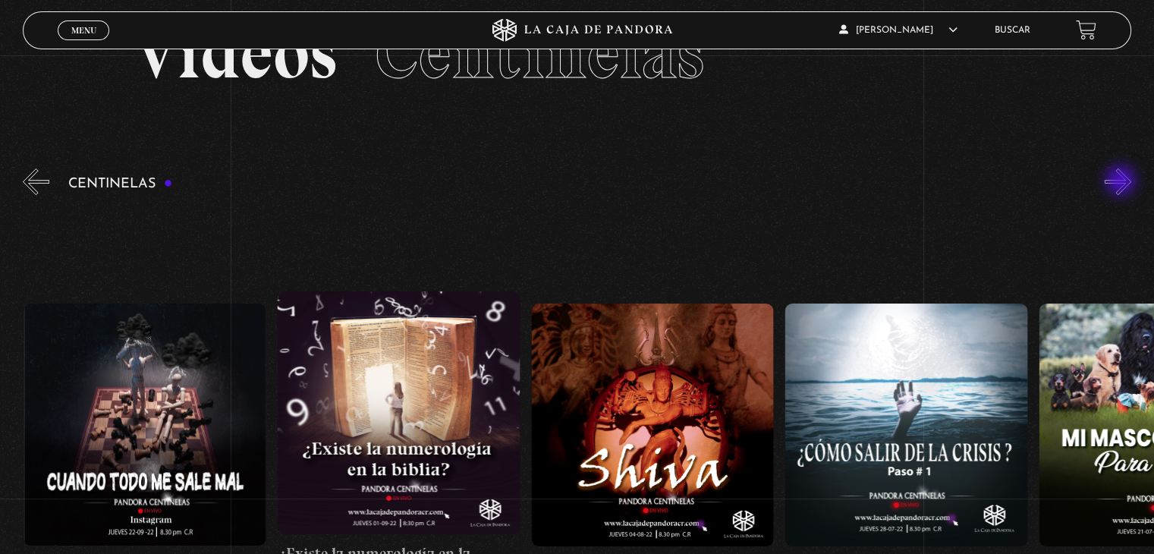
click at [1123, 182] on button "»" at bounding box center [1118, 181] width 27 height 27
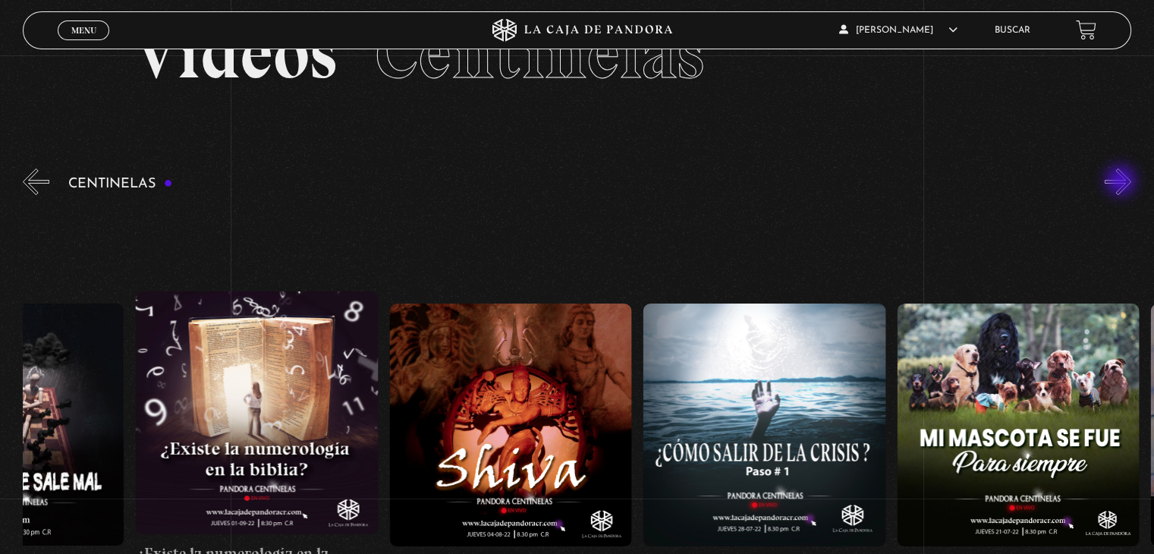
click at [1123, 182] on button "»" at bounding box center [1118, 181] width 27 height 27
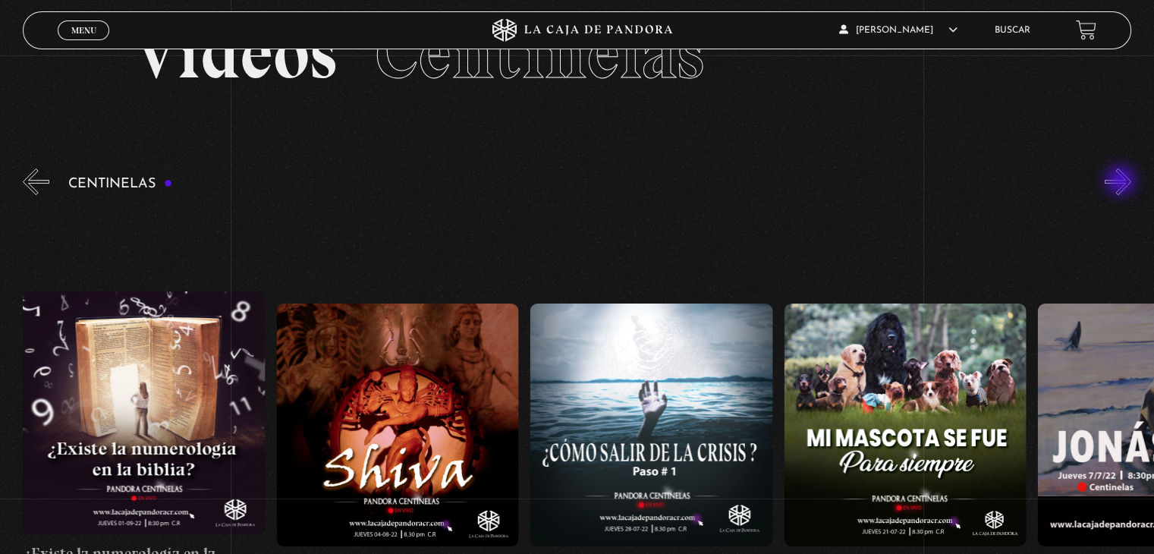
click at [1123, 182] on button "»" at bounding box center [1118, 181] width 27 height 27
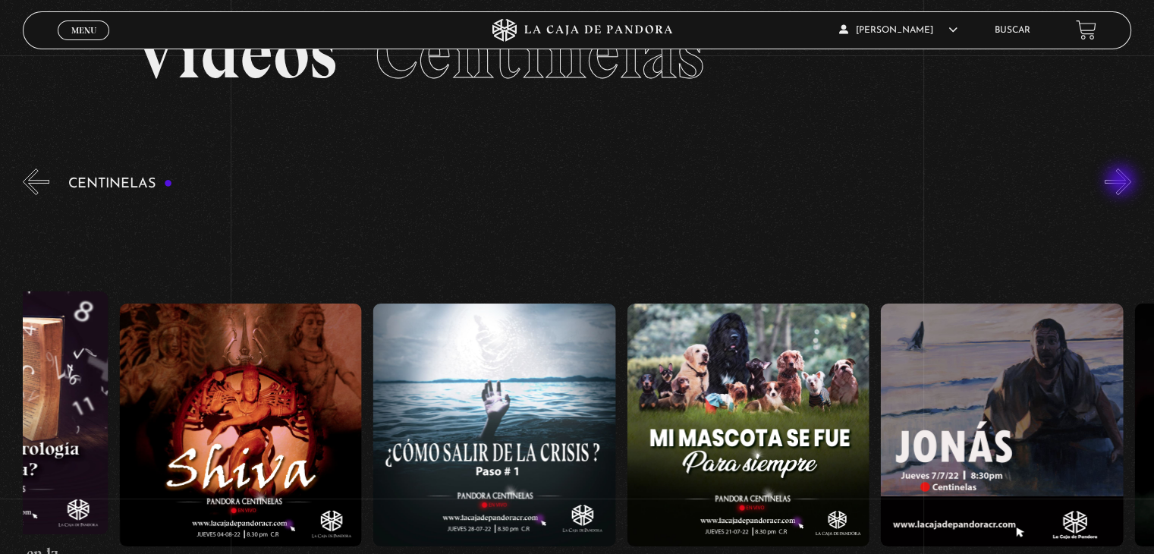
click at [1123, 182] on button "»" at bounding box center [1118, 181] width 27 height 27
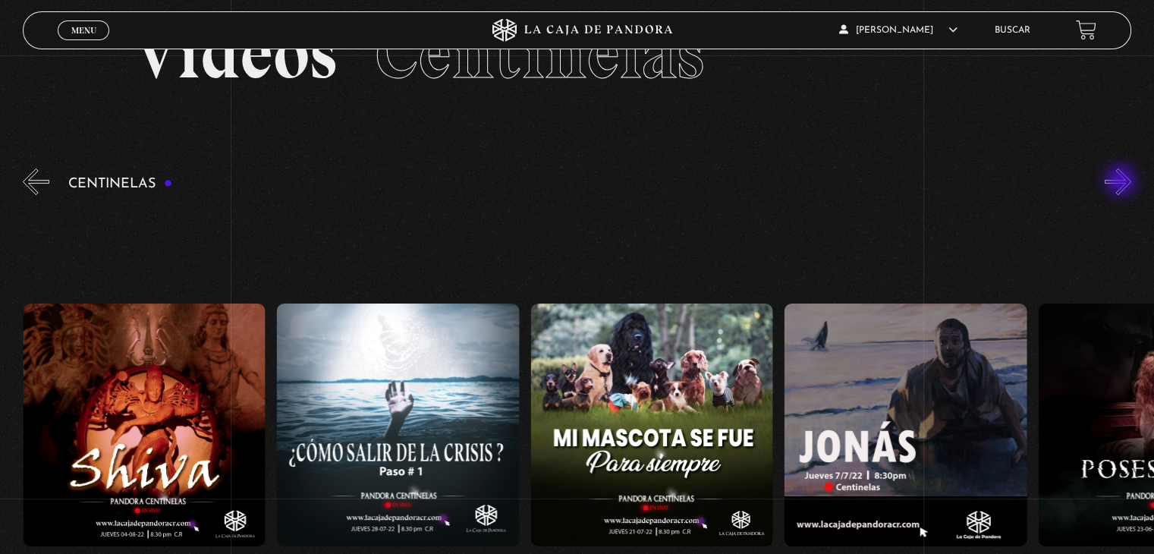
click at [1123, 182] on button "»" at bounding box center [1118, 181] width 27 height 27
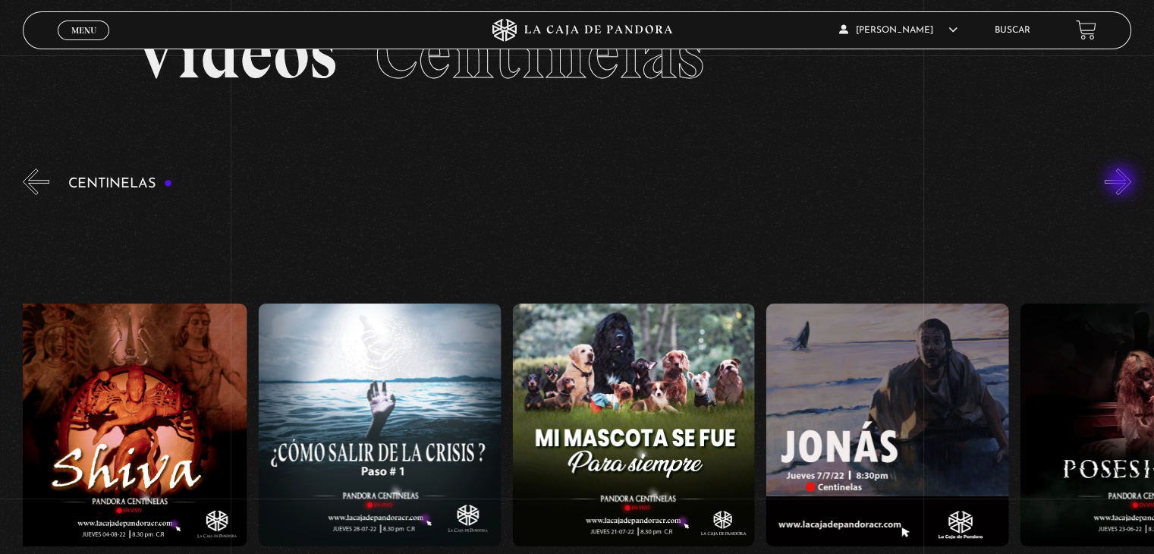
click at [1123, 182] on button "»" at bounding box center [1118, 181] width 27 height 27
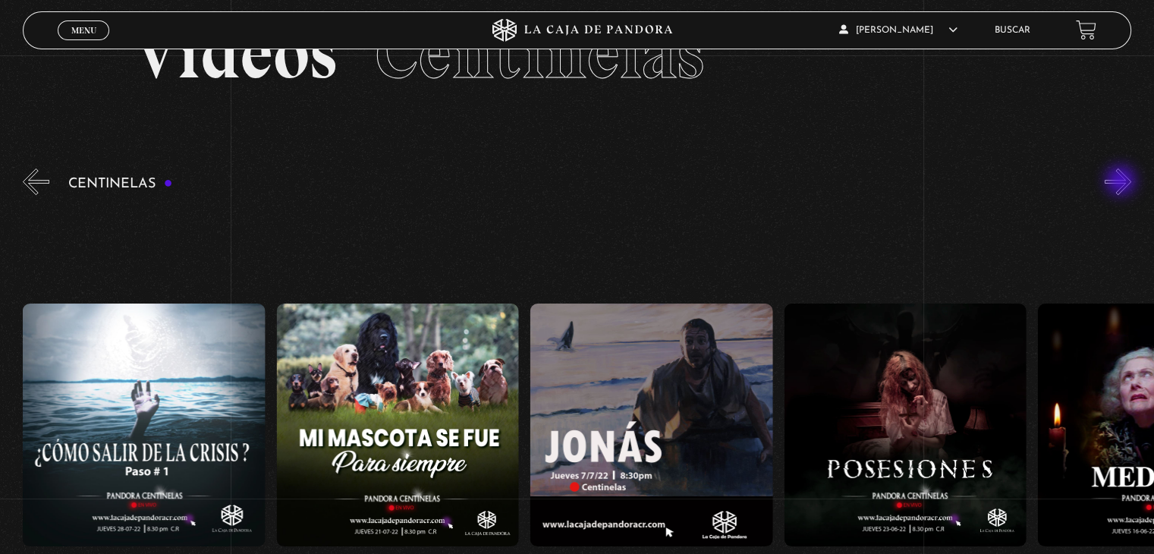
click at [1123, 182] on button "»" at bounding box center [1118, 181] width 27 height 27
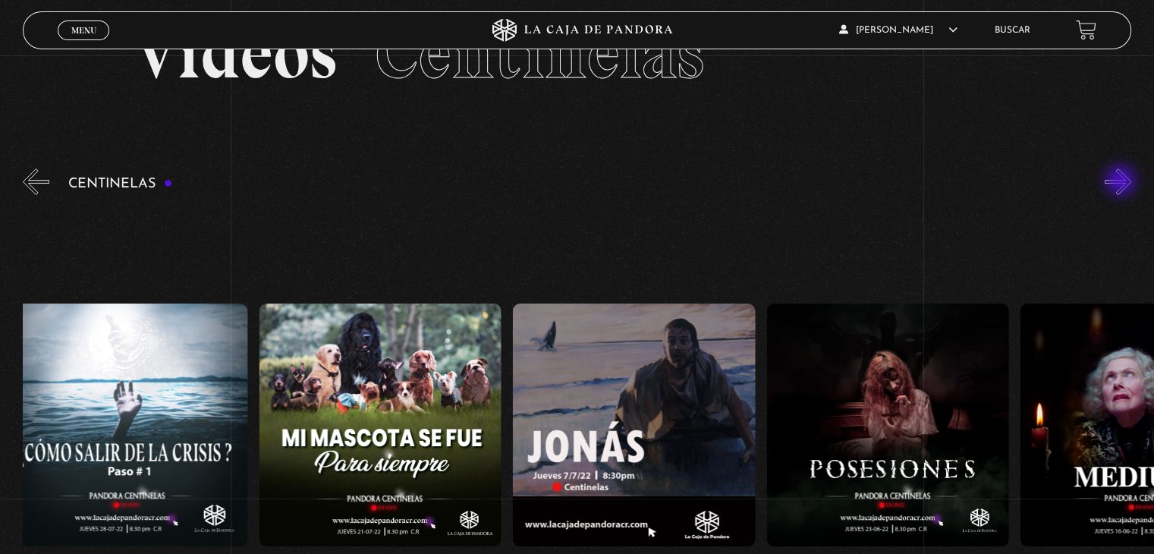
click at [1123, 182] on button "»" at bounding box center [1118, 181] width 27 height 27
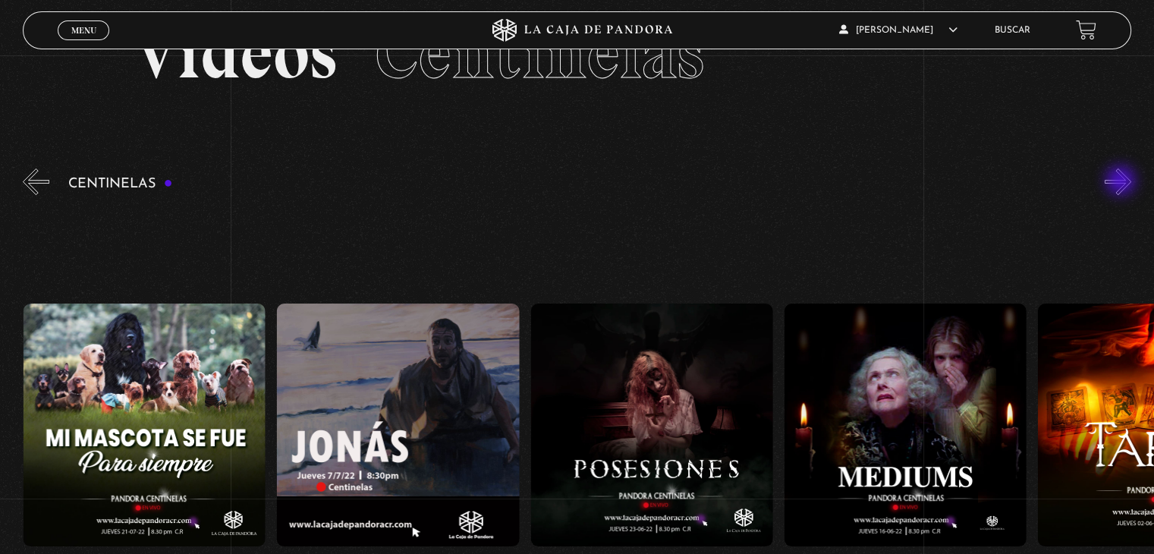
click at [1123, 182] on button "»" at bounding box center [1118, 181] width 27 height 27
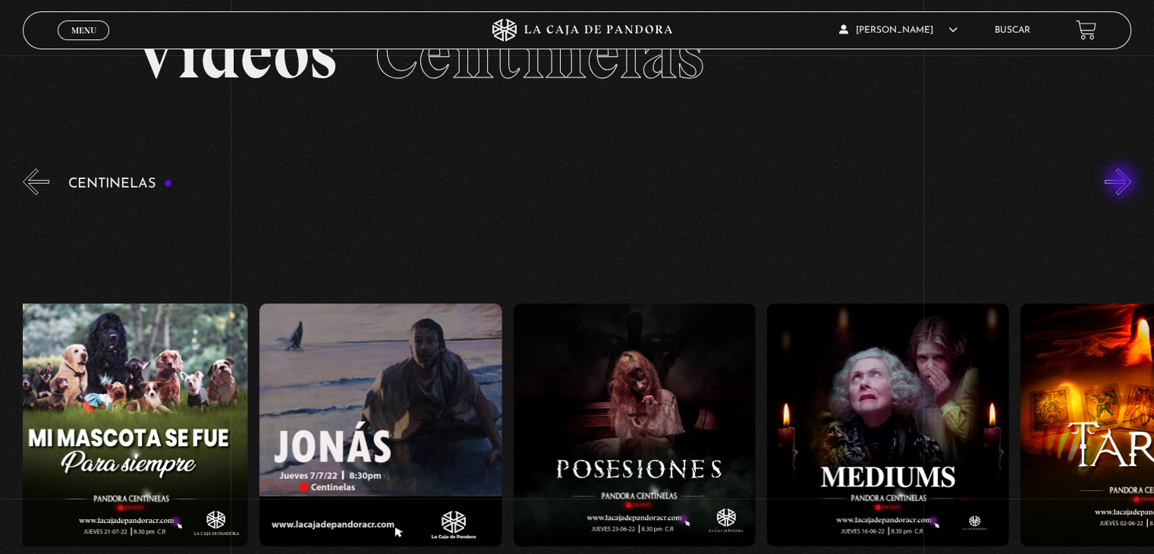
click at [1123, 182] on button "»" at bounding box center [1118, 181] width 27 height 27
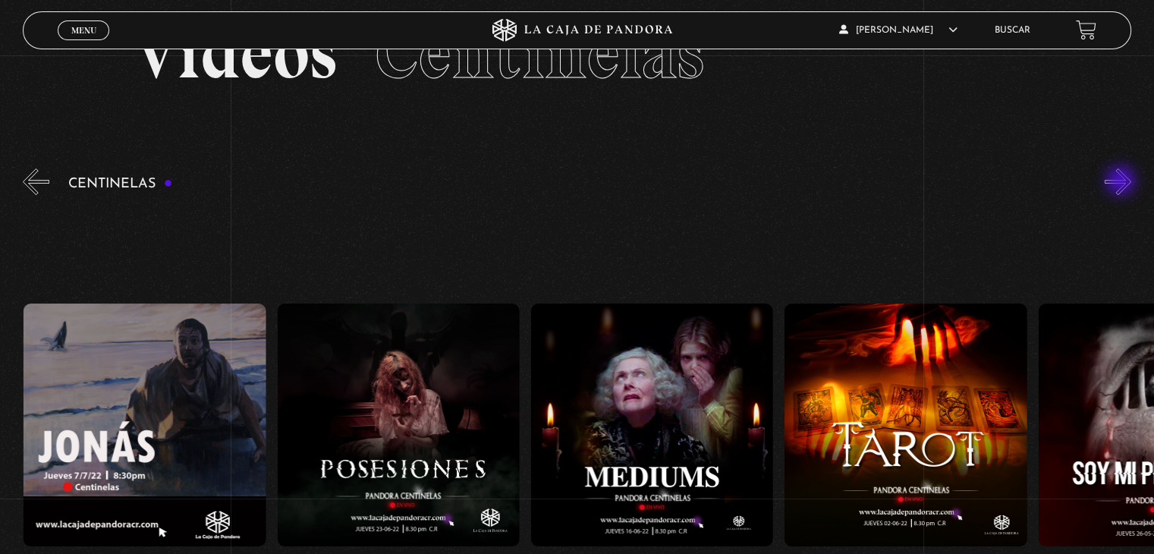
click at [1123, 182] on button "»" at bounding box center [1118, 181] width 27 height 27
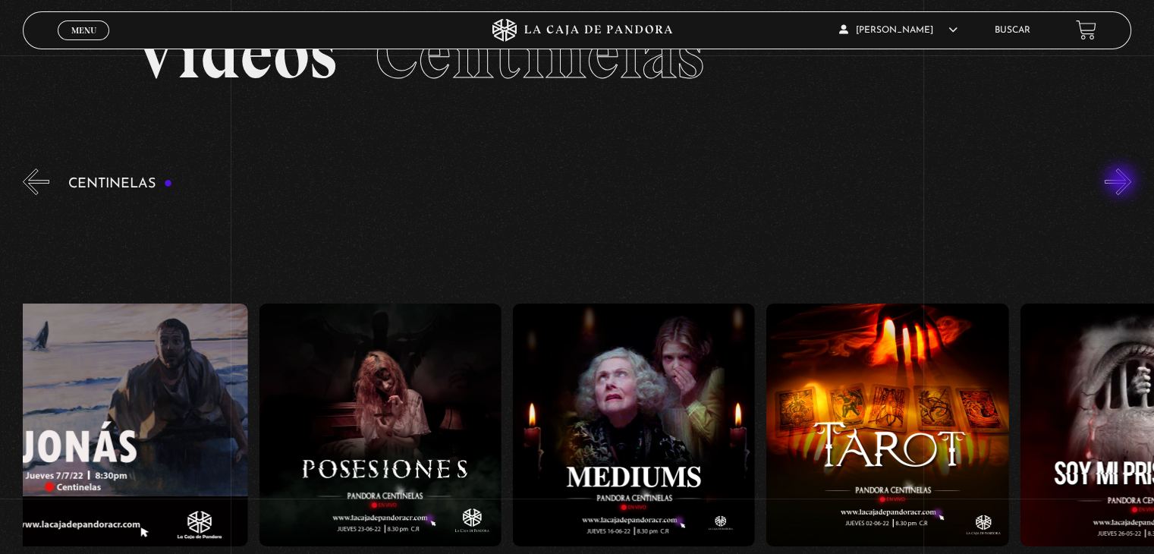
click at [1123, 182] on button "»" at bounding box center [1118, 181] width 27 height 27
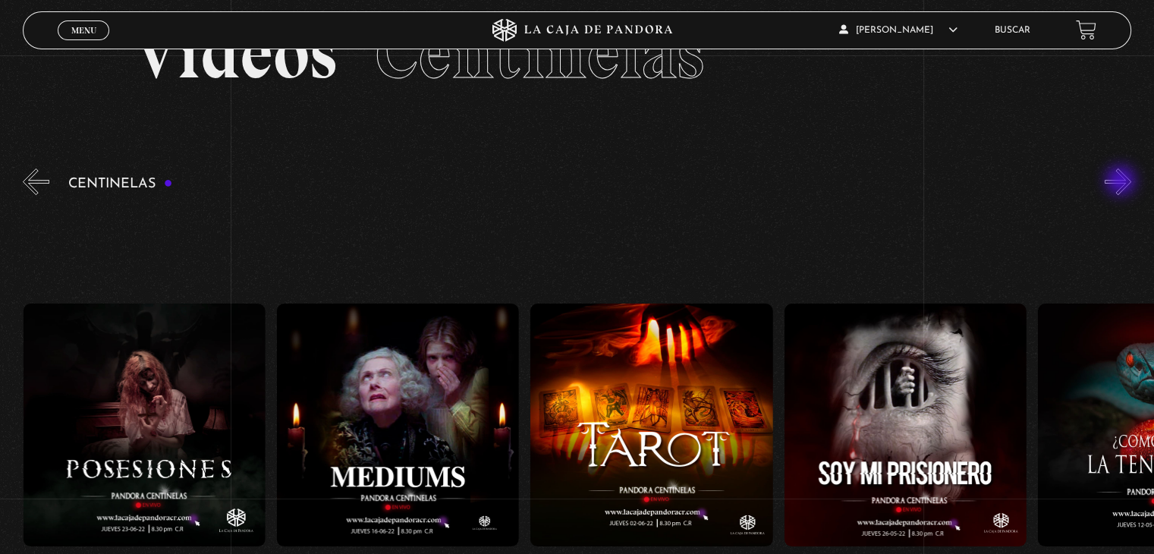
click at [1123, 182] on button "»" at bounding box center [1118, 181] width 27 height 27
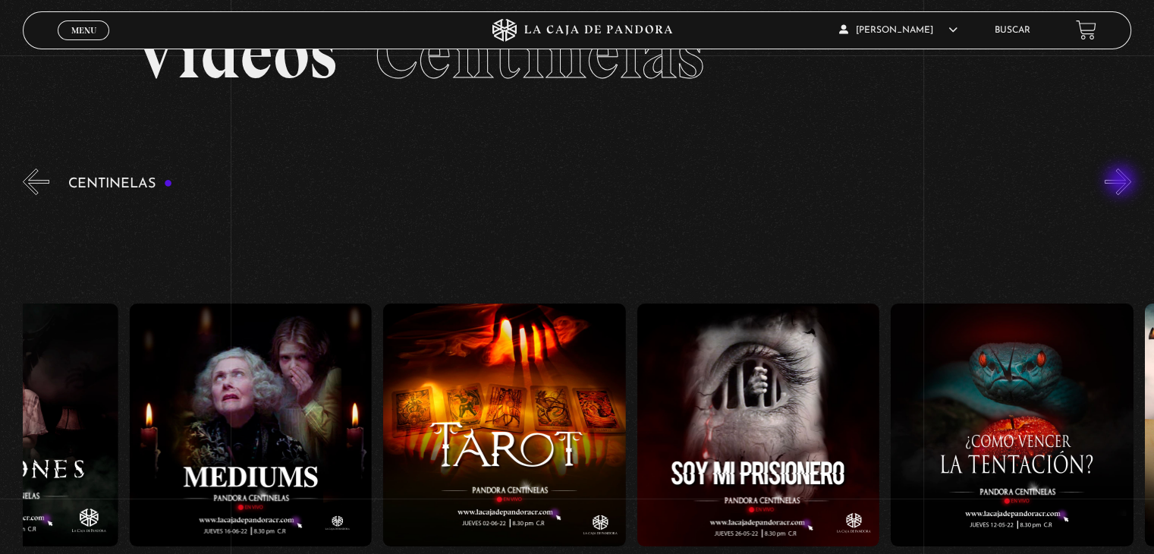
click at [1123, 182] on button "»" at bounding box center [1118, 181] width 27 height 27
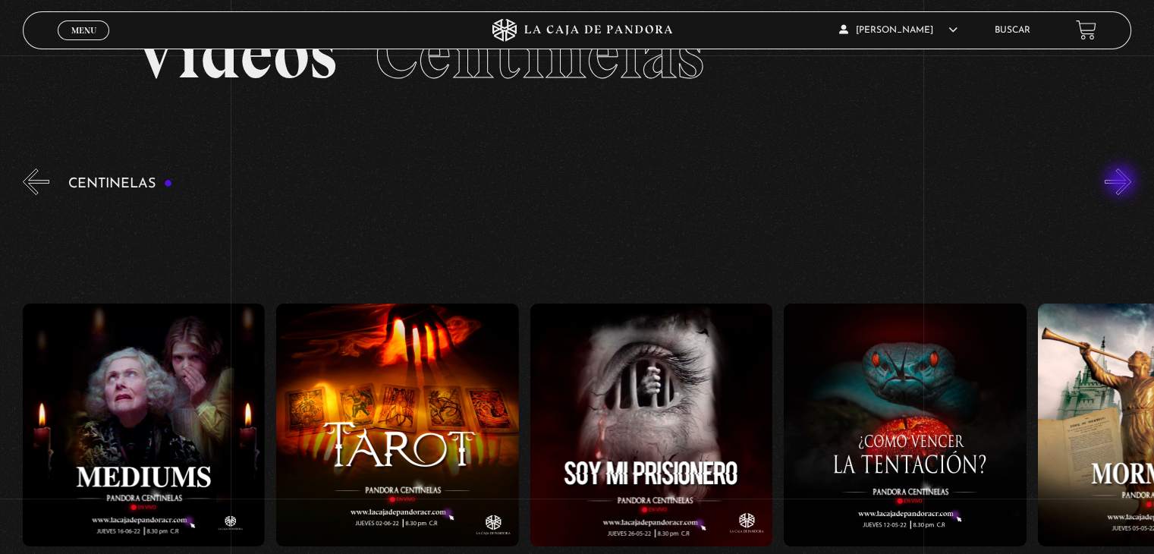
click at [1123, 182] on button "»" at bounding box center [1118, 181] width 27 height 27
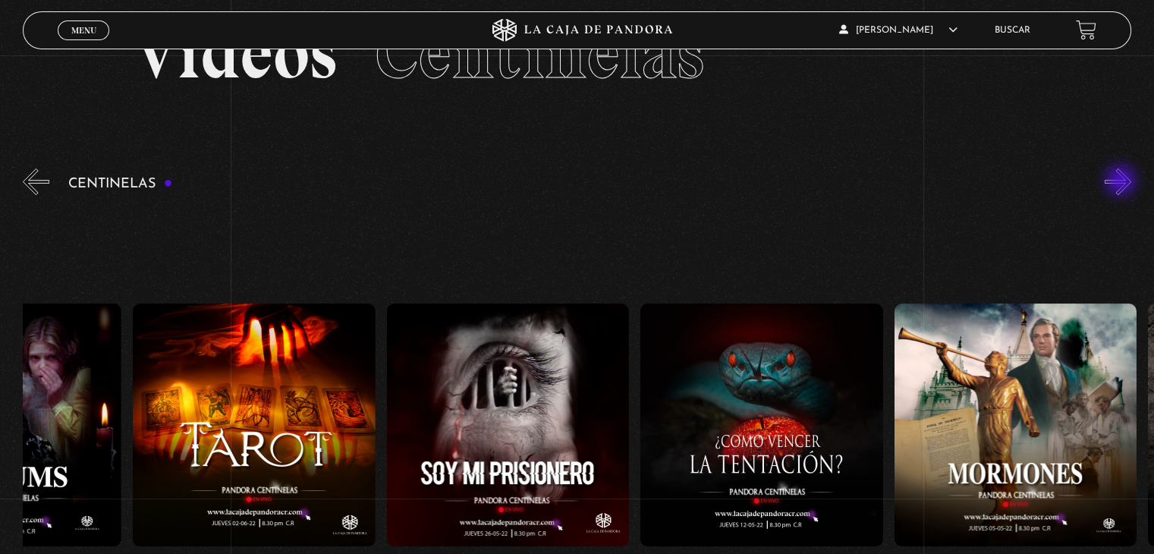
click at [1123, 182] on button "»" at bounding box center [1118, 181] width 27 height 27
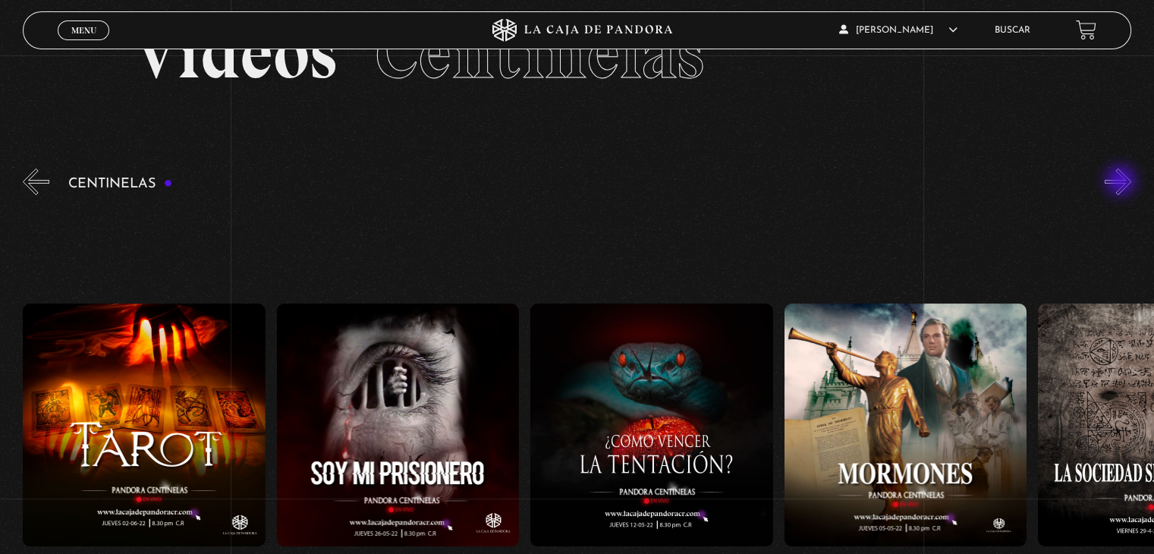
click at [1123, 182] on button "»" at bounding box center [1118, 181] width 27 height 27
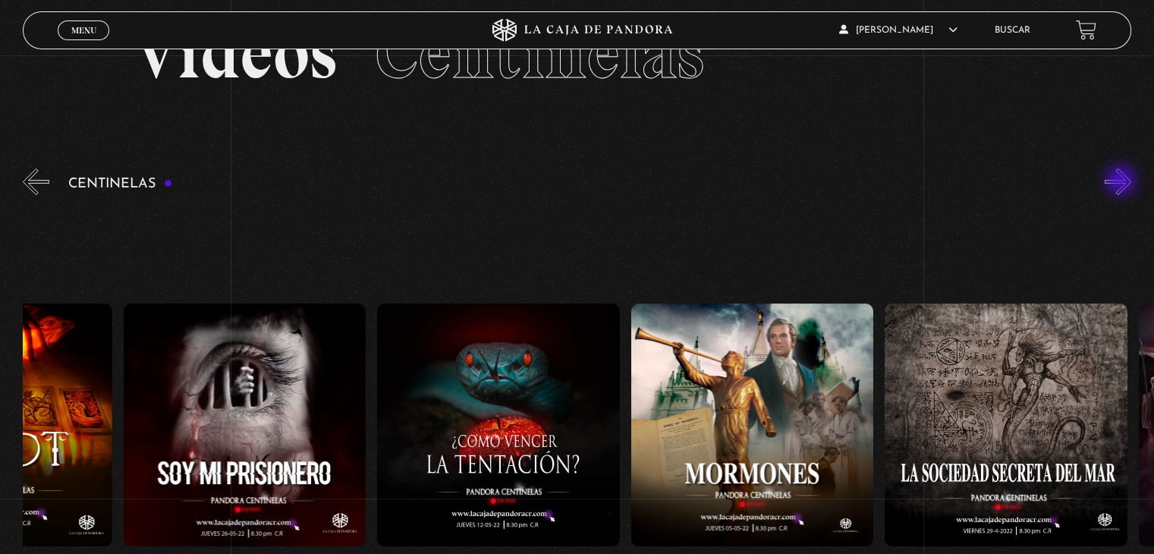
click at [1123, 182] on button "»" at bounding box center [1118, 181] width 27 height 27
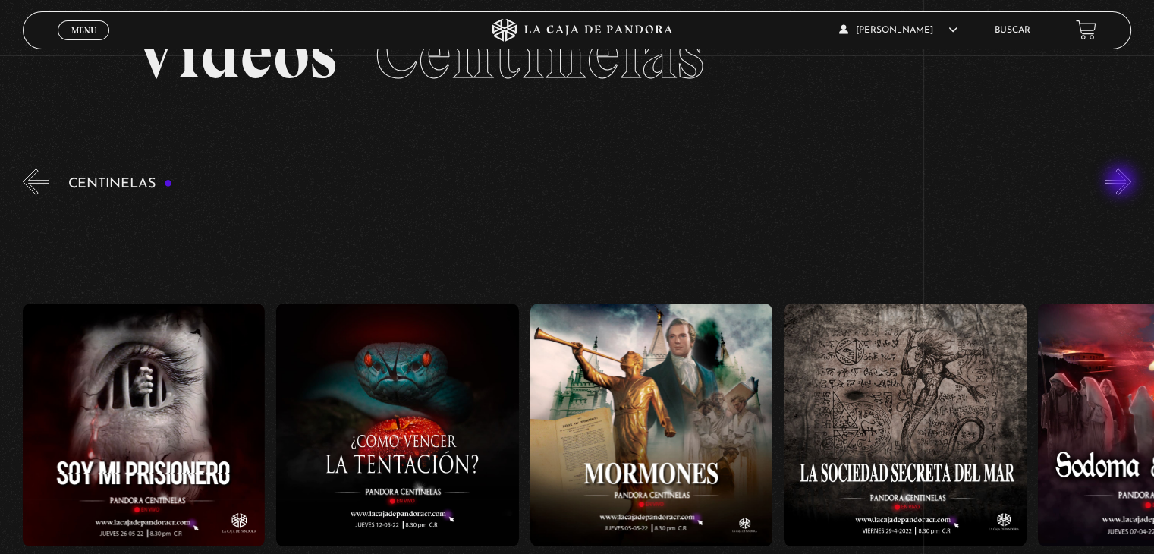
click at [1123, 182] on button "»" at bounding box center [1118, 181] width 27 height 27
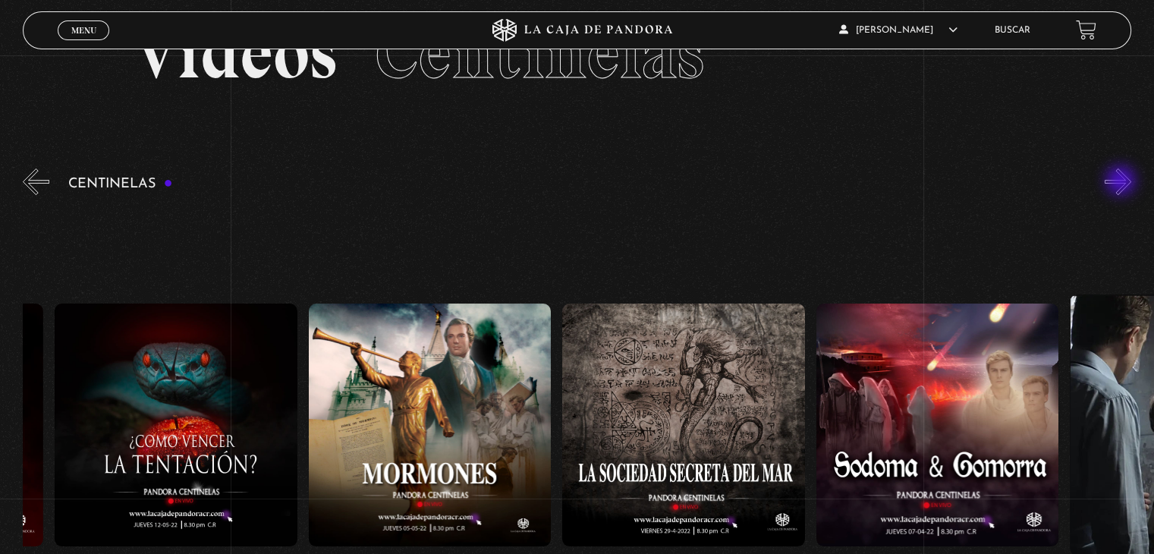
click at [1123, 182] on button "»" at bounding box center [1118, 181] width 27 height 27
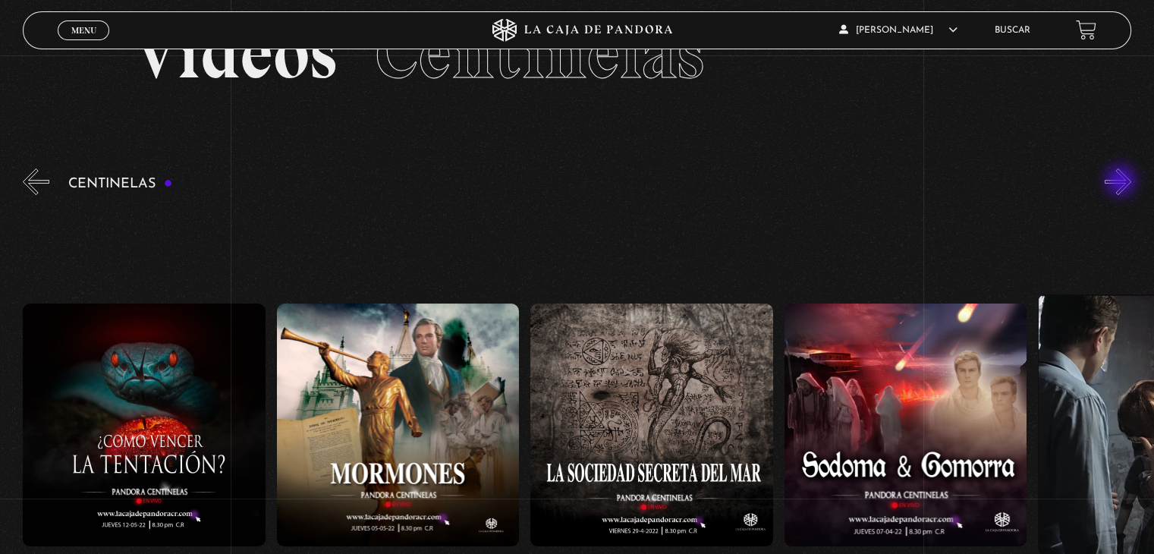
click at [1123, 182] on button "»" at bounding box center [1118, 181] width 27 height 27
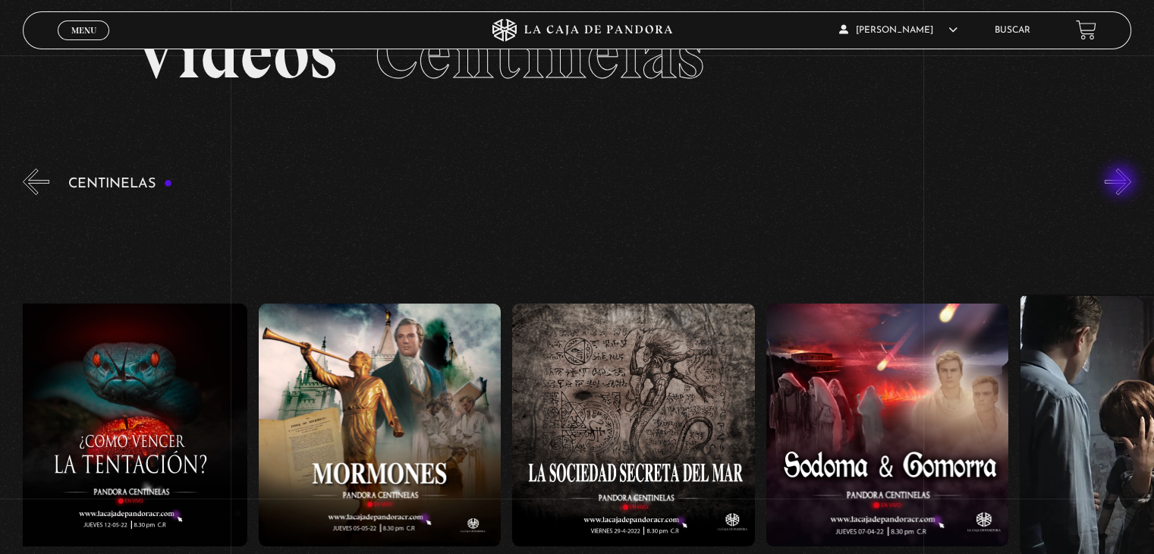
click at [1123, 182] on button "»" at bounding box center [1118, 181] width 27 height 27
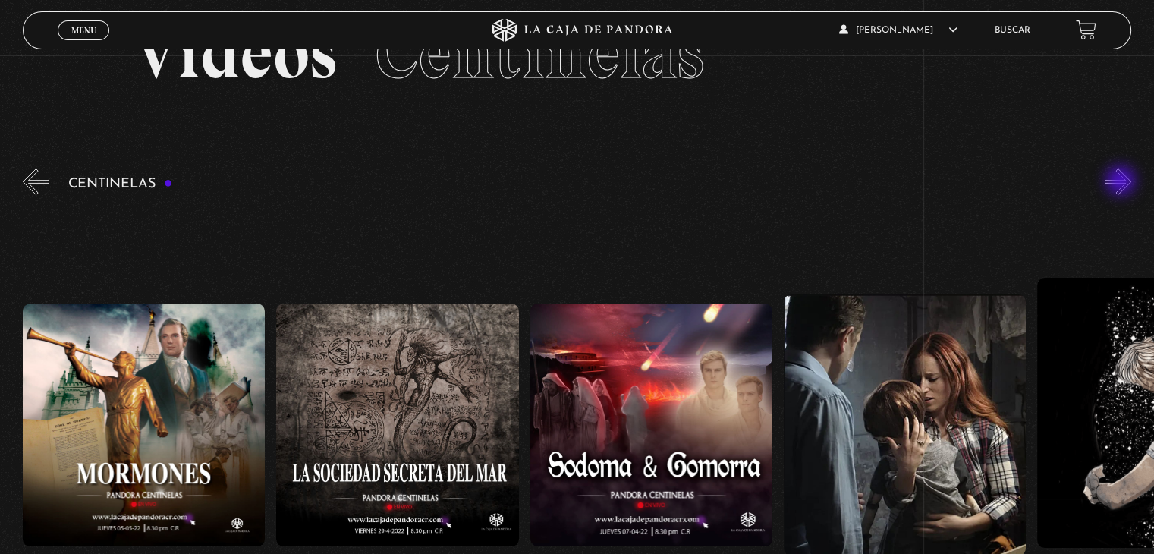
click at [1123, 182] on button "»" at bounding box center [1118, 181] width 27 height 27
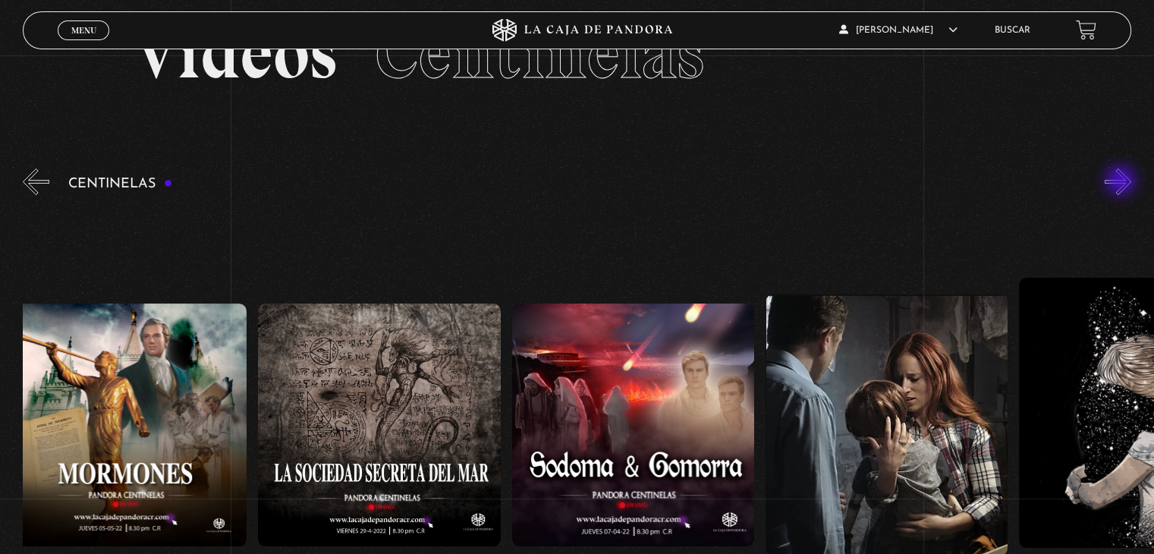
click at [1123, 182] on button "»" at bounding box center [1118, 181] width 27 height 27
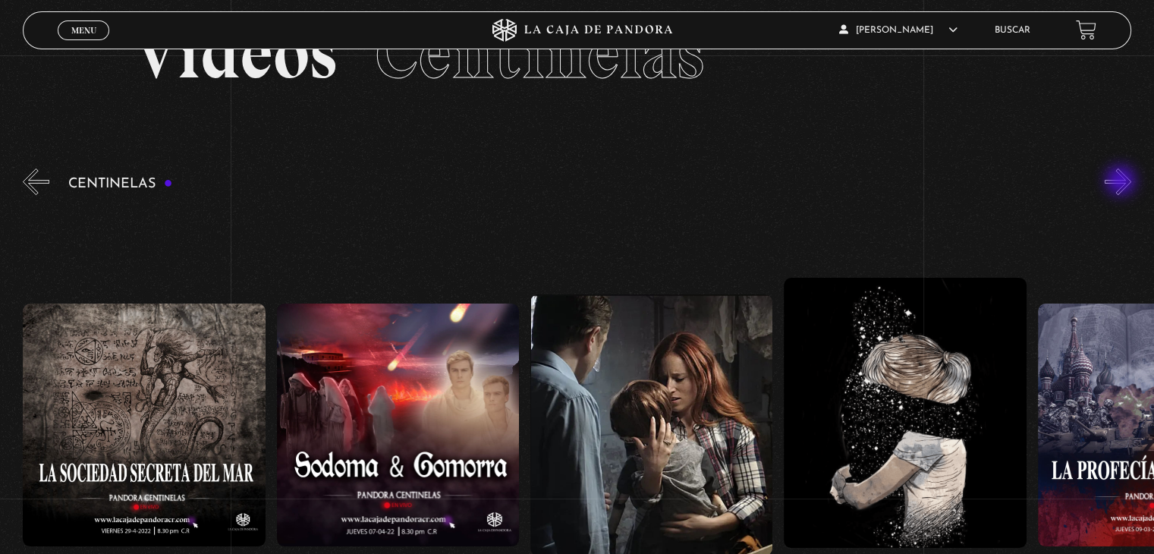
click at [1123, 182] on button "»" at bounding box center [1118, 181] width 27 height 27
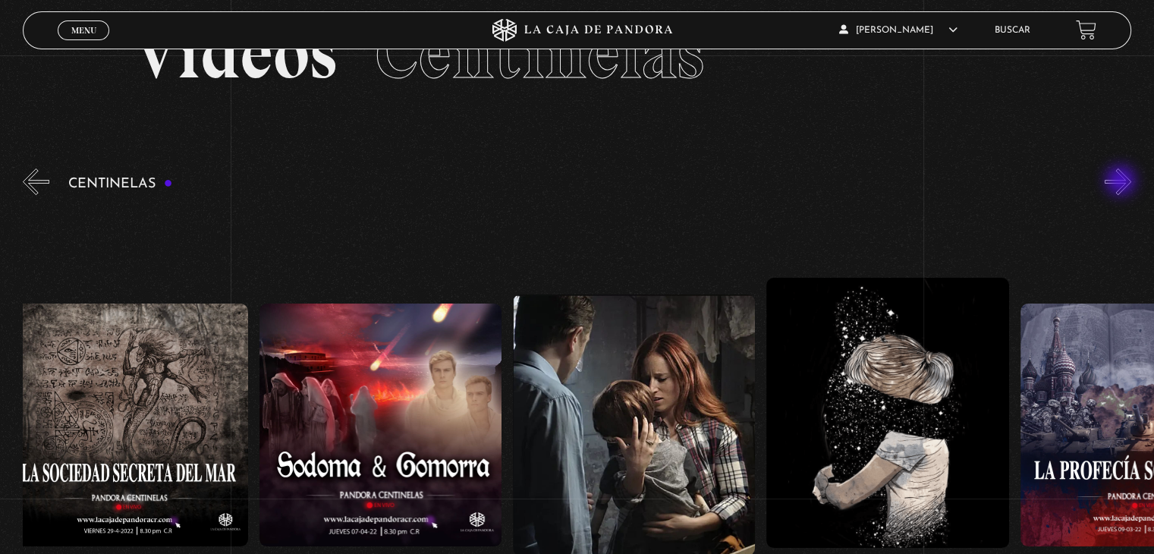
click at [1123, 182] on button "»" at bounding box center [1118, 181] width 27 height 27
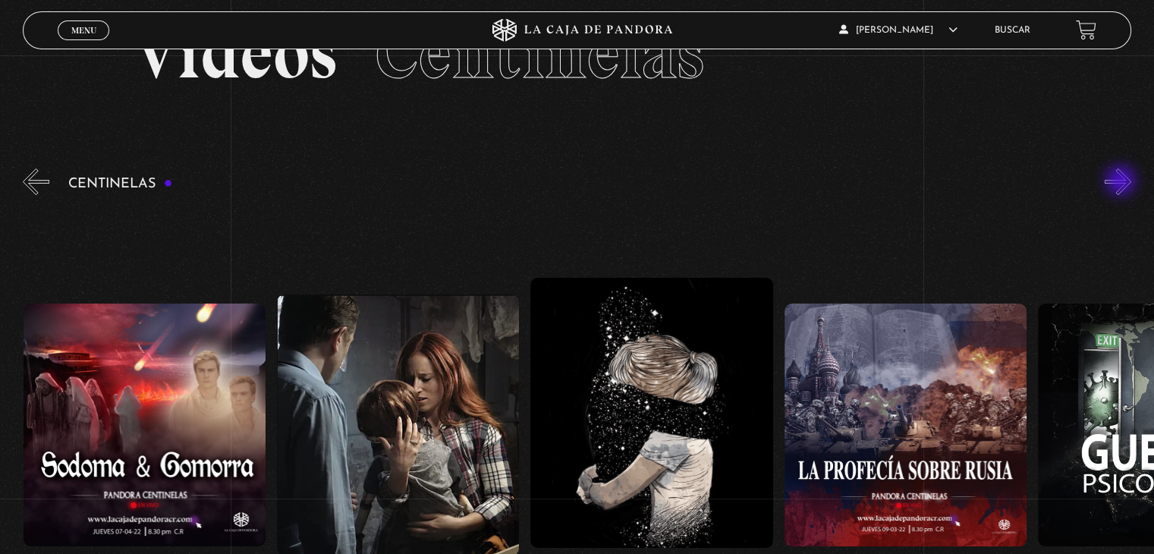
click at [1123, 182] on button "»" at bounding box center [1118, 181] width 27 height 27
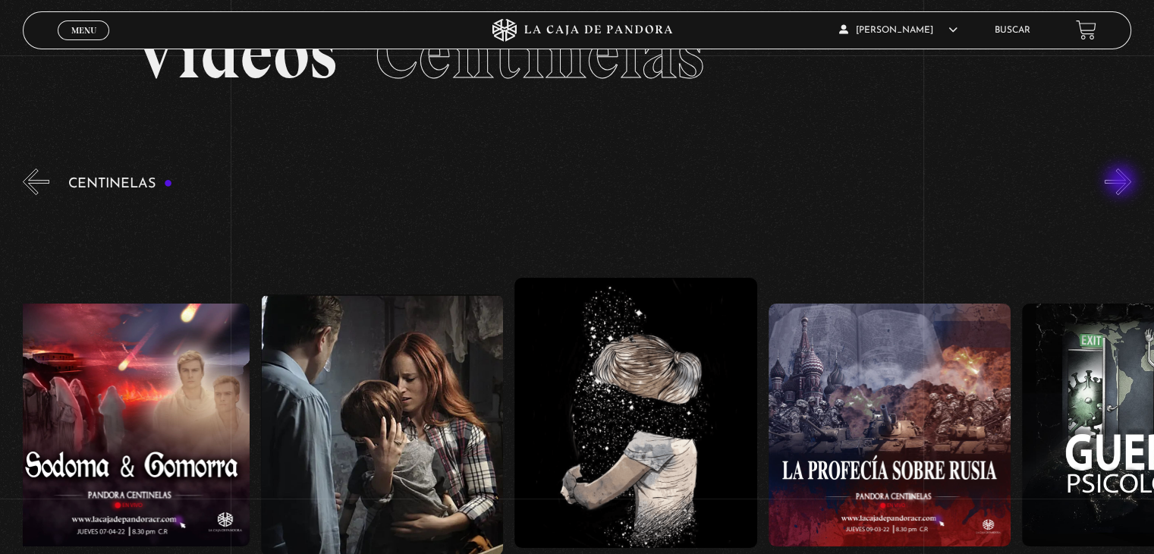
click at [1123, 182] on button "»" at bounding box center [1118, 181] width 27 height 27
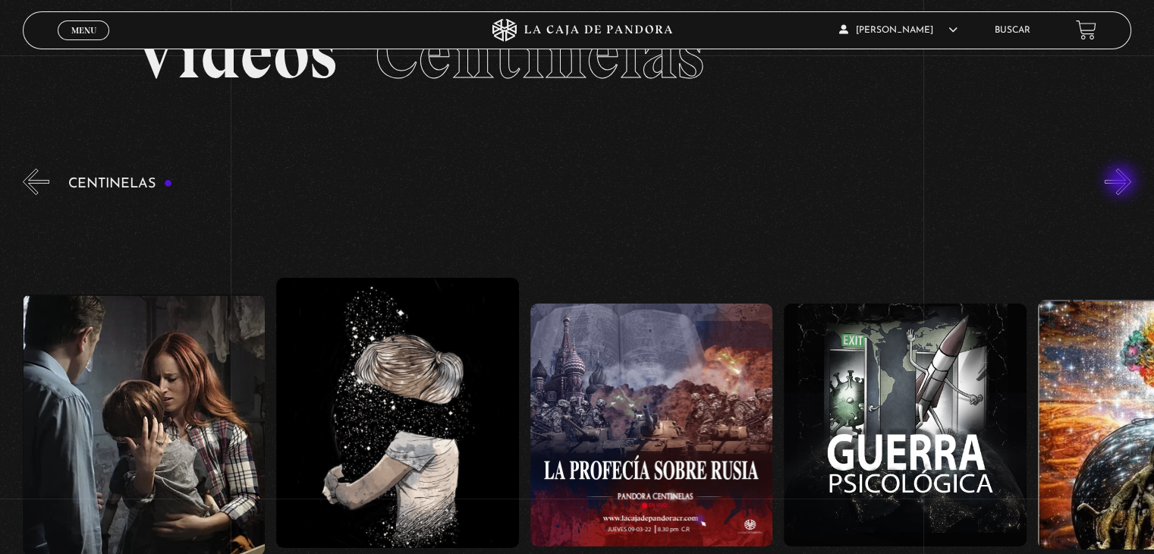
click at [1123, 182] on button "»" at bounding box center [1118, 181] width 27 height 27
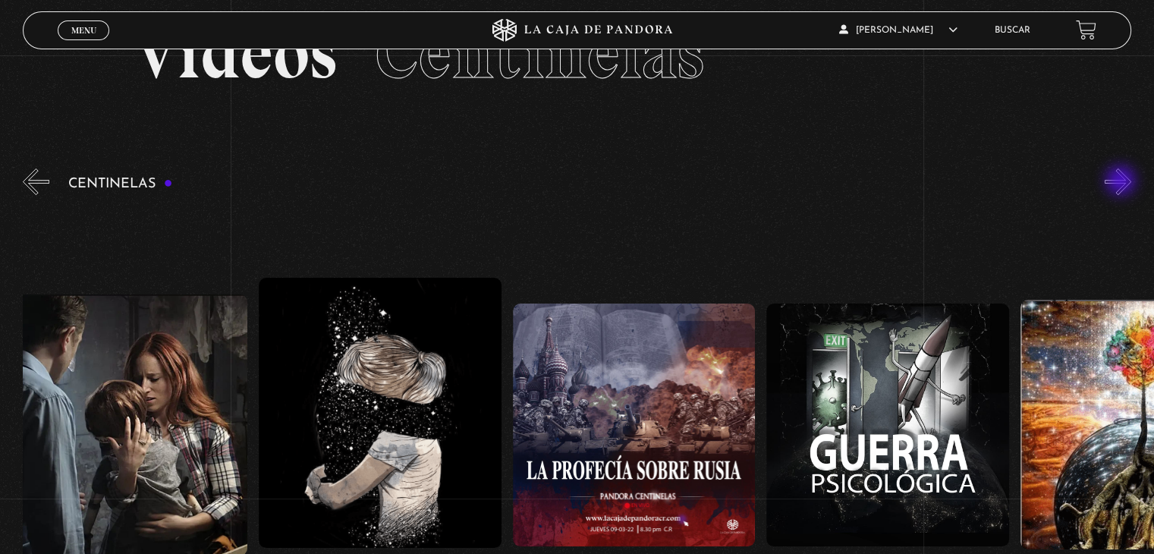
click at [1123, 182] on button "»" at bounding box center [1118, 181] width 27 height 27
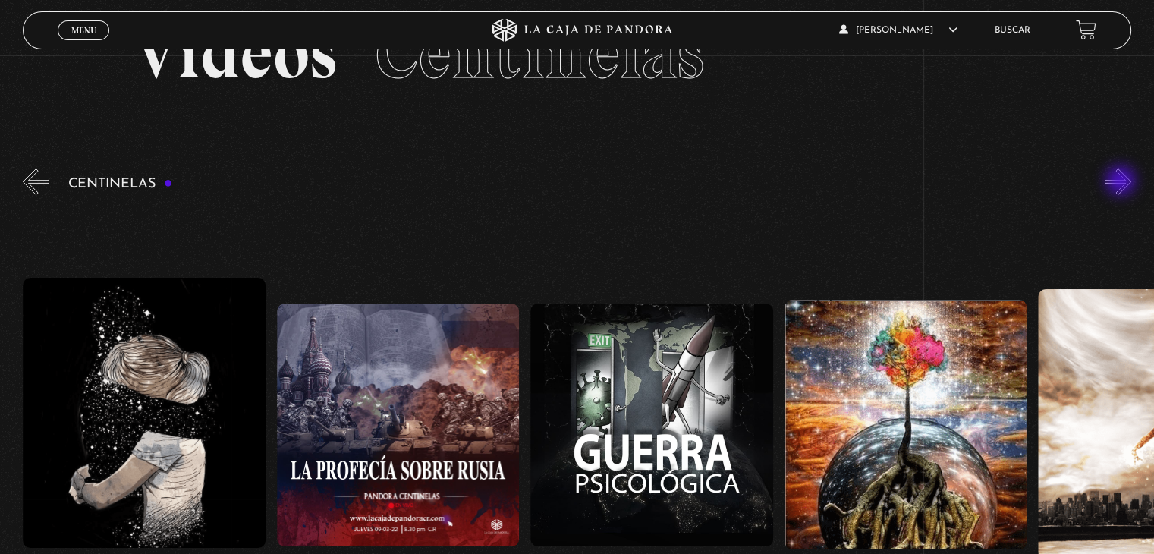
click at [1123, 182] on button "»" at bounding box center [1118, 181] width 27 height 27
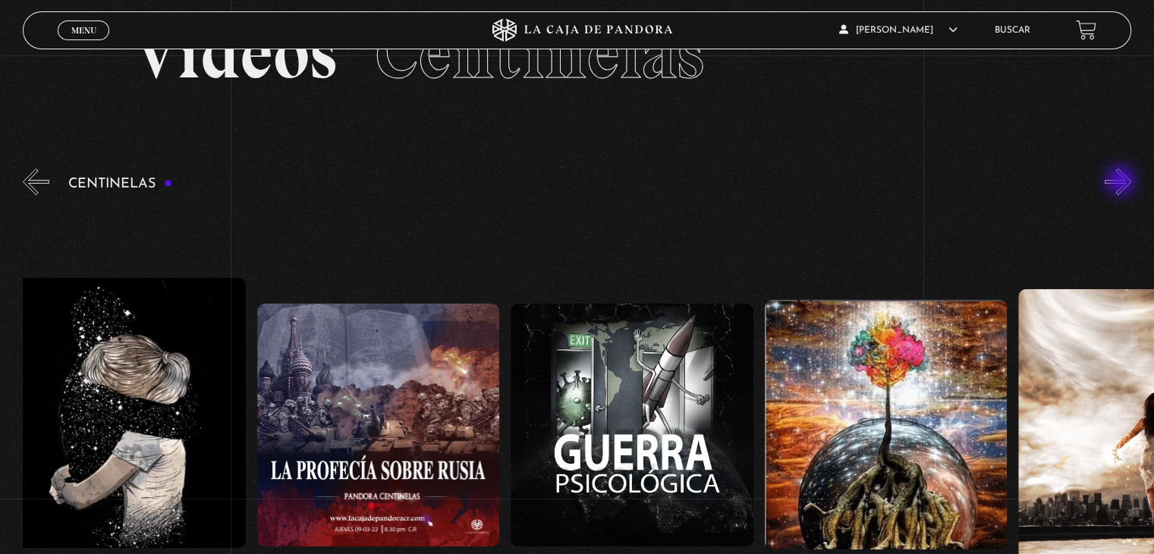
click at [1123, 182] on button "»" at bounding box center [1118, 181] width 27 height 27
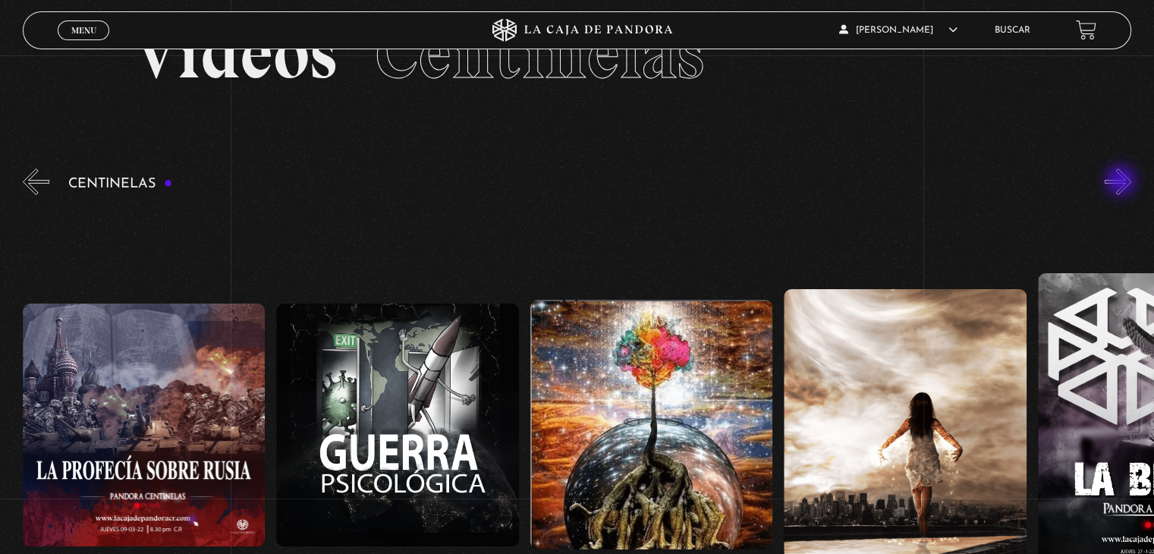
click at [1123, 182] on button "»" at bounding box center [1118, 181] width 27 height 27
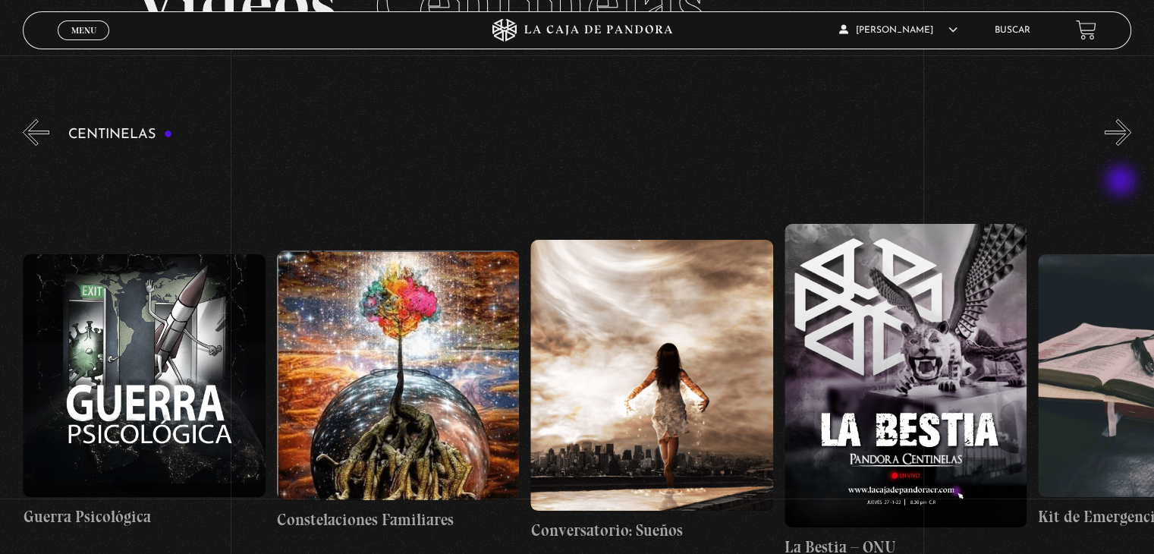
scroll to position [152, 0]
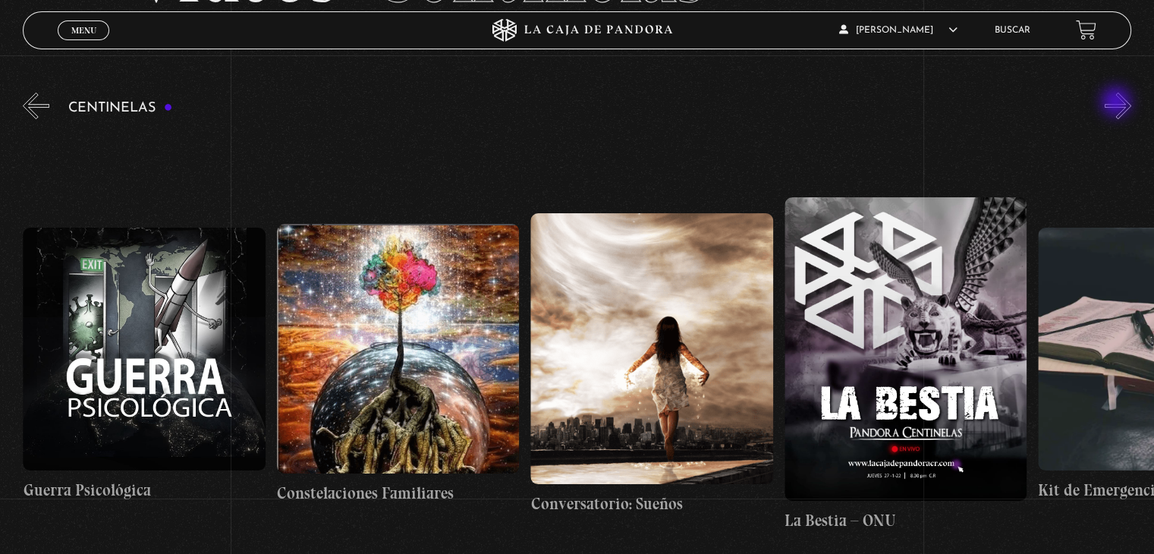
click at [1118, 103] on button "»" at bounding box center [1118, 106] width 27 height 27
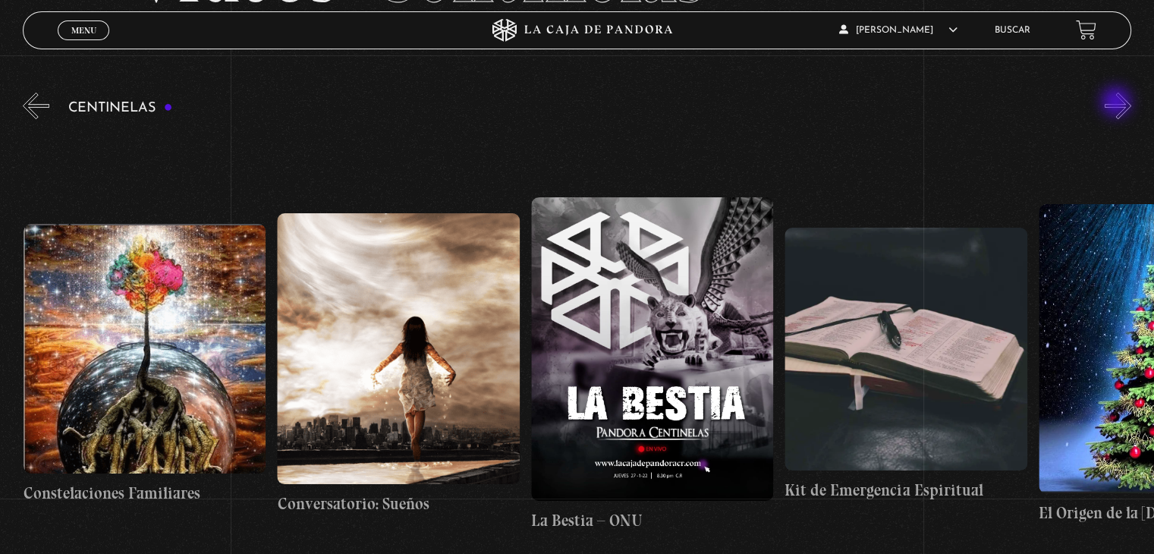
click at [1118, 103] on button "»" at bounding box center [1118, 106] width 27 height 27
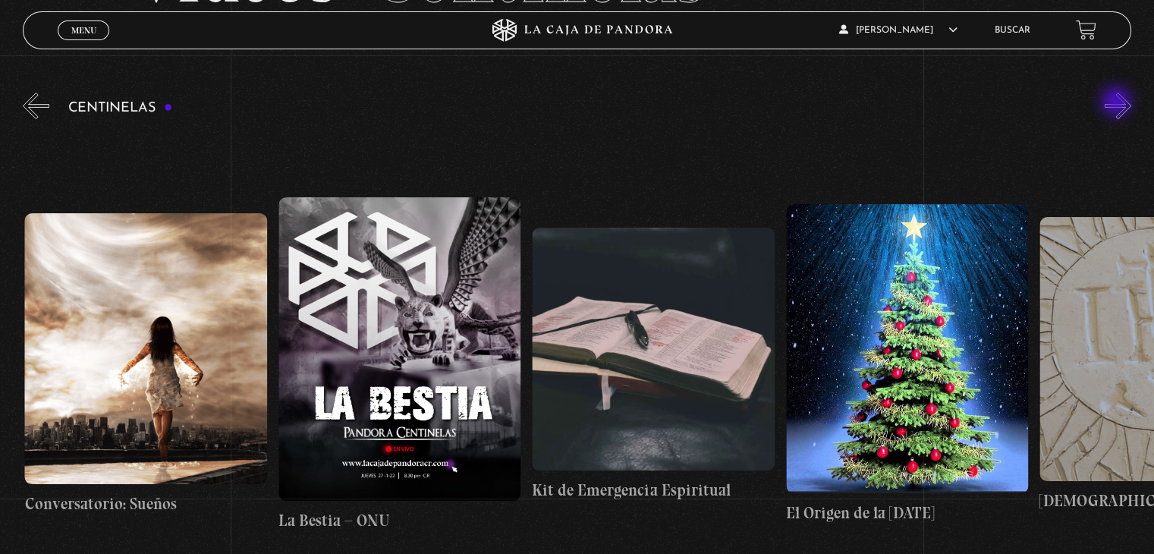
click at [1118, 103] on button "»" at bounding box center [1118, 106] width 27 height 27
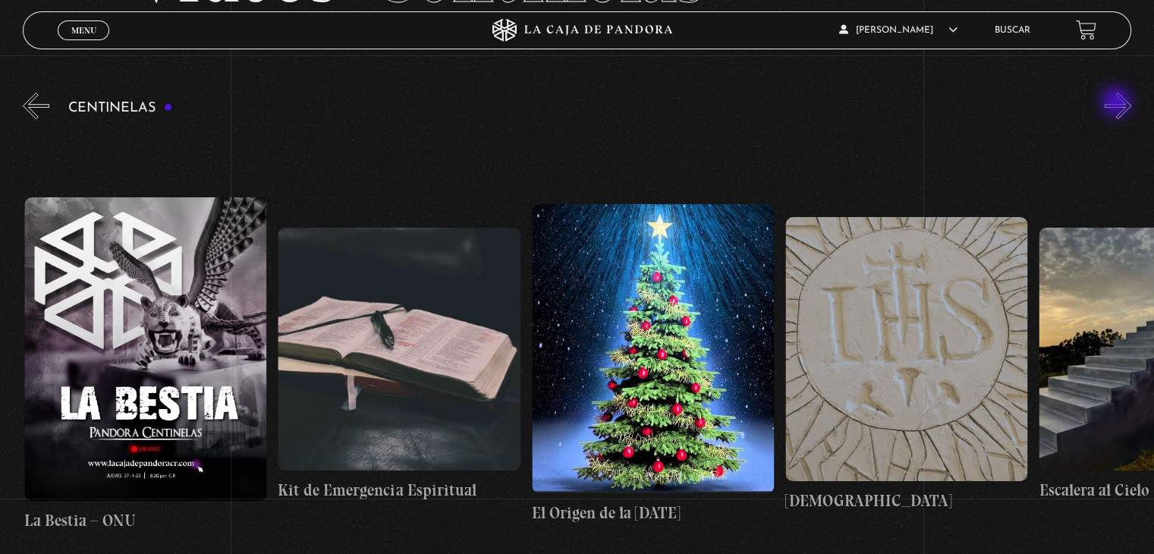
click at [1118, 103] on button "»" at bounding box center [1118, 106] width 27 height 27
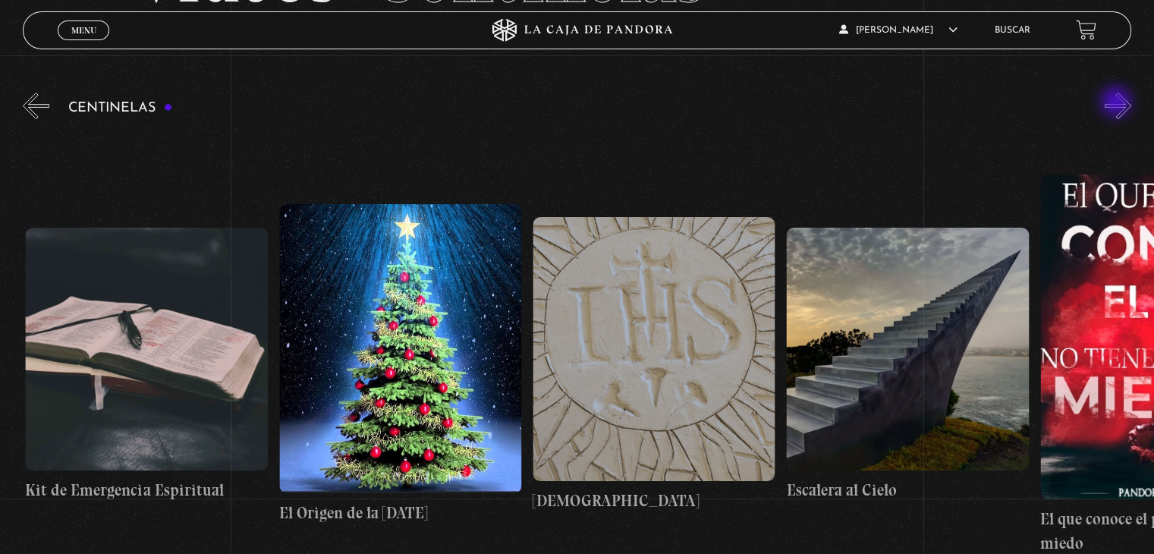
click at [1118, 103] on button "»" at bounding box center [1118, 106] width 27 height 27
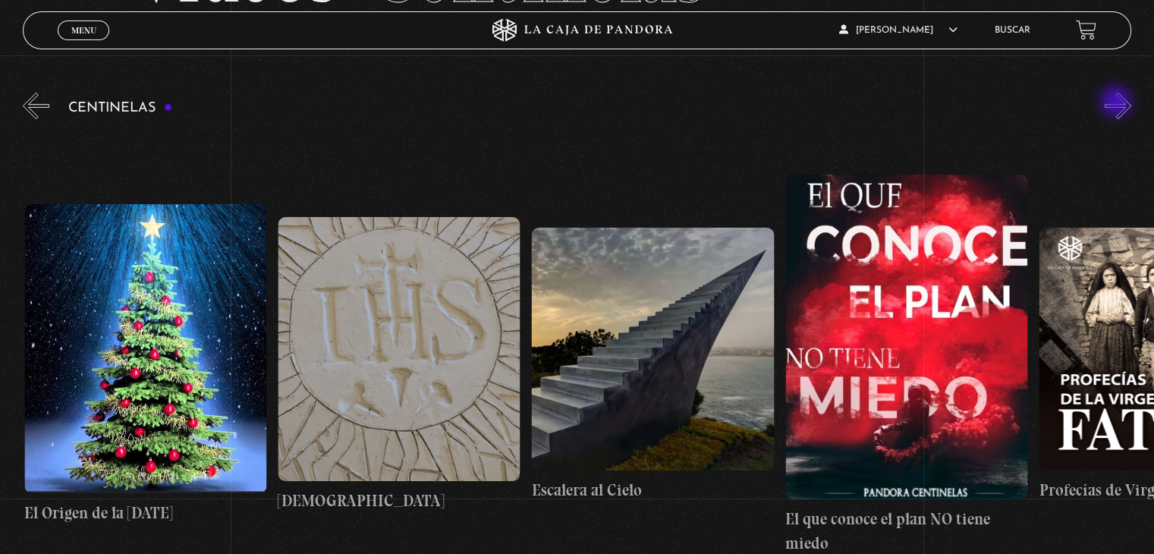
click at [1118, 103] on button "»" at bounding box center [1118, 106] width 27 height 27
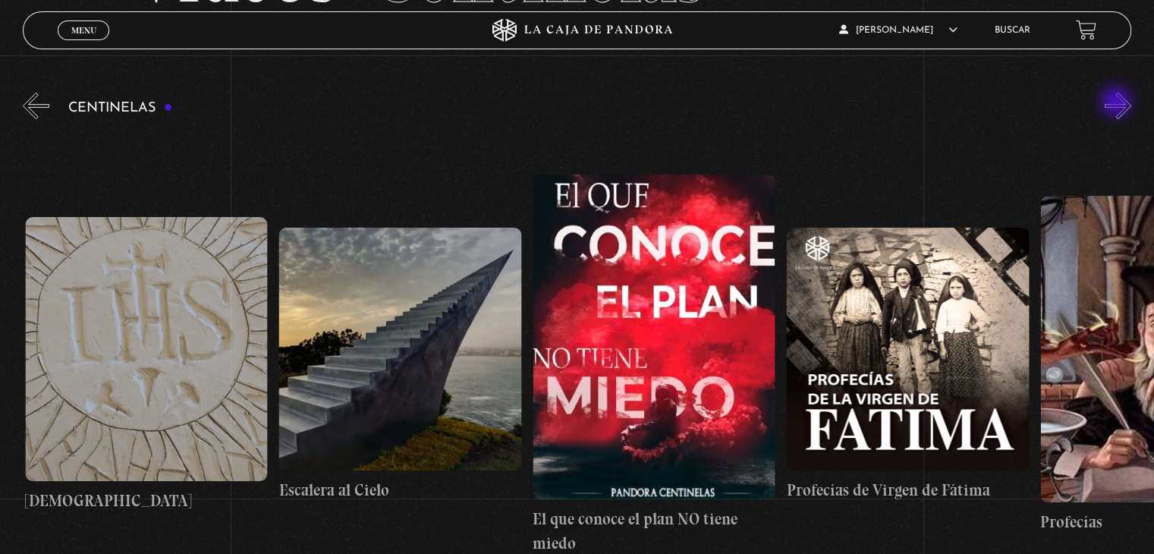
click at [1118, 103] on button "»" at bounding box center [1118, 106] width 27 height 27
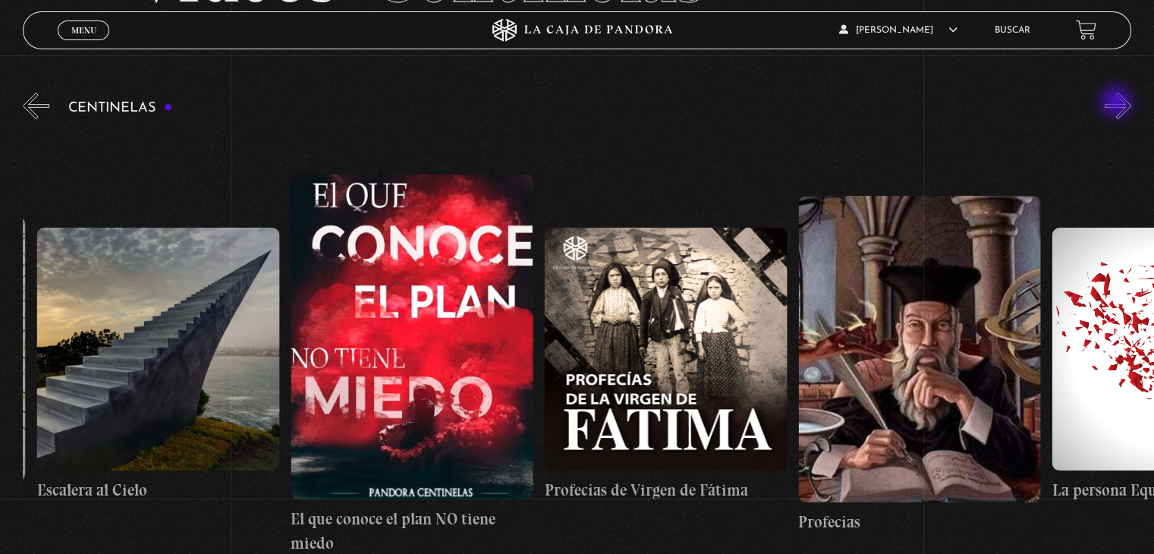
click at [1118, 103] on button "»" at bounding box center [1118, 106] width 27 height 27
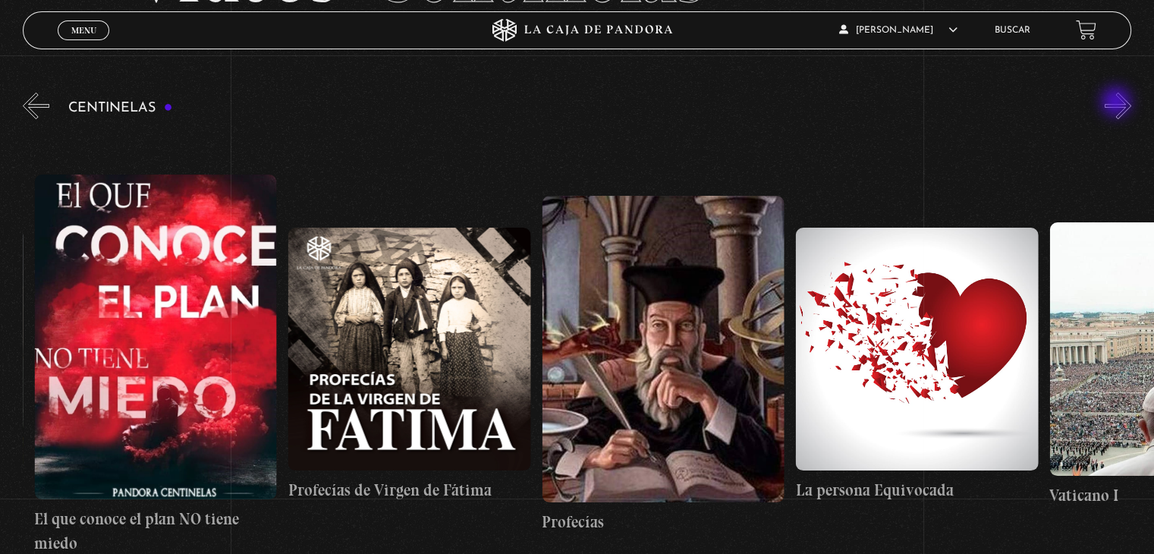
click at [1118, 103] on button "»" at bounding box center [1118, 106] width 27 height 27
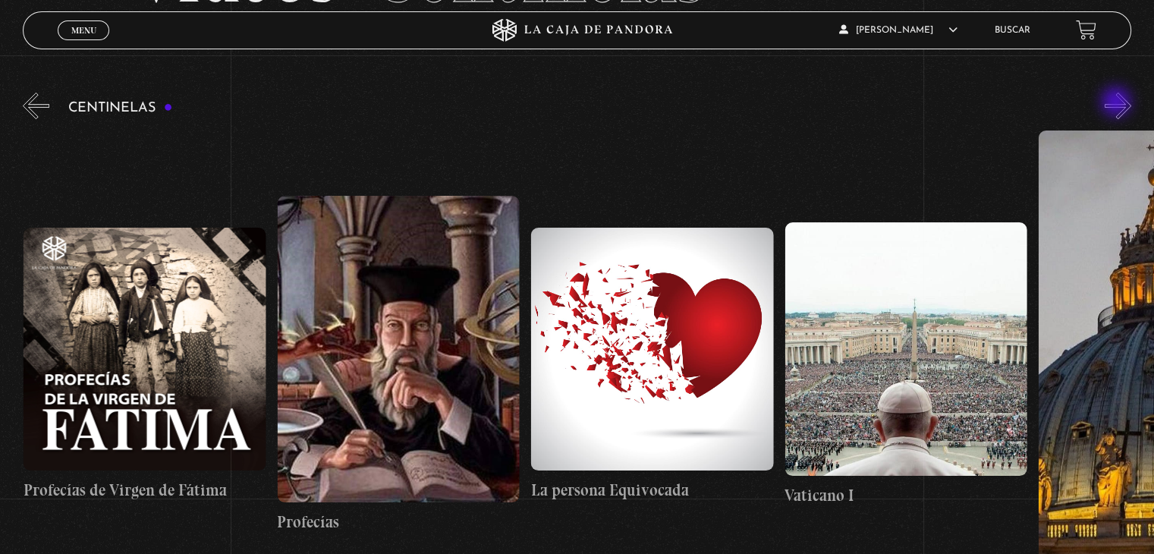
click at [1118, 103] on button "»" at bounding box center [1118, 106] width 27 height 27
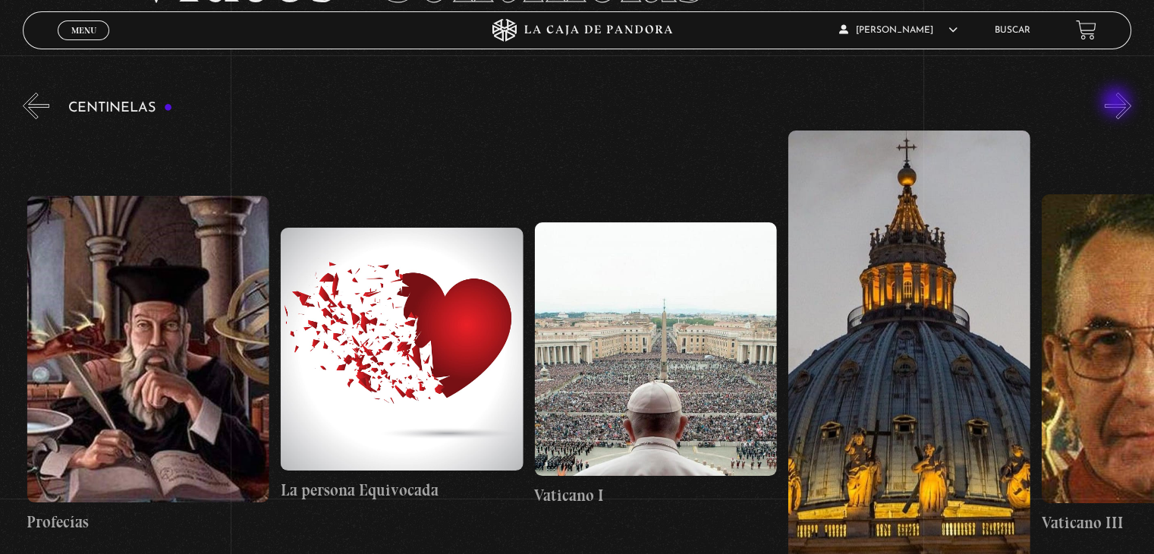
click at [1118, 103] on button "»" at bounding box center [1118, 106] width 27 height 27
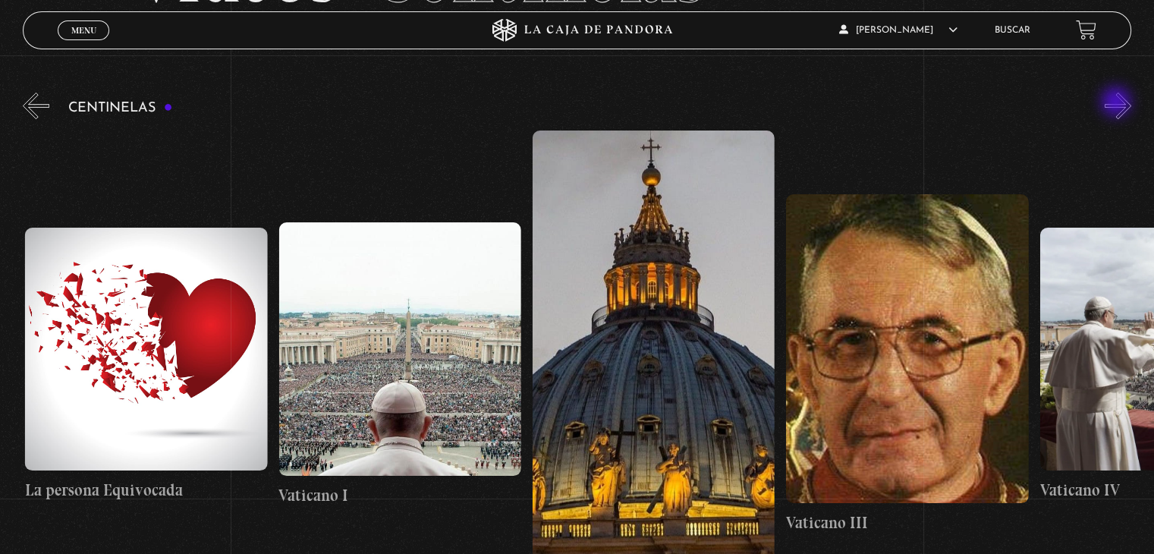
click at [1118, 103] on button "»" at bounding box center [1118, 106] width 27 height 27
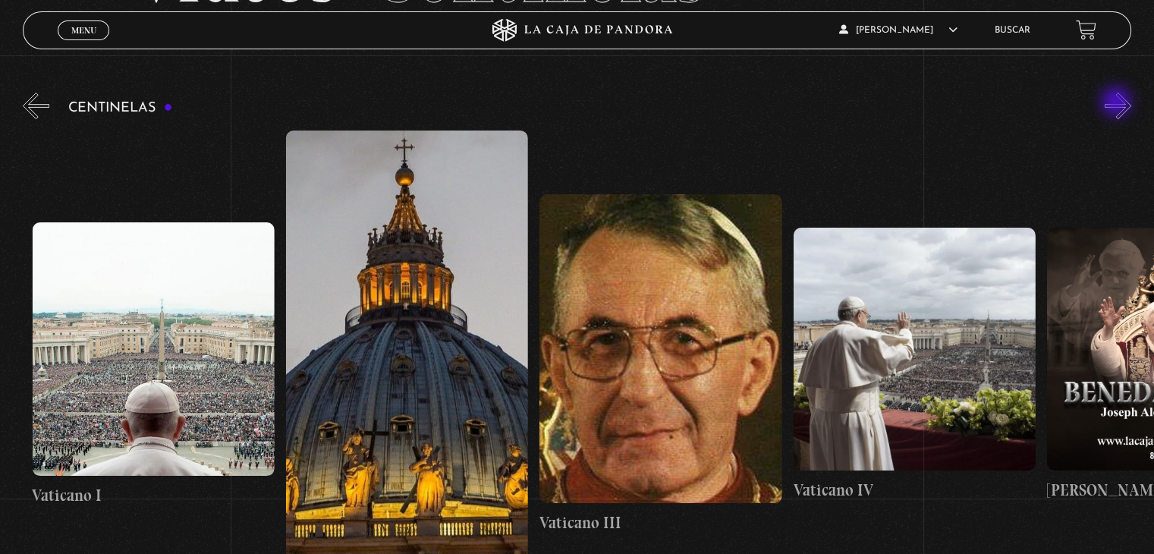
click at [1118, 103] on button "»" at bounding box center [1118, 106] width 27 height 27
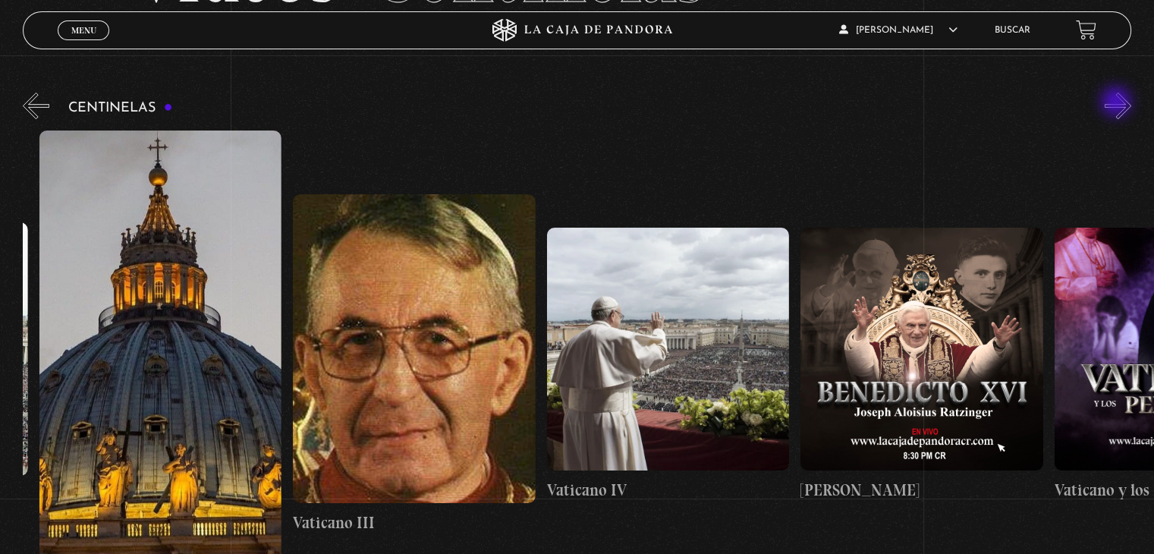
click at [1118, 103] on button "»" at bounding box center [1118, 106] width 27 height 27
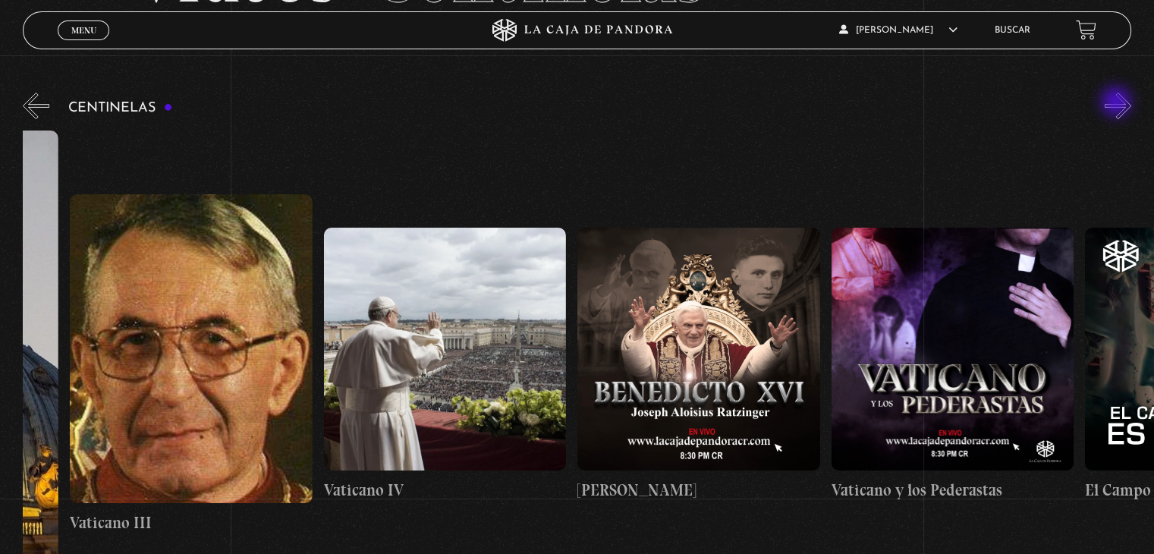
click at [1118, 103] on button "»" at bounding box center [1118, 106] width 27 height 27
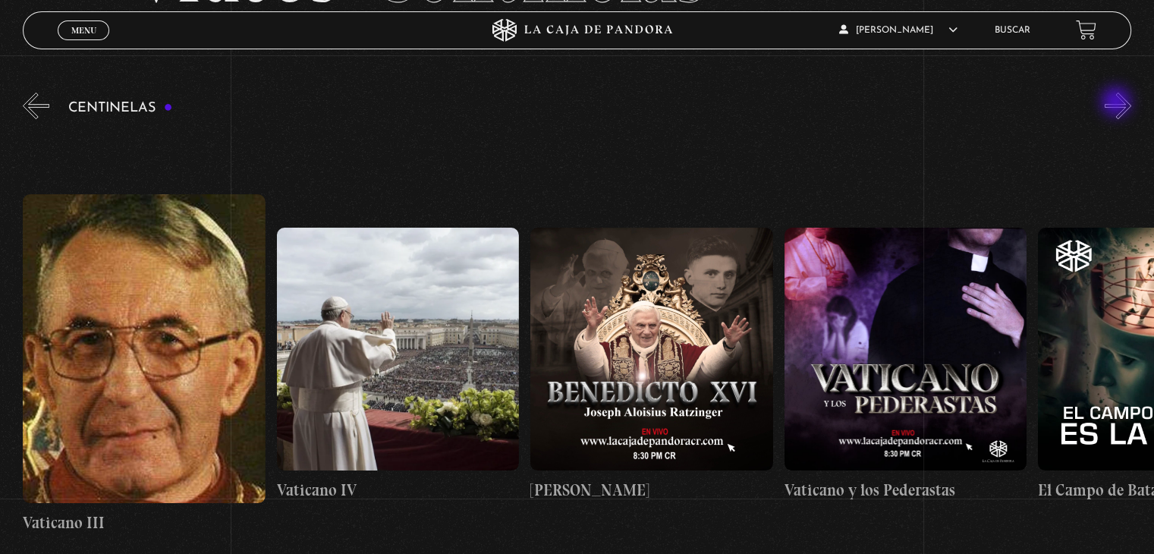
click at [1118, 103] on button "»" at bounding box center [1118, 106] width 27 height 27
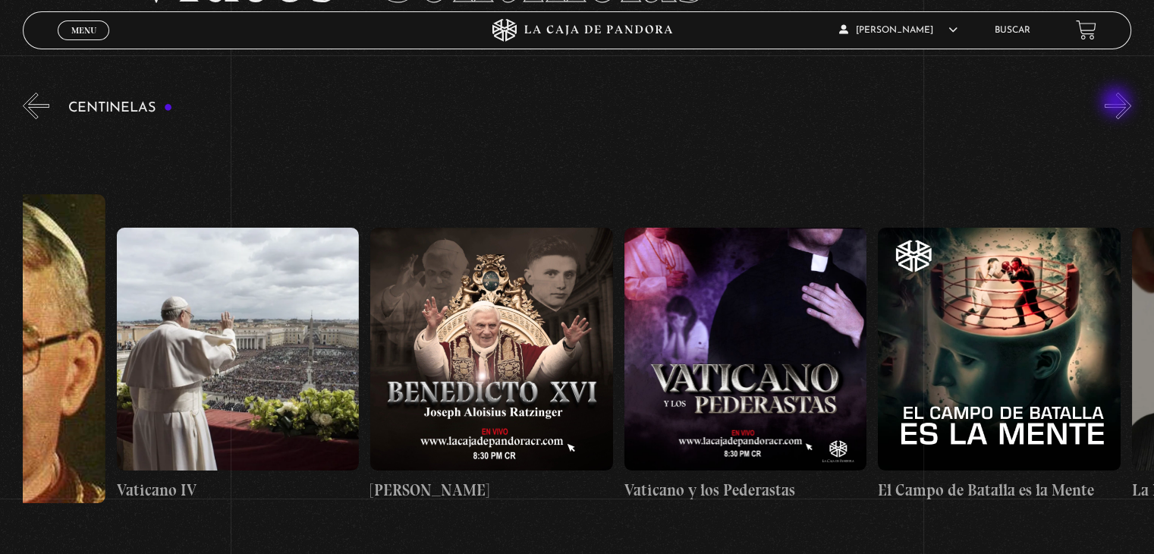
click at [1118, 103] on button "»" at bounding box center [1118, 106] width 27 height 27
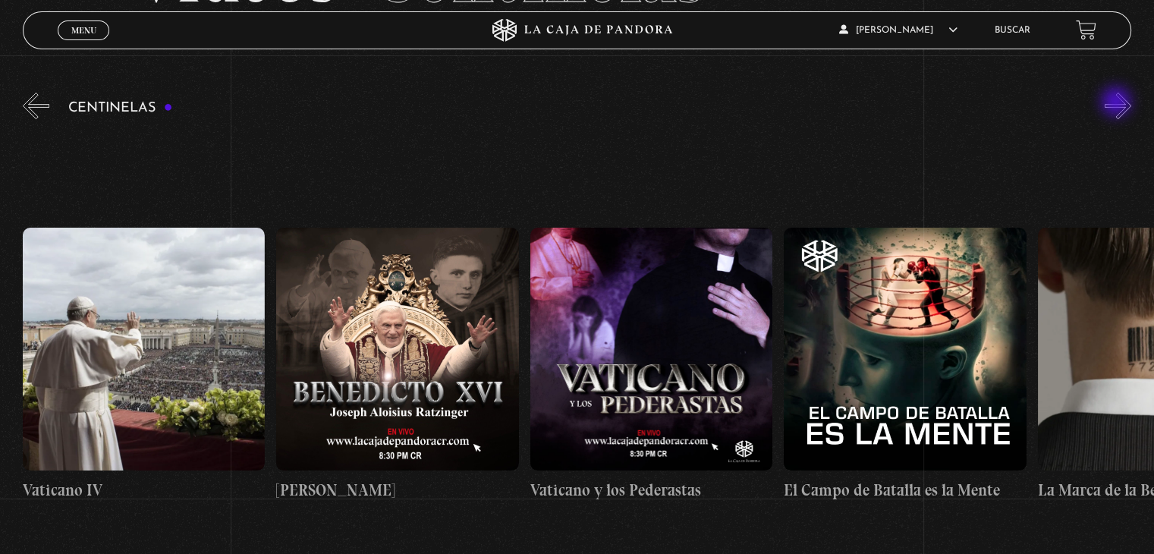
click at [1118, 103] on button "»" at bounding box center [1118, 106] width 27 height 27
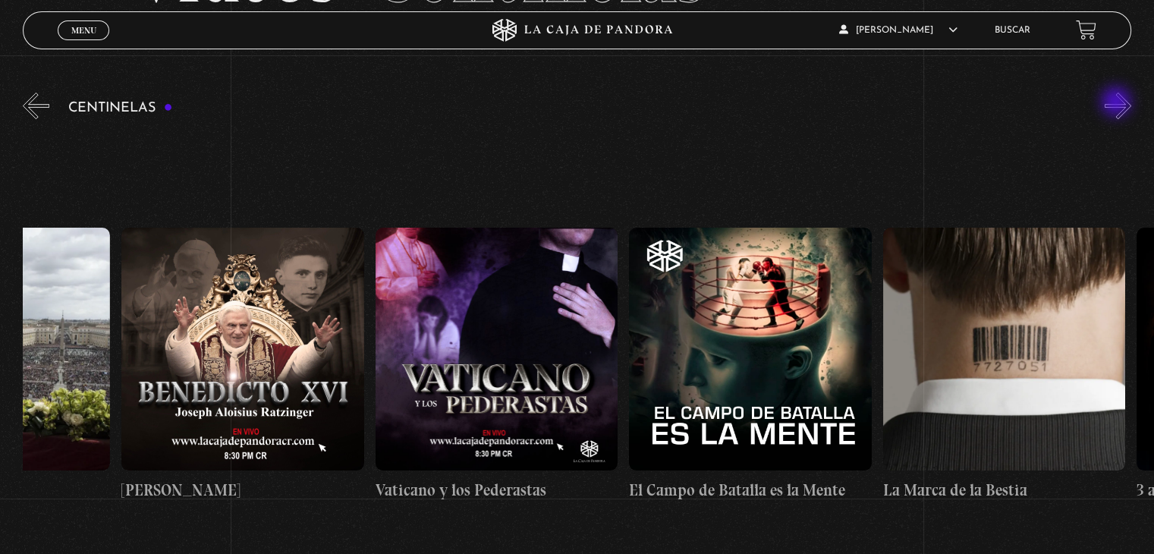
click at [1118, 103] on button "»" at bounding box center [1118, 106] width 27 height 27
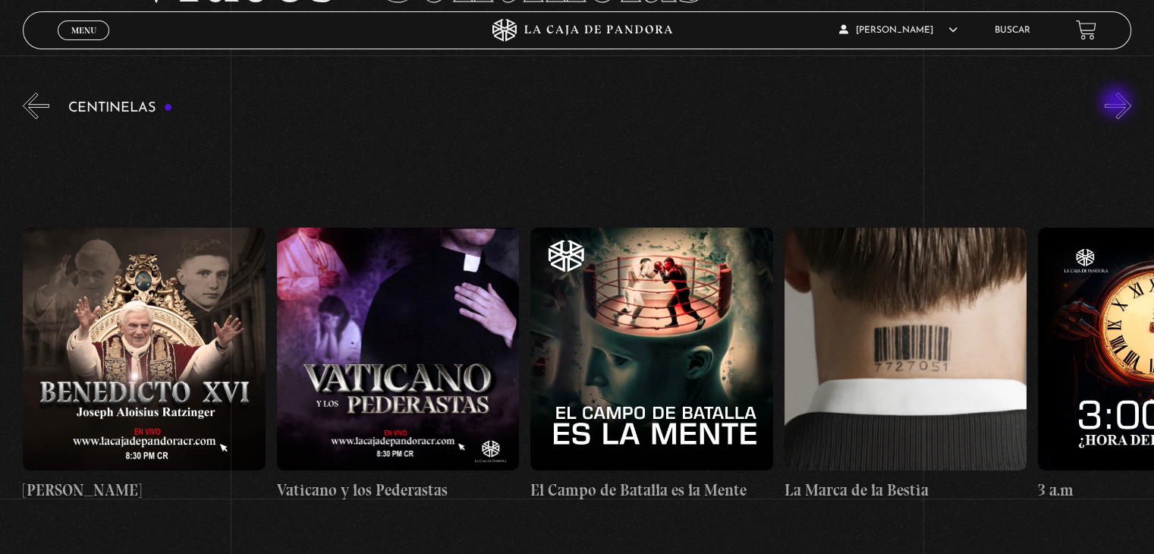
click at [1118, 103] on button "»" at bounding box center [1118, 106] width 27 height 27
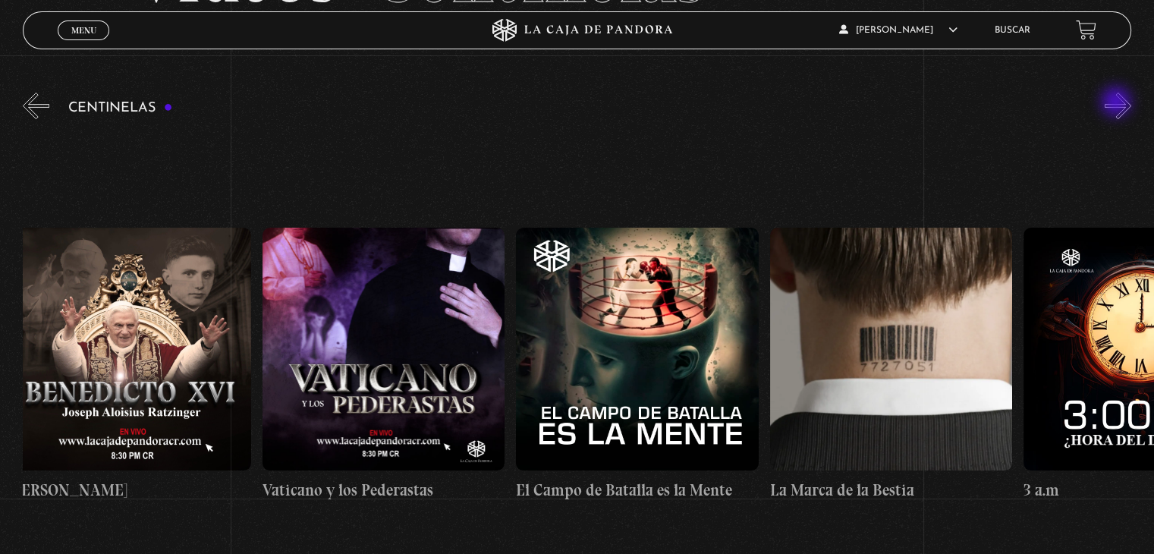
click at [1118, 103] on button "»" at bounding box center [1118, 106] width 27 height 27
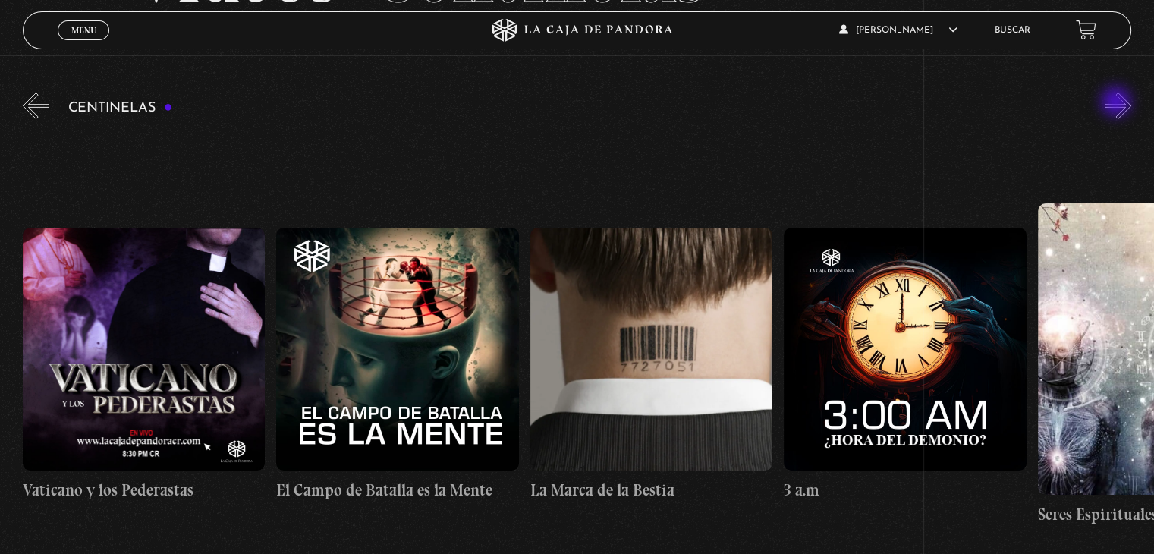
click at [1118, 103] on button "»" at bounding box center [1118, 106] width 27 height 27
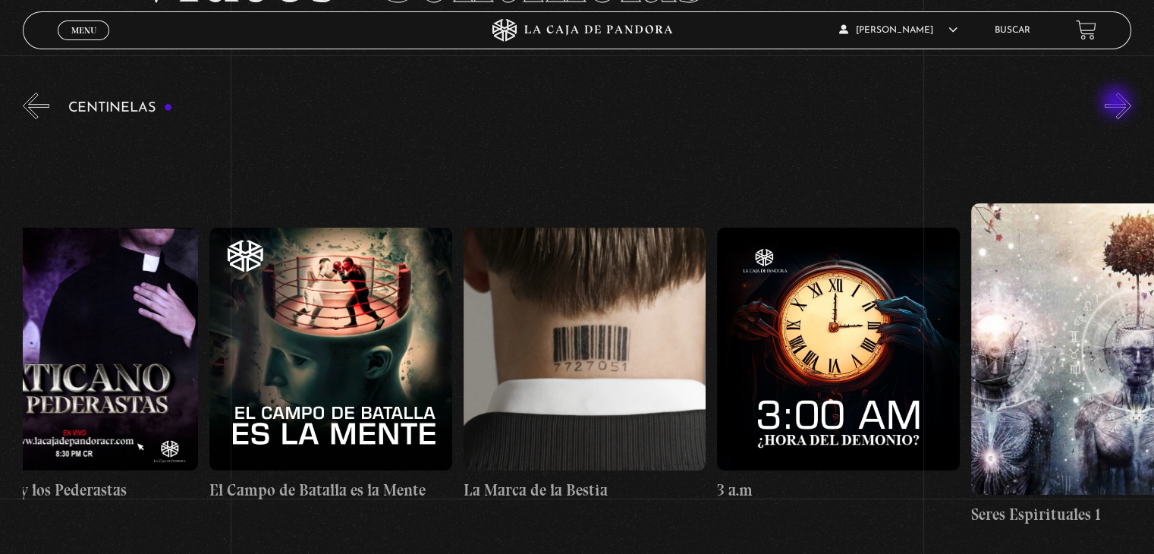
click at [1118, 103] on button "»" at bounding box center [1118, 106] width 27 height 27
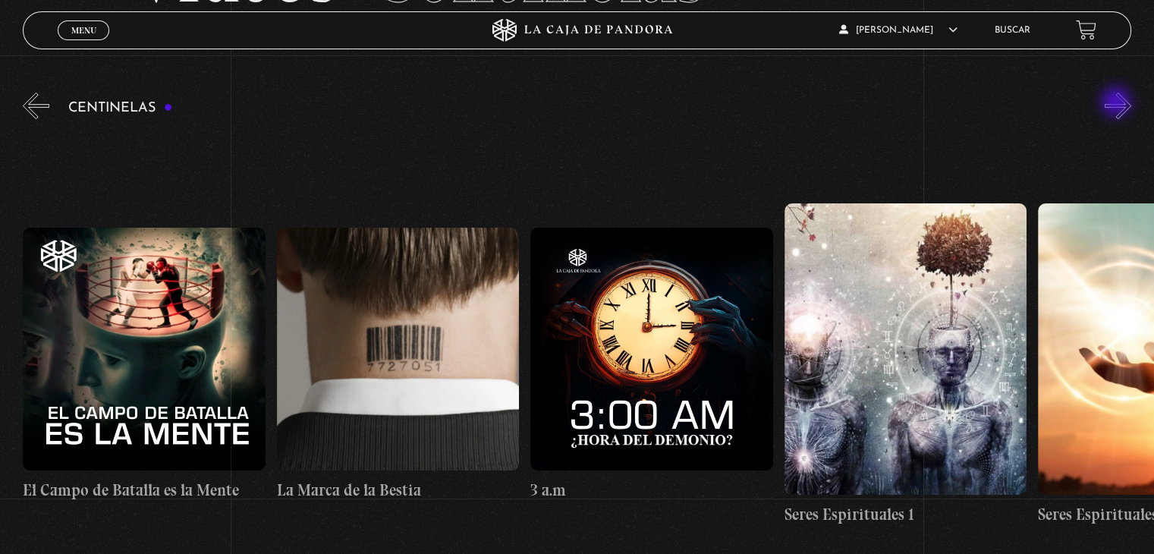
click at [1118, 103] on button "»" at bounding box center [1118, 106] width 27 height 27
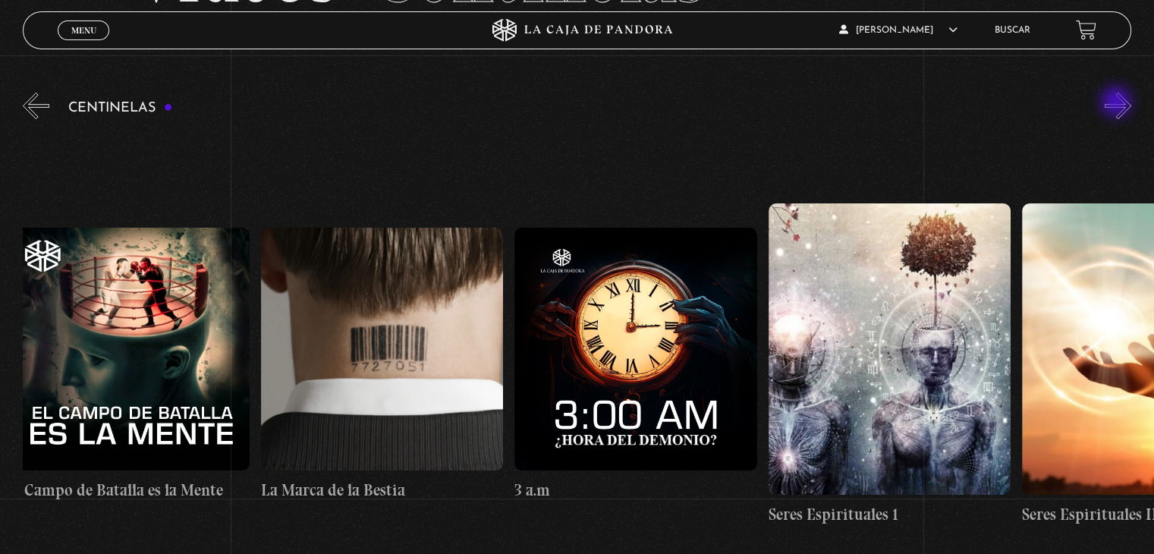
click at [1118, 103] on button "»" at bounding box center [1118, 106] width 27 height 27
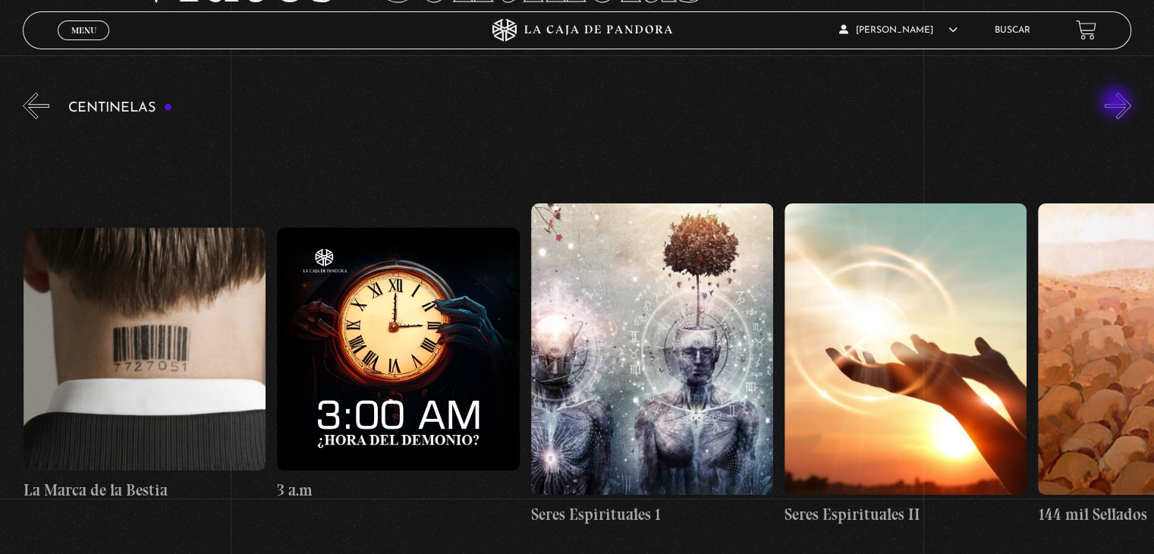
click at [1118, 103] on button "»" at bounding box center [1118, 106] width 27 height 27
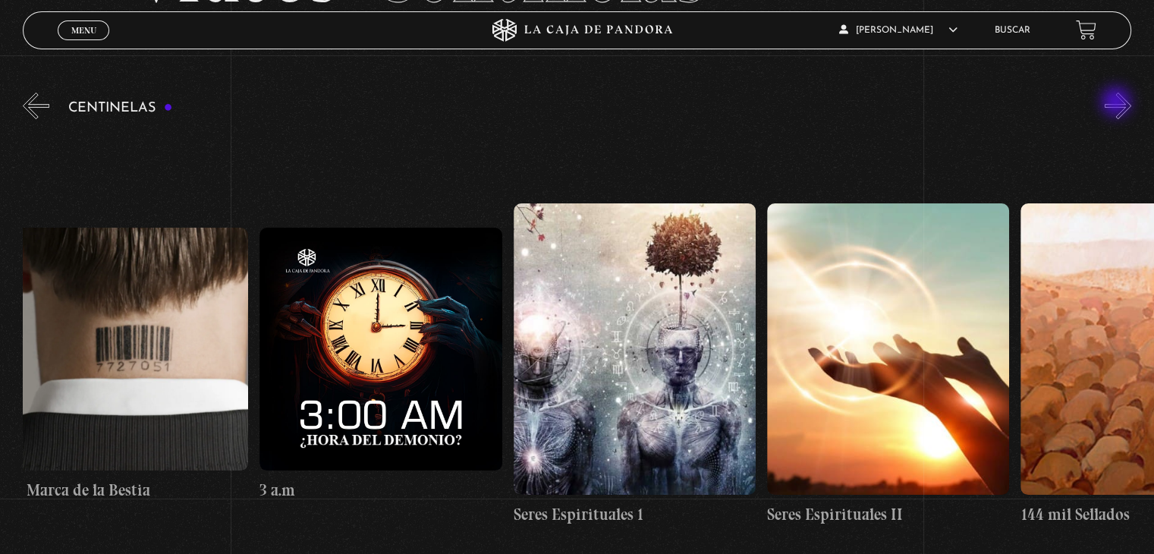
click at [1118, 103] on button "»" at bounding box center [1118, 106] width 27 height 27
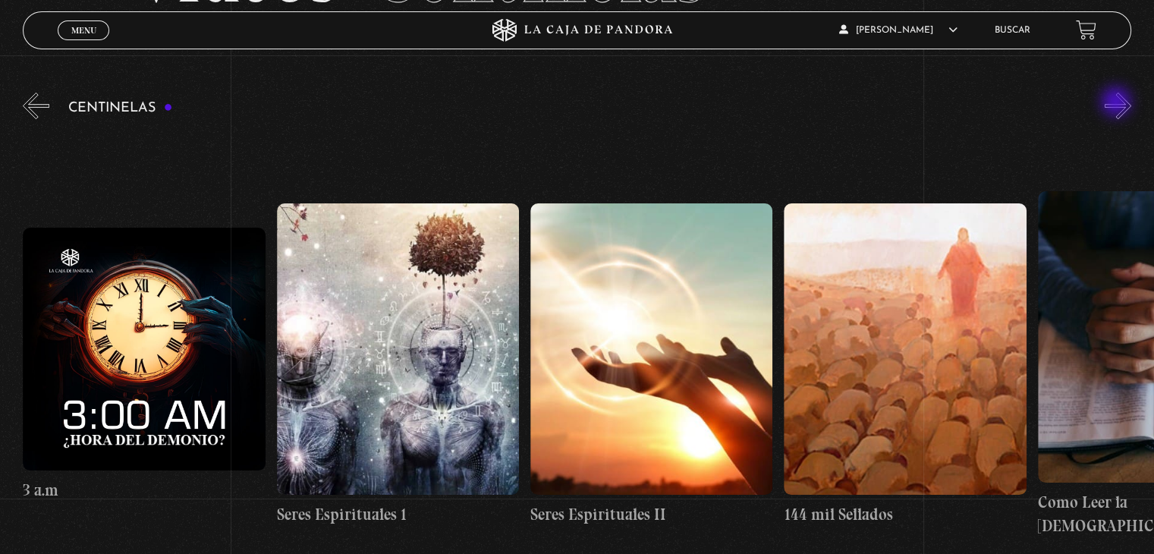
click at [1118, 103] on button "»" at bounding box center [1118, 106] width 27 height 27
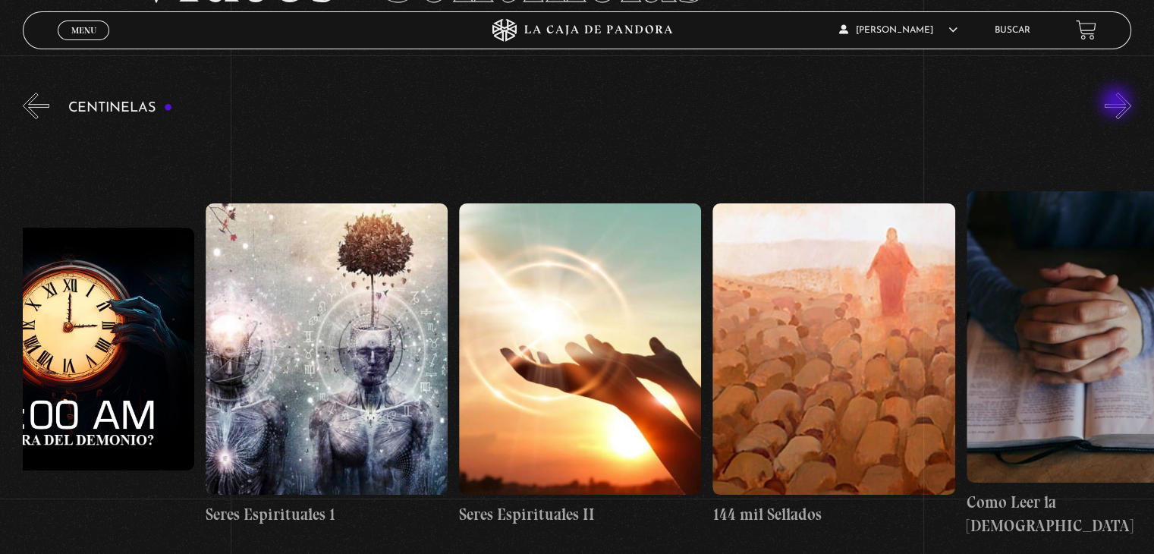
click at [1118, 103] on button "»" at bounding box center [1118, 106] width 27 height 27
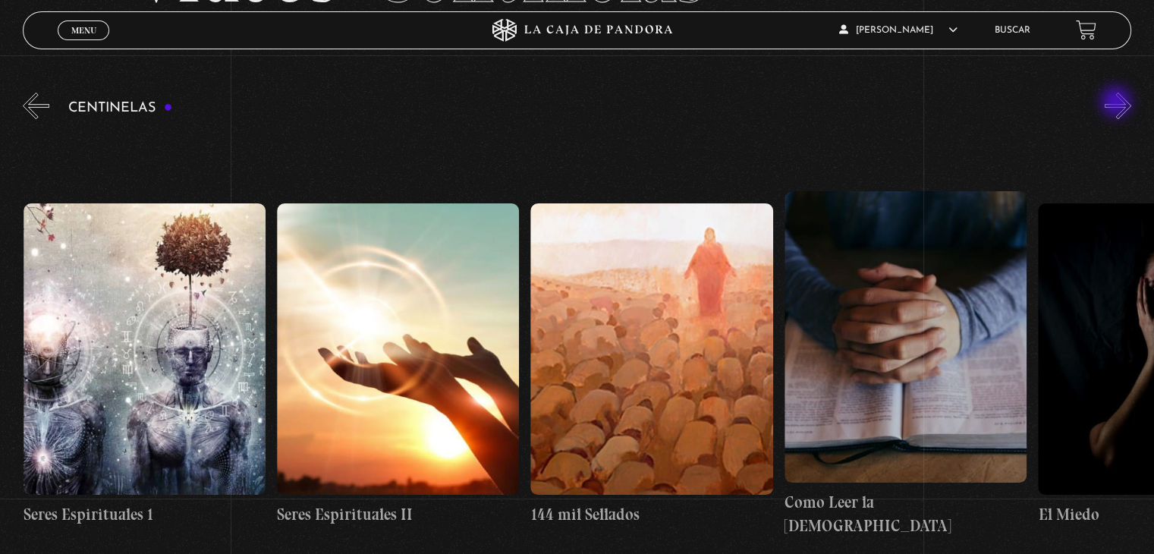
click at [1118, 103] on button "»" at bounding box center [1118, 106] width 27 height 27
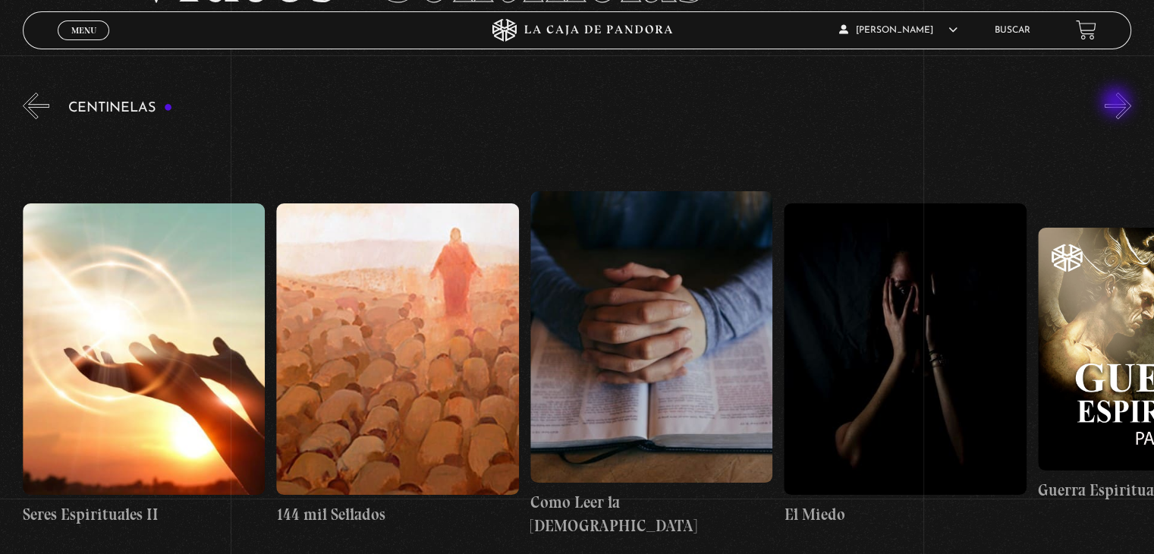
click at [1118, 103] on button "»" at bounding box center [1118, 106] width 27 height 27
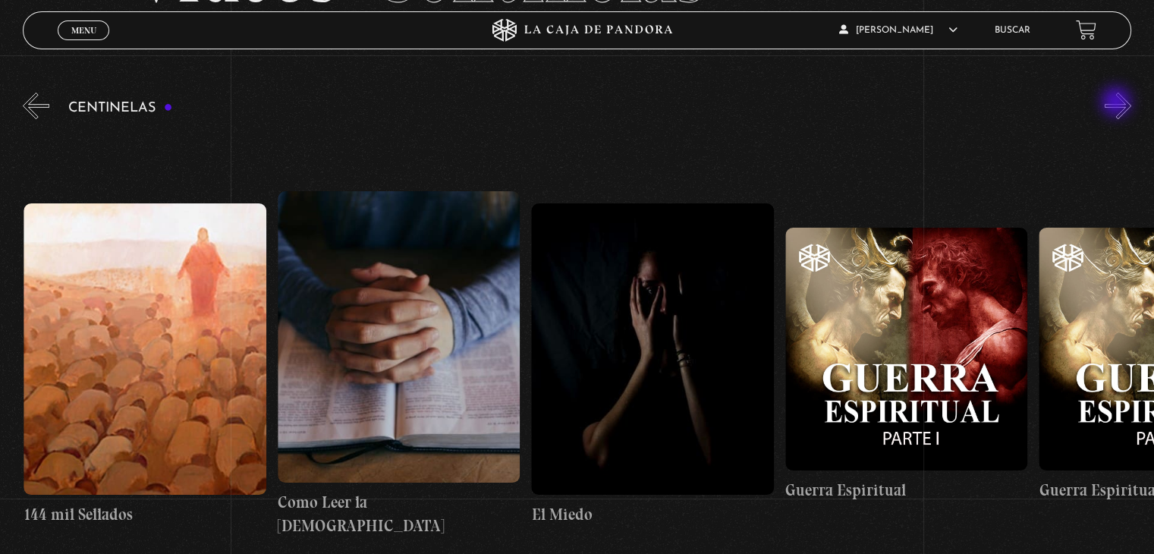
click at [1118, 103] on button "»" at bounding box center [1118, 106] width 27 height 27
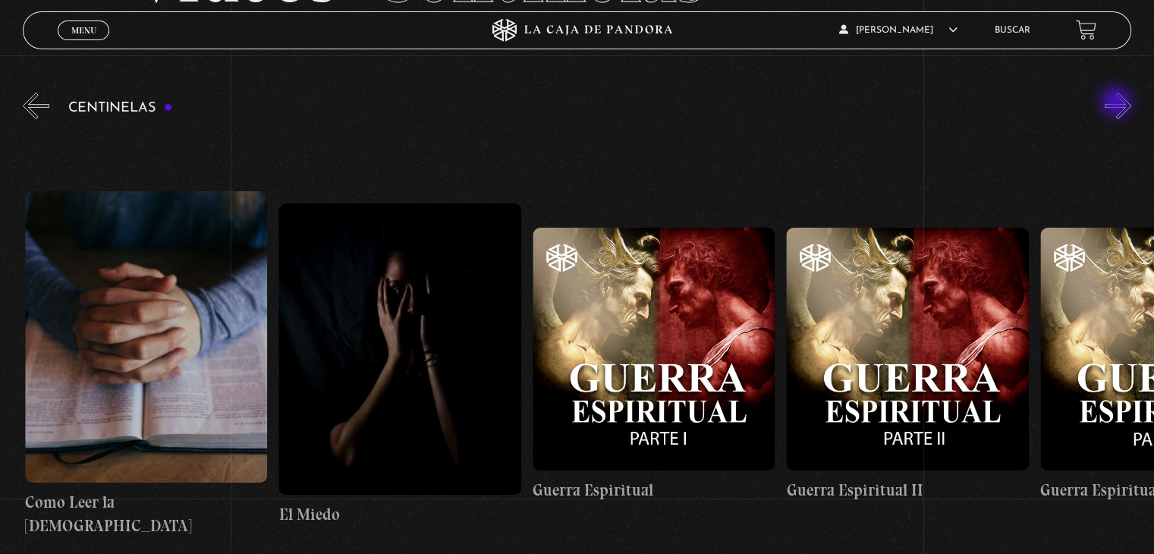
click at [1118, 103] on button "»" at bounding box center [1118, 106] width 27 height 27
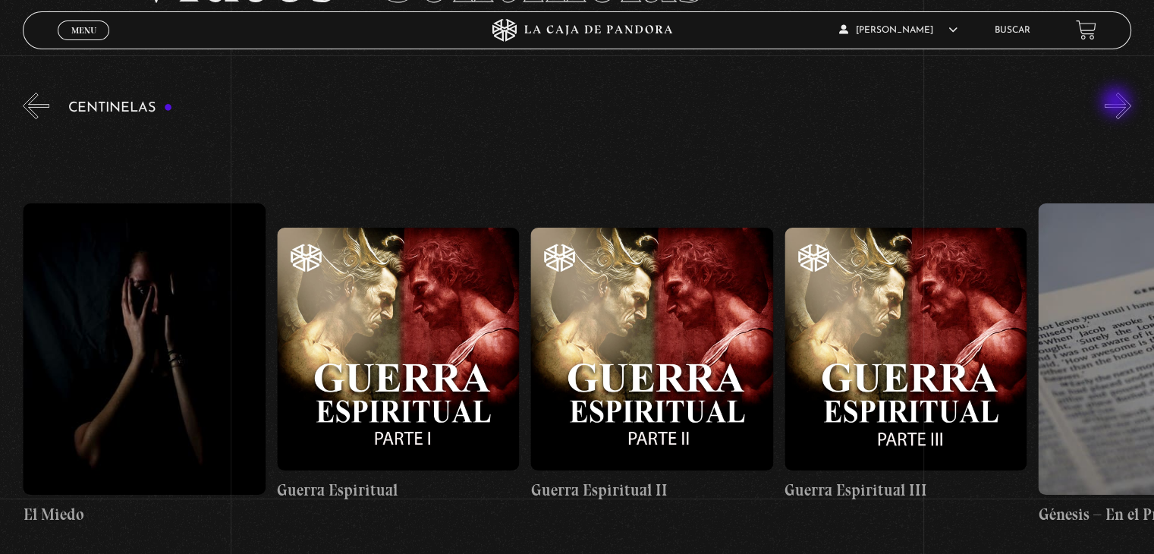
click at [1118, 103] on button "»" at bounding box center [1118, 106] width 27 height 27
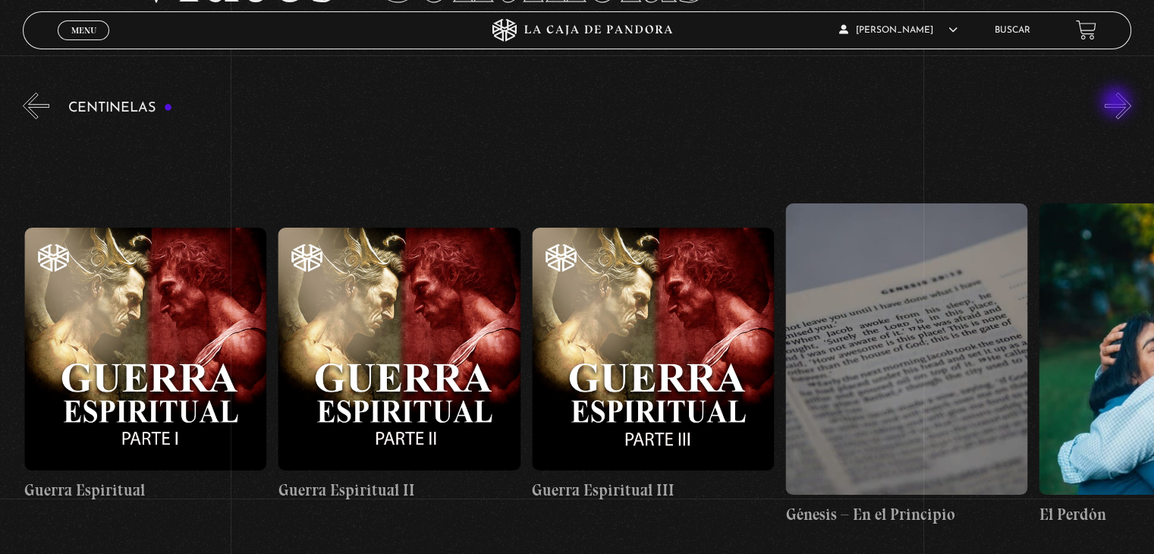
click at [1118, 103] on button "»" at bounding box center [1118, 106] width 27 height 27
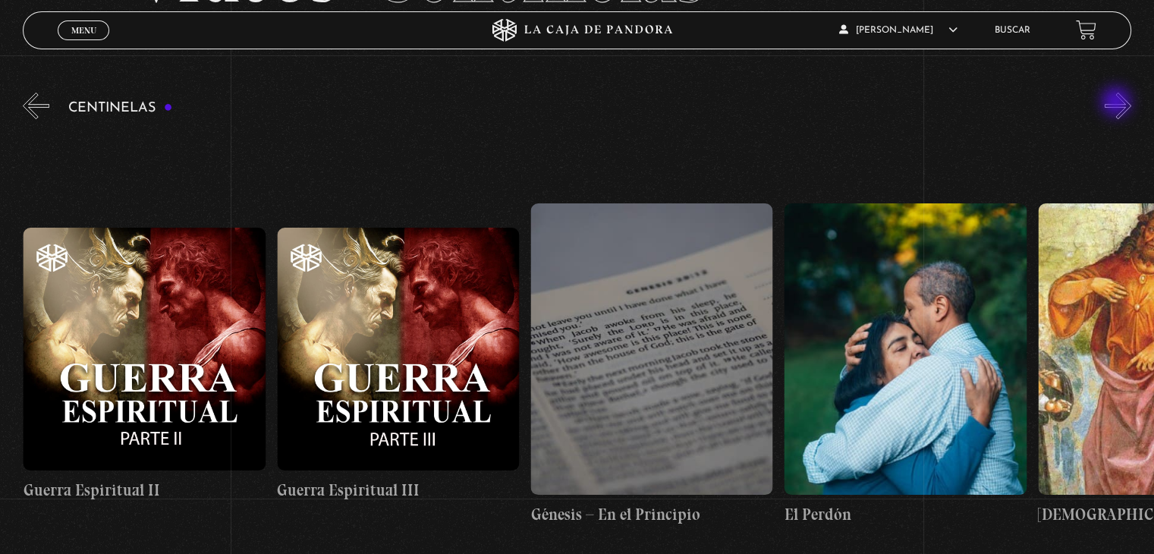
scroll to position [0, 25384]
click at [1118, 103] on button "»" at bounding box center [1118, 106] width 27 height 27
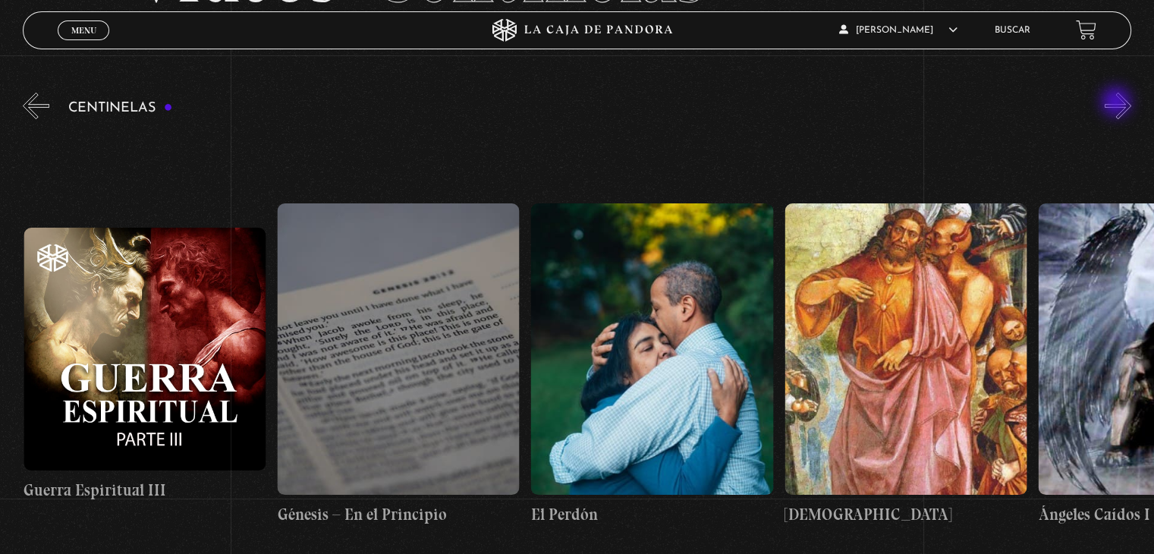
click at [1118, 103] on button "»" at bounding box center [1118, 106] width 27 height 27
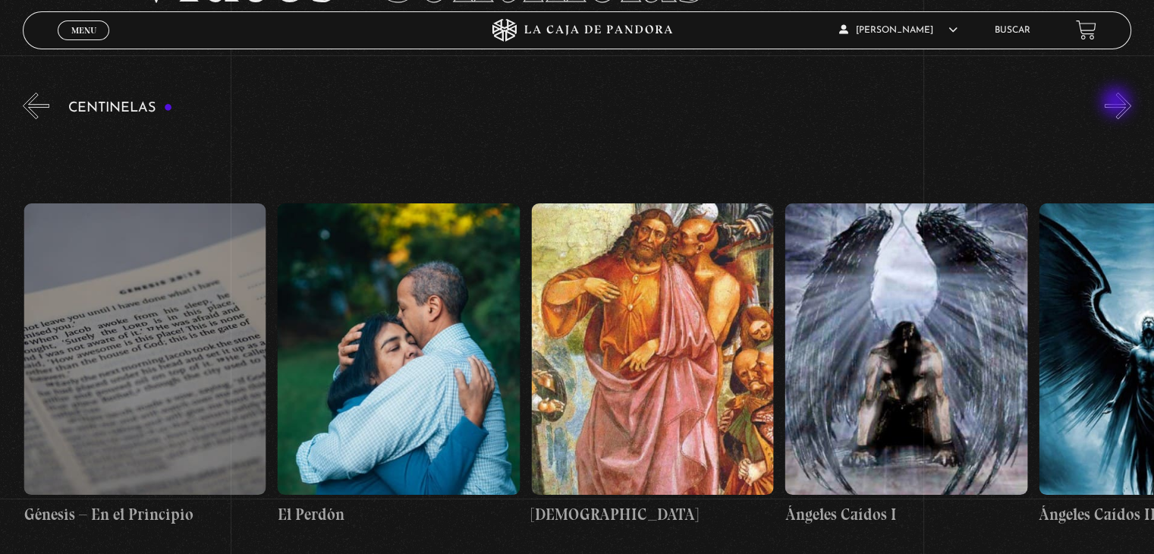
click at [1118, 103] on button "»" at bounding box center [1118, 106] width 27 height 27
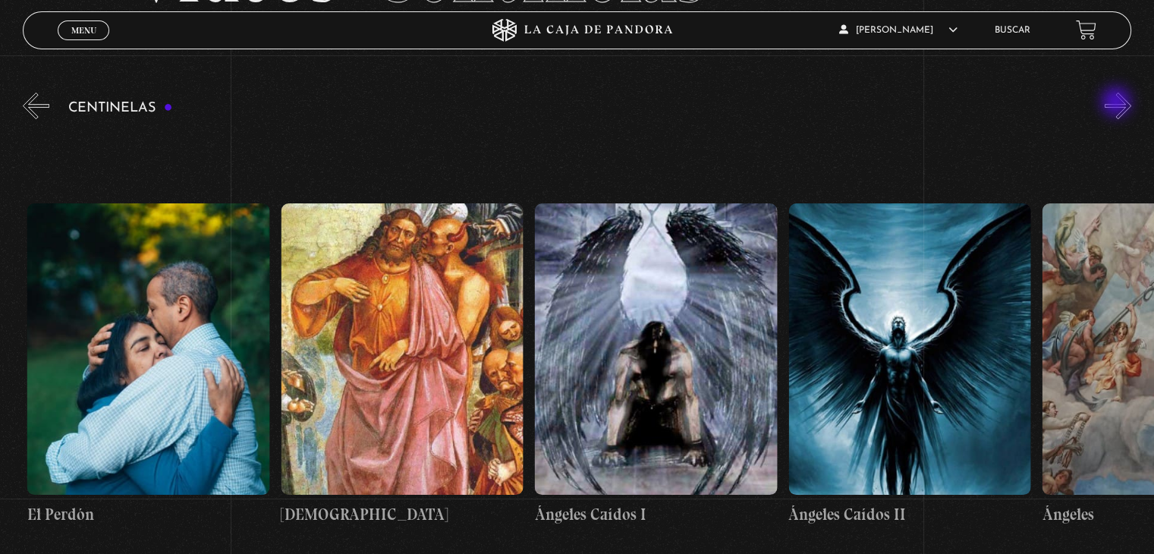
click at [1118, 103] on button "»" at bounding box center [1118, 106] width 27 height 27
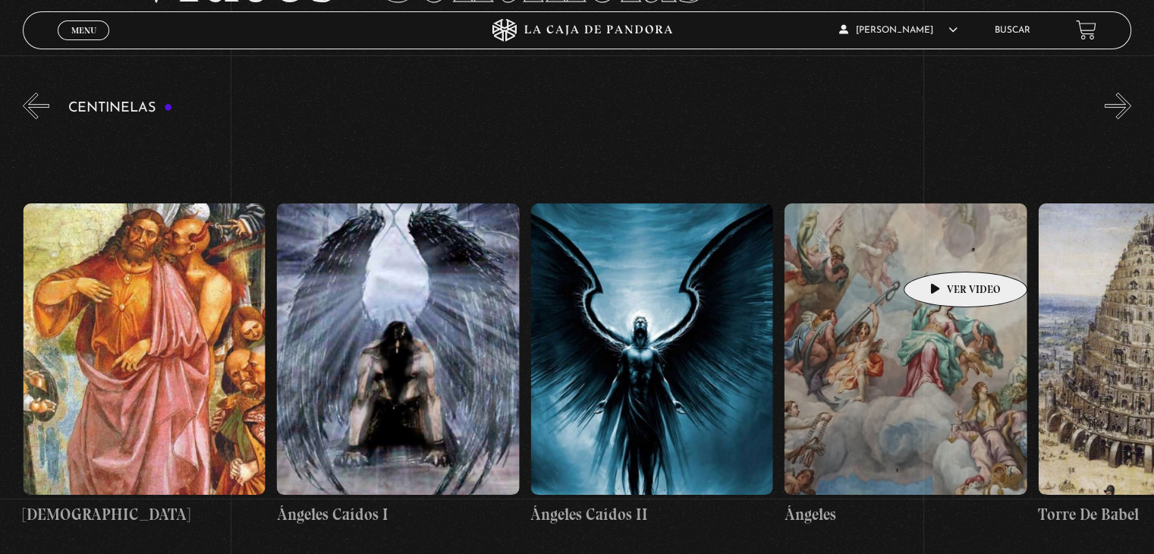
scroll to position [0, 26399]
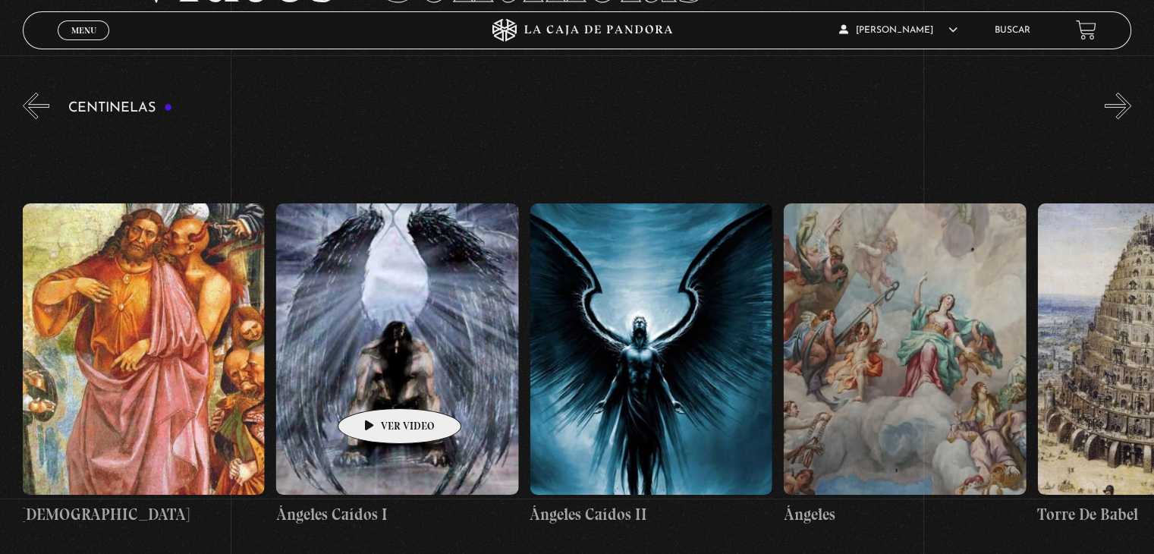
click at [376, 386] on figure at bounding box center [397, 348] width 242 height 291
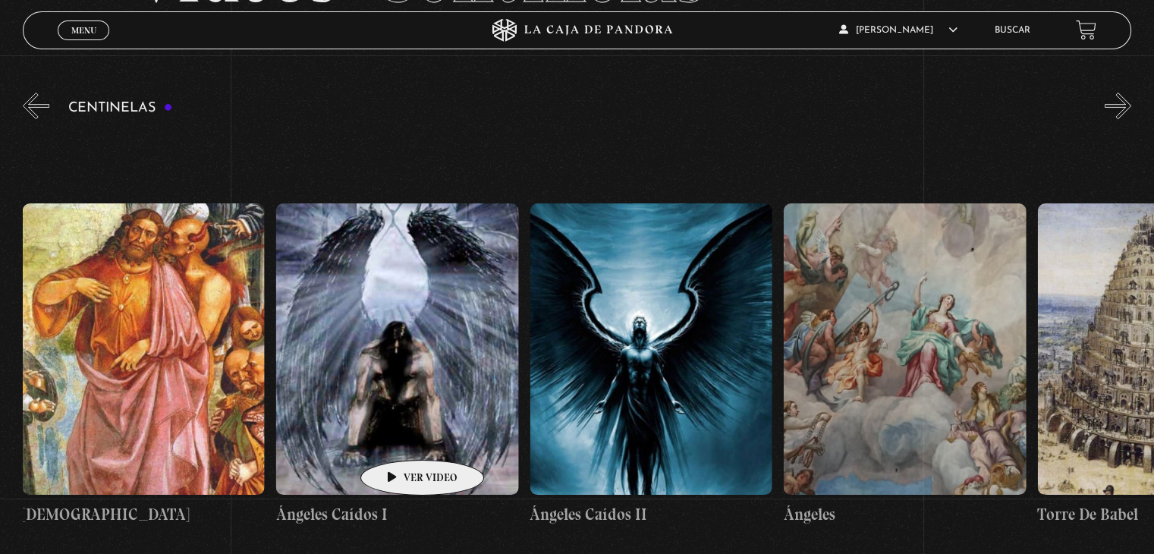
click at [398, 437] on figure at bounding box center [397, 348] width 242 height 291
